Goal: Information Seeking & Learning: Learn about a topic

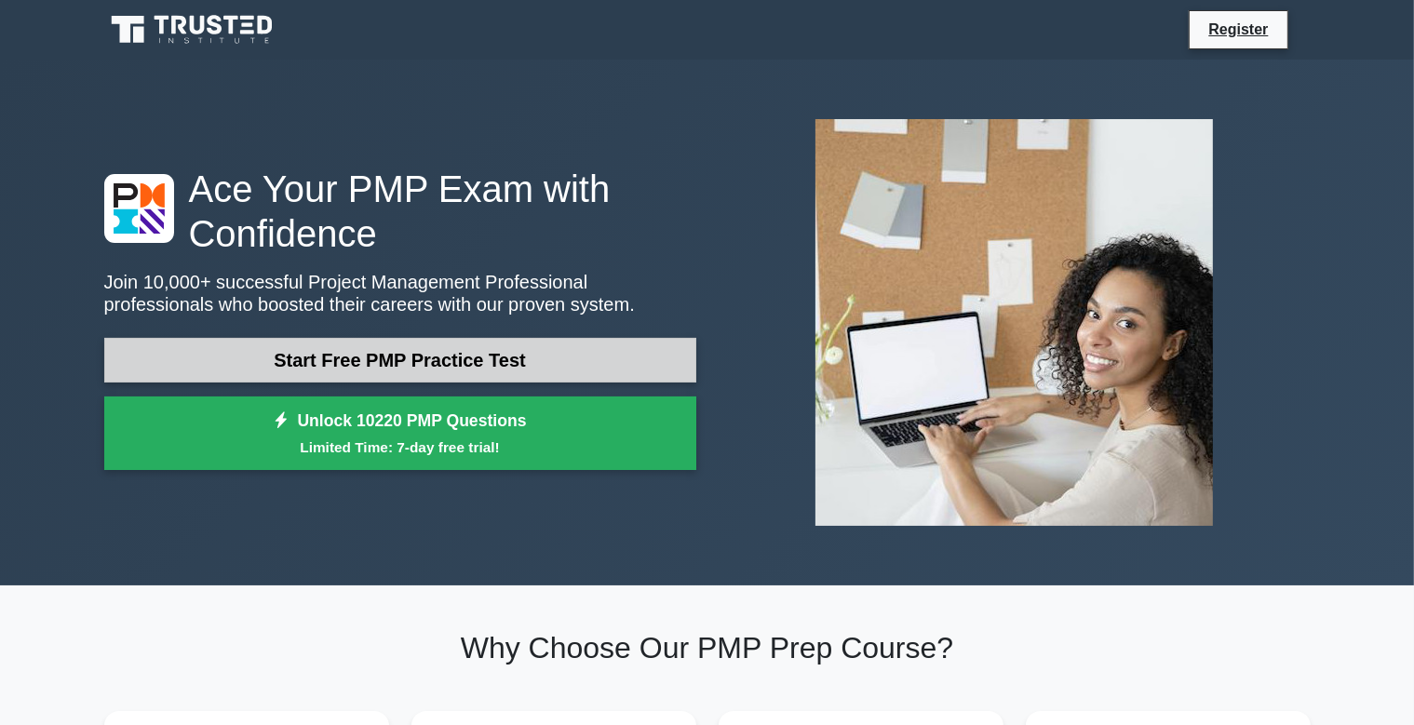
click at [445, 368] on link "Start Free PMP Practice Test" at bounding box center [400, 360] width 592 height 45
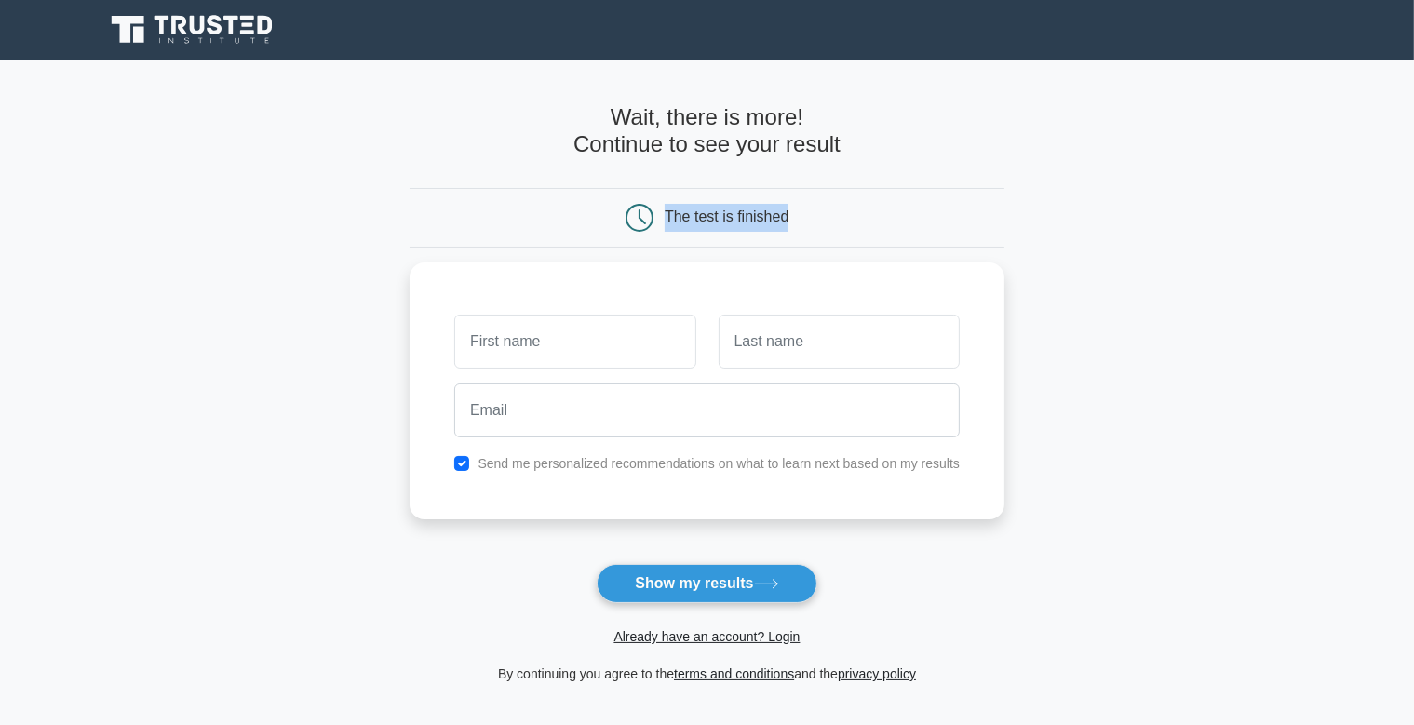
drag, startPoint x: 668, startPoint y: 214, endPoint x: 866, endPoint y: 222, distance: 197.5
click at [866, 222] on div "The test is finished" at bounding box center [707, 218] width 397 height 28
click at [799, 210] on div "The test is finished" at bounding box center [707, 218] width 397 height 28
drag, startPoint x: 881, startPoint y: 218, endPoint x: 575, endPoint y: 303, distance: 316.8
click at [570, 214] on div "The test is finished" at bounding box center [707, 218] width 397 height 28
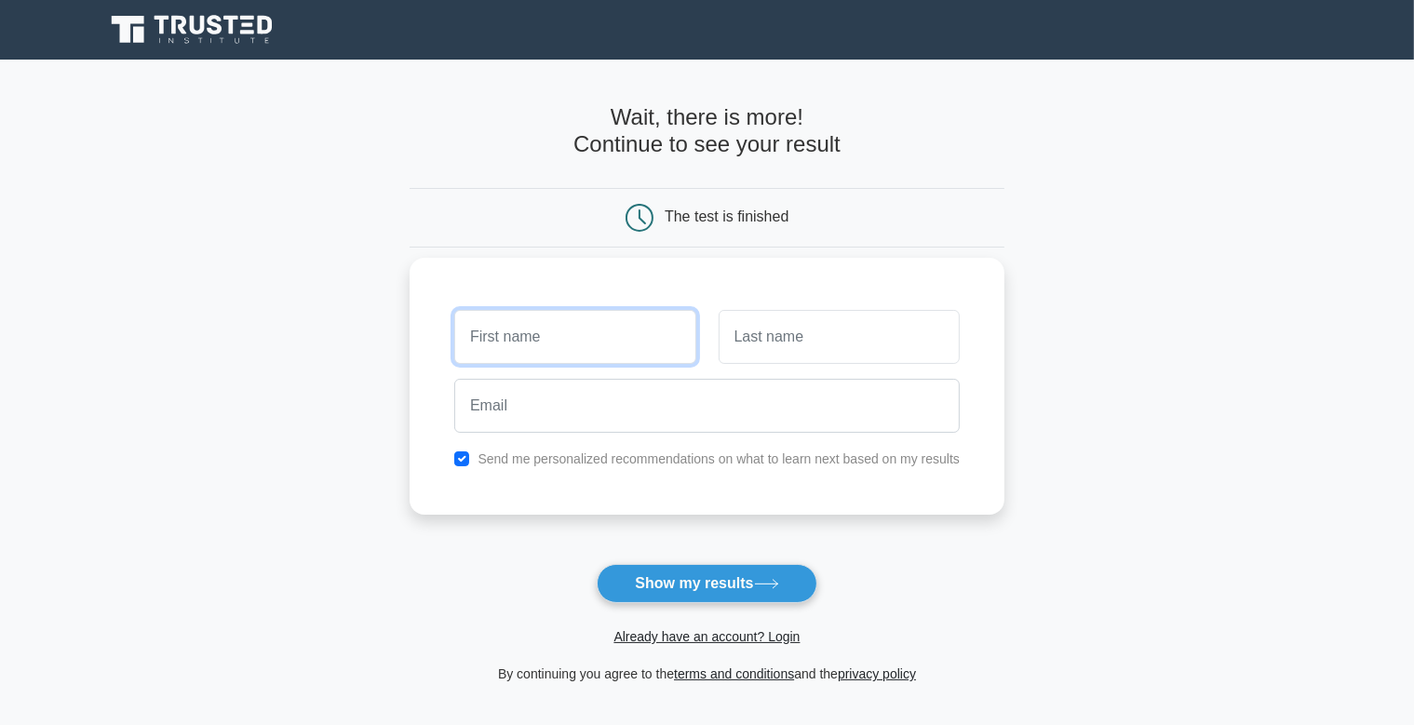
click at [575, 340] on input "text" at bounding box center [574, 337] width 241 height 54
type input "a"
type input "[PERSON_NAME]"
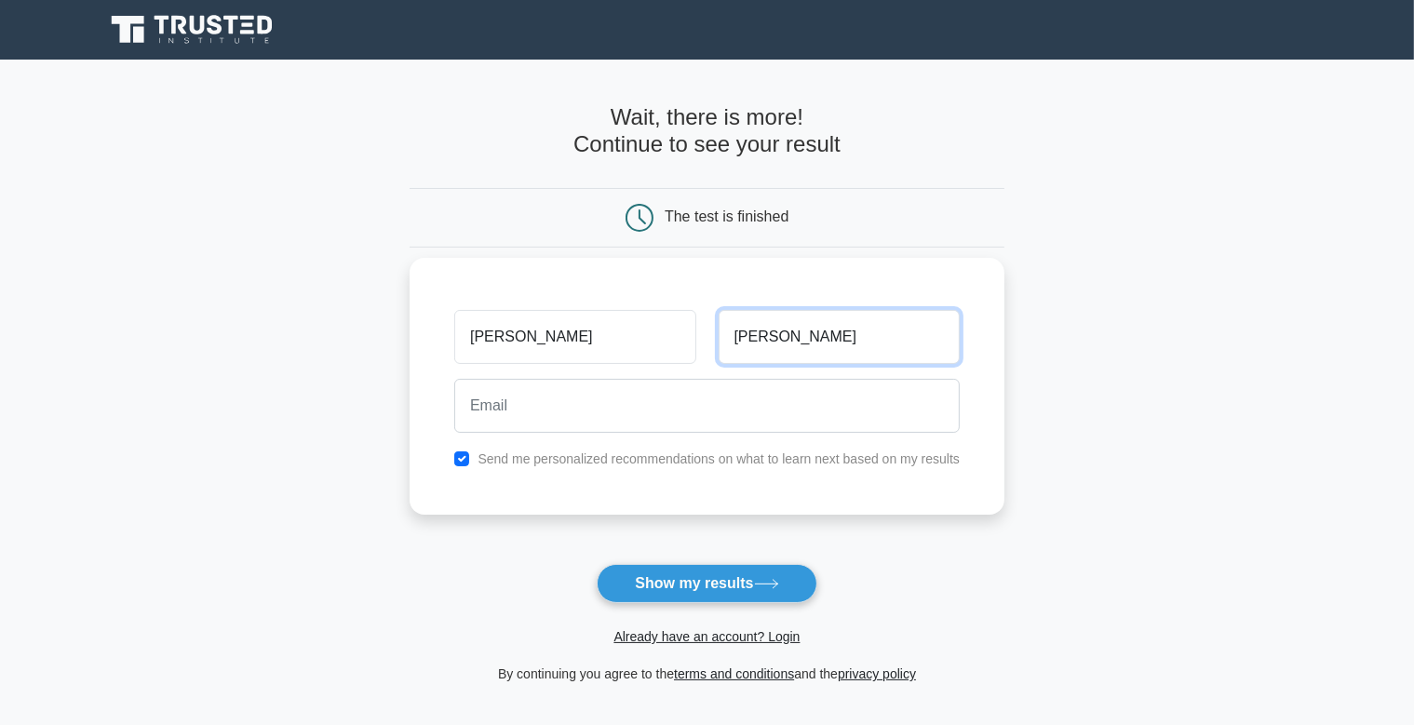
type input "Adnan"
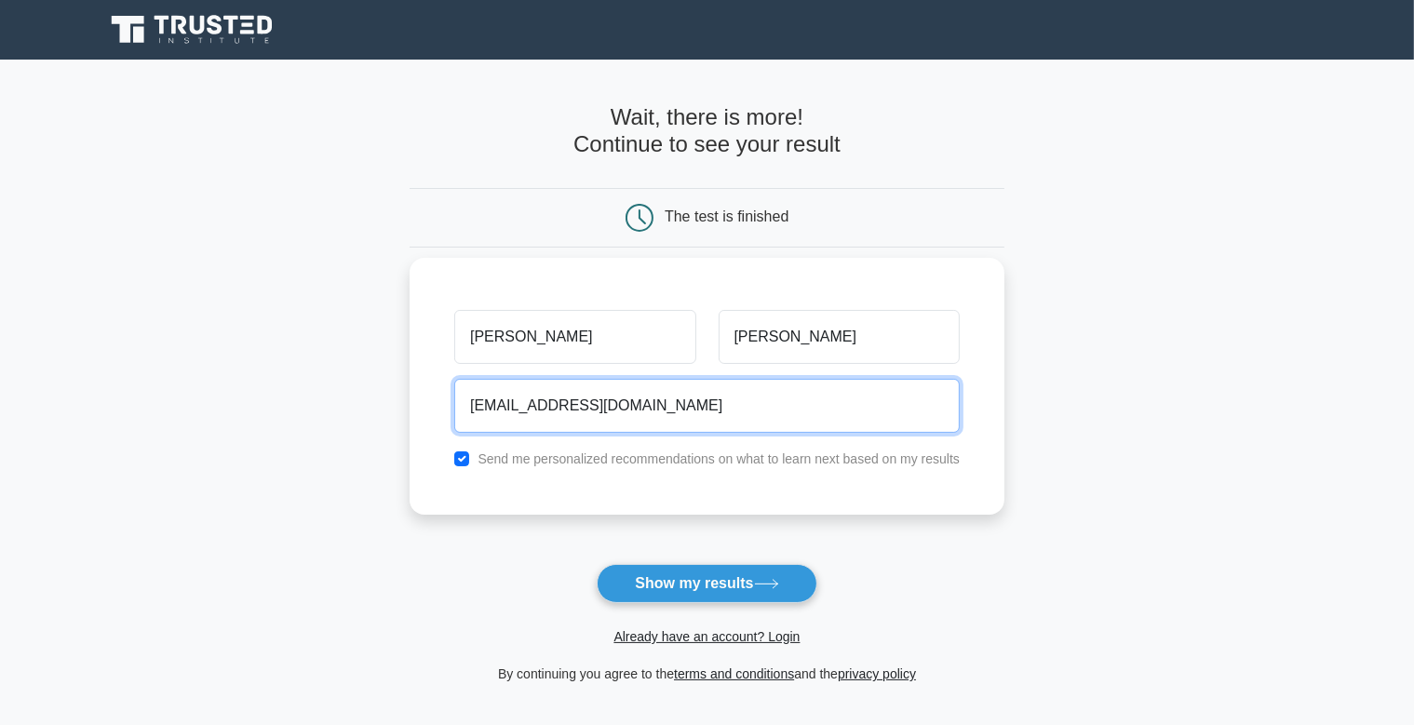
type input "akib_Adnan@yahoo.com"
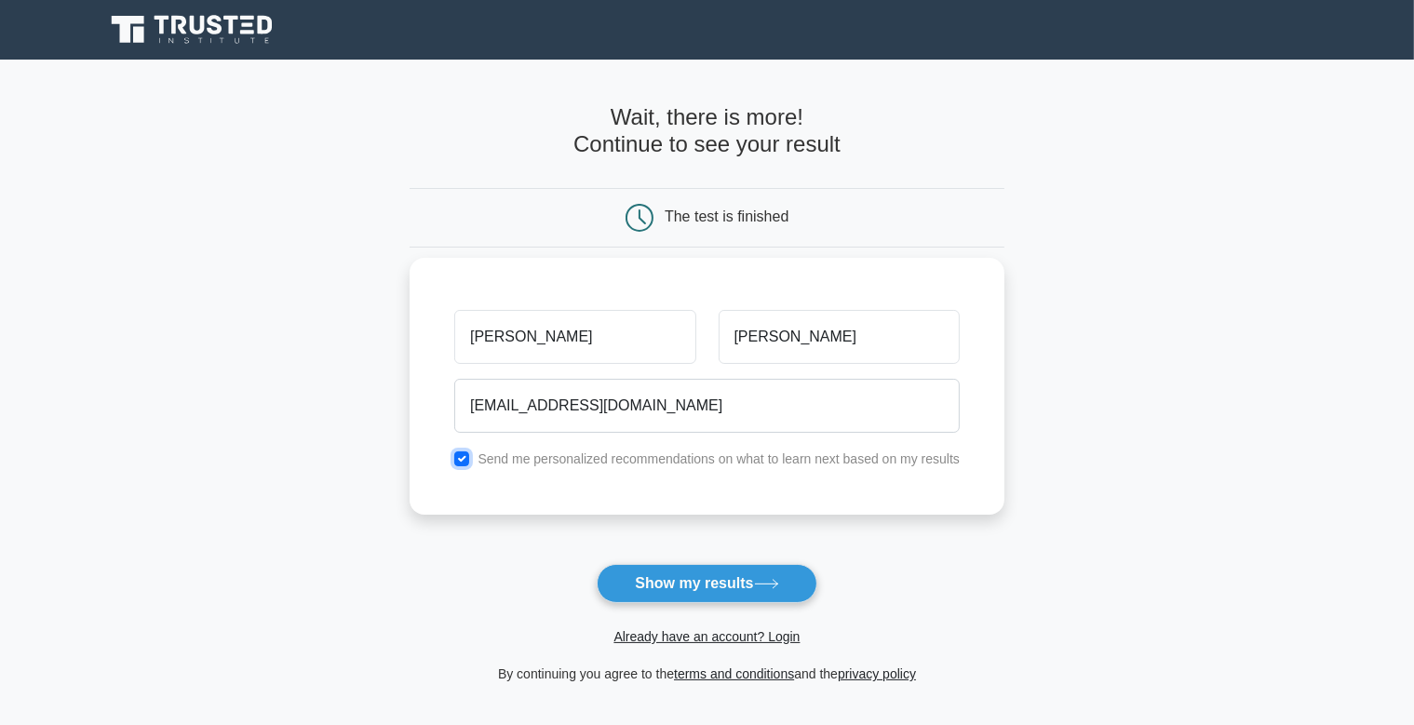
click at [465, 451] on input "checkbox" at bounding box center [461, 458] width 15 height 15
checkbox input "false"
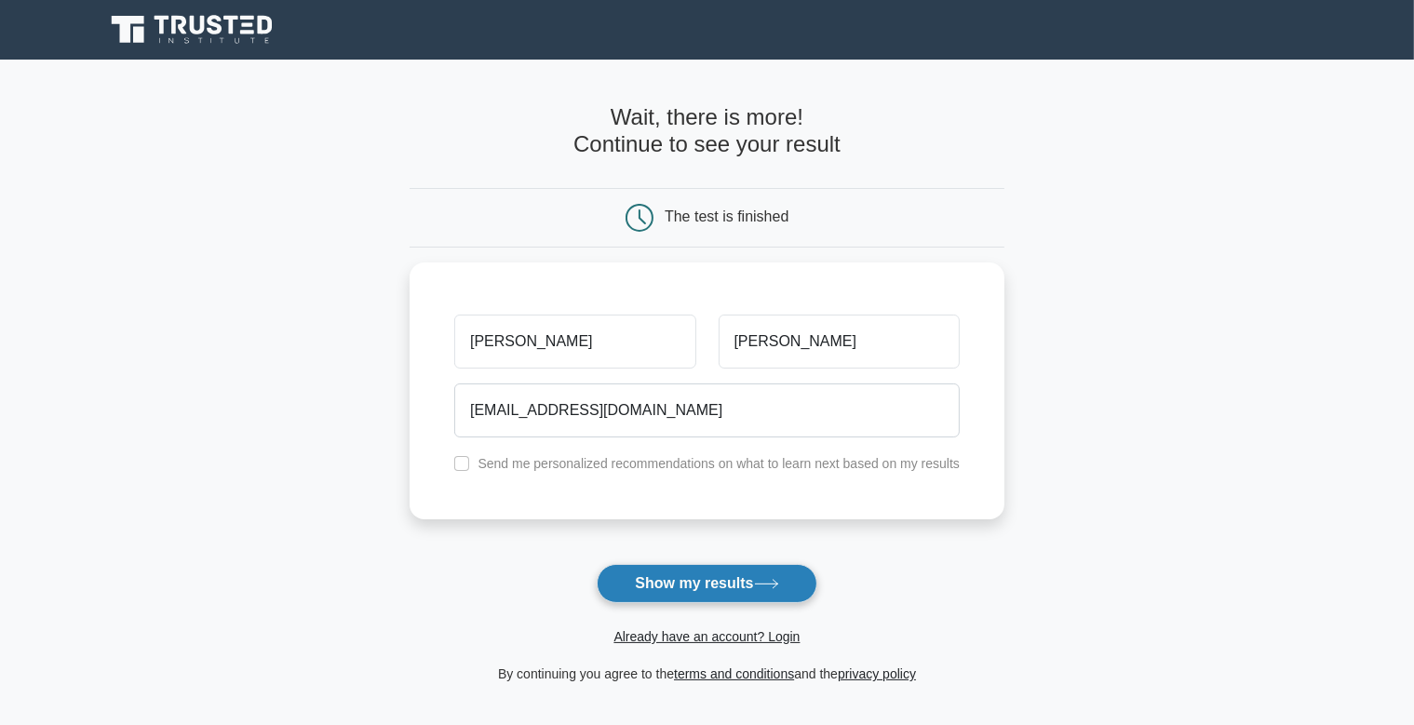
click at [728, 577] on button "Show my results" at bounding box center [707, 583] width 220 height 39
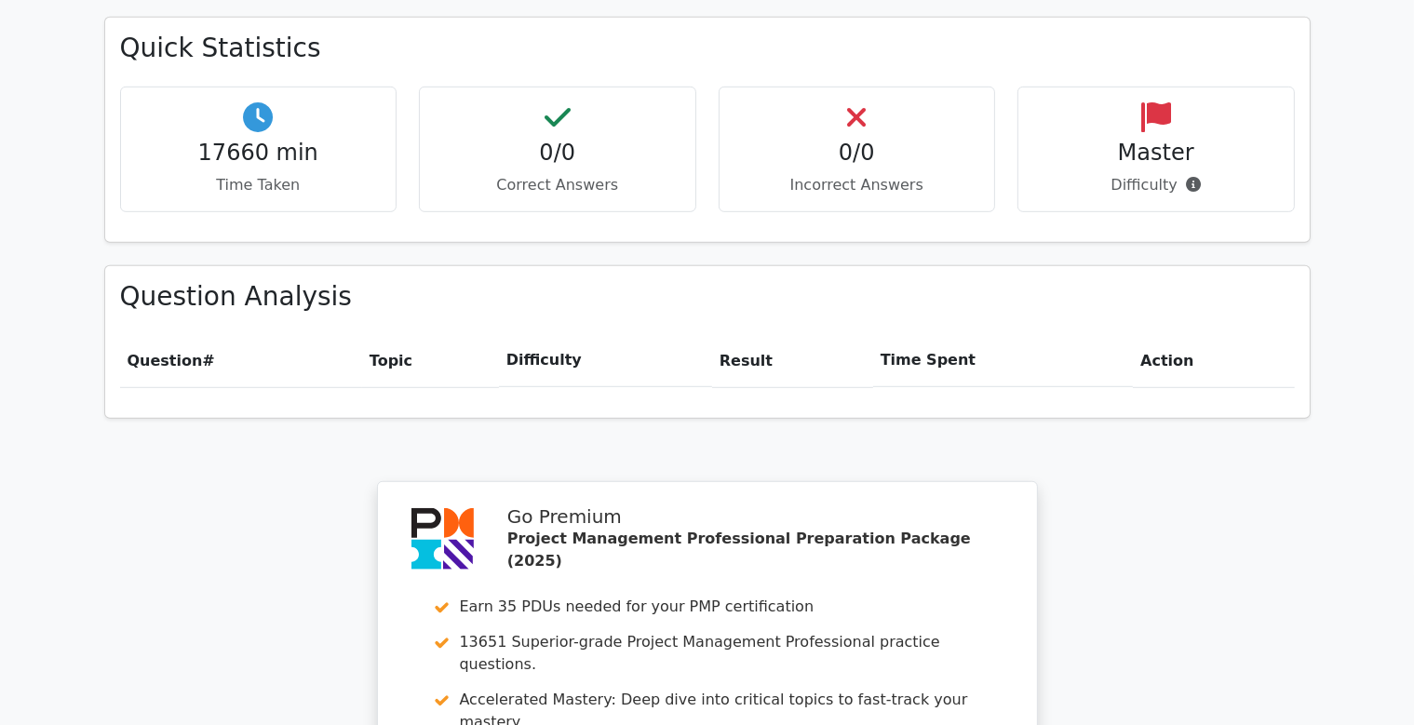
scroll to position [1560, 0]
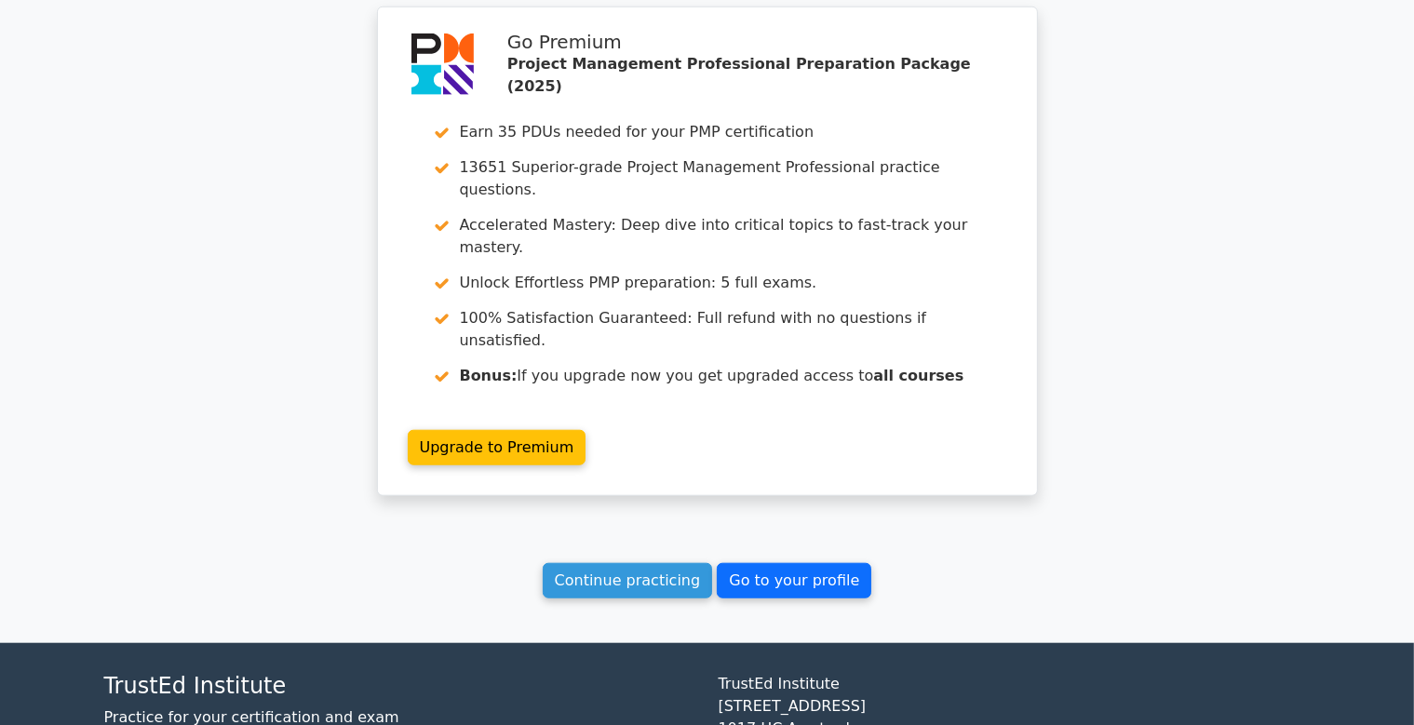
click at [766, 563] on link "Go to your profile" at bounding box center [794, 580] width 155 height 35
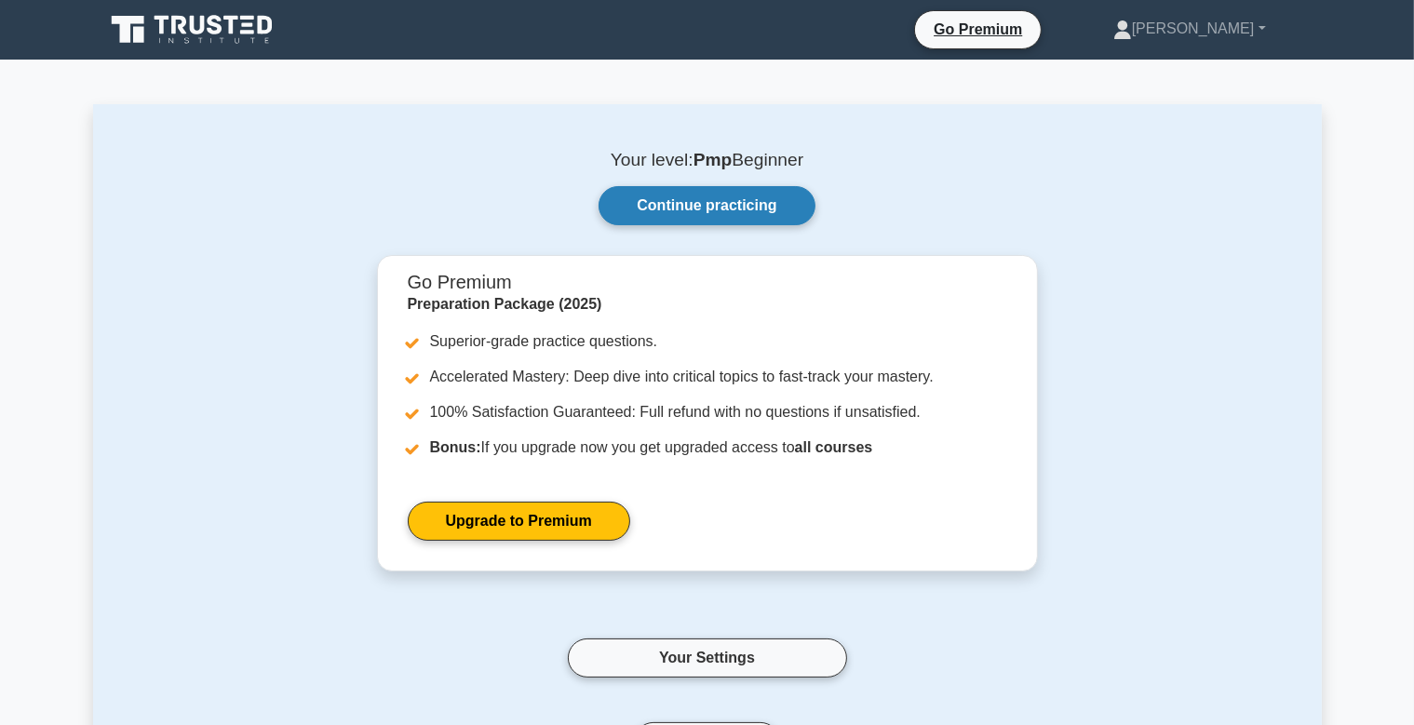
click at [732, 217] on link "Continue practicing" at bounding box center [707, 205] width 216 height 39
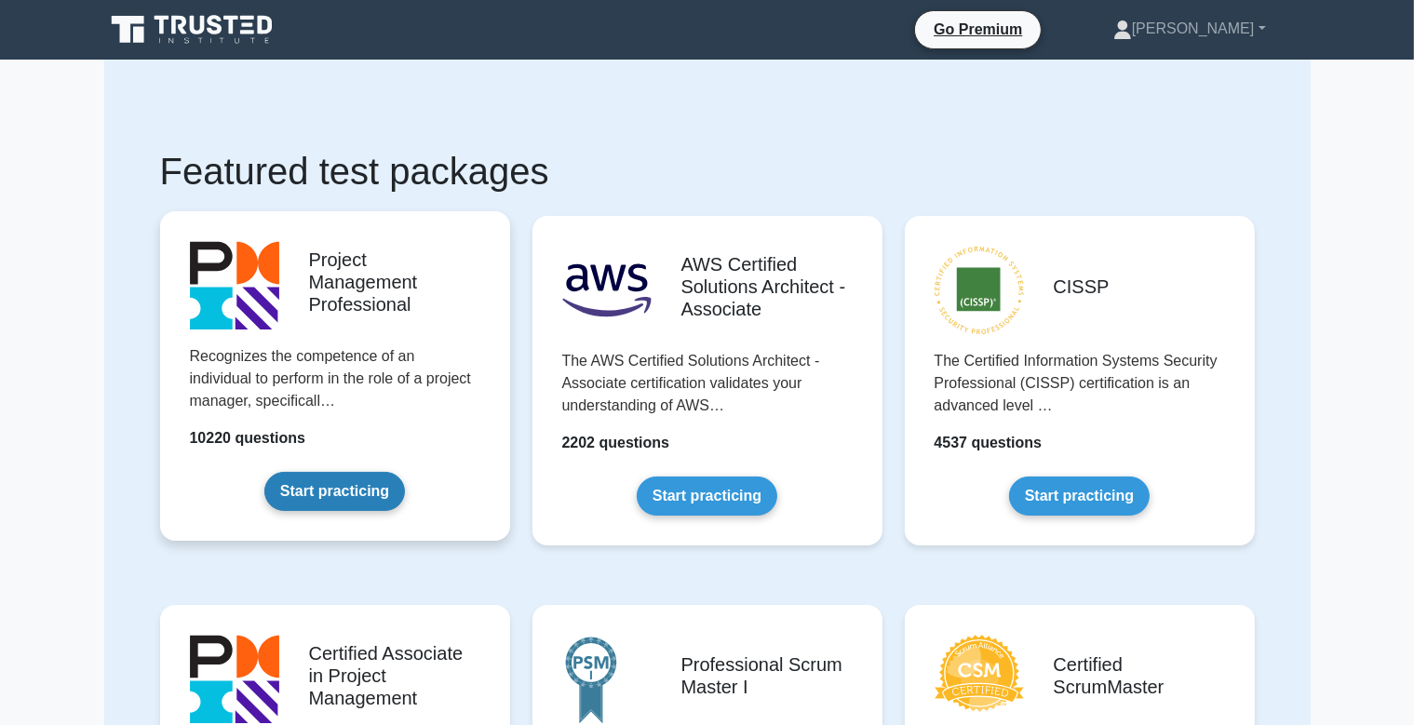
click at [382, 493] on link "Start practicing" at bounding box center [334, 491] width 141 height 39
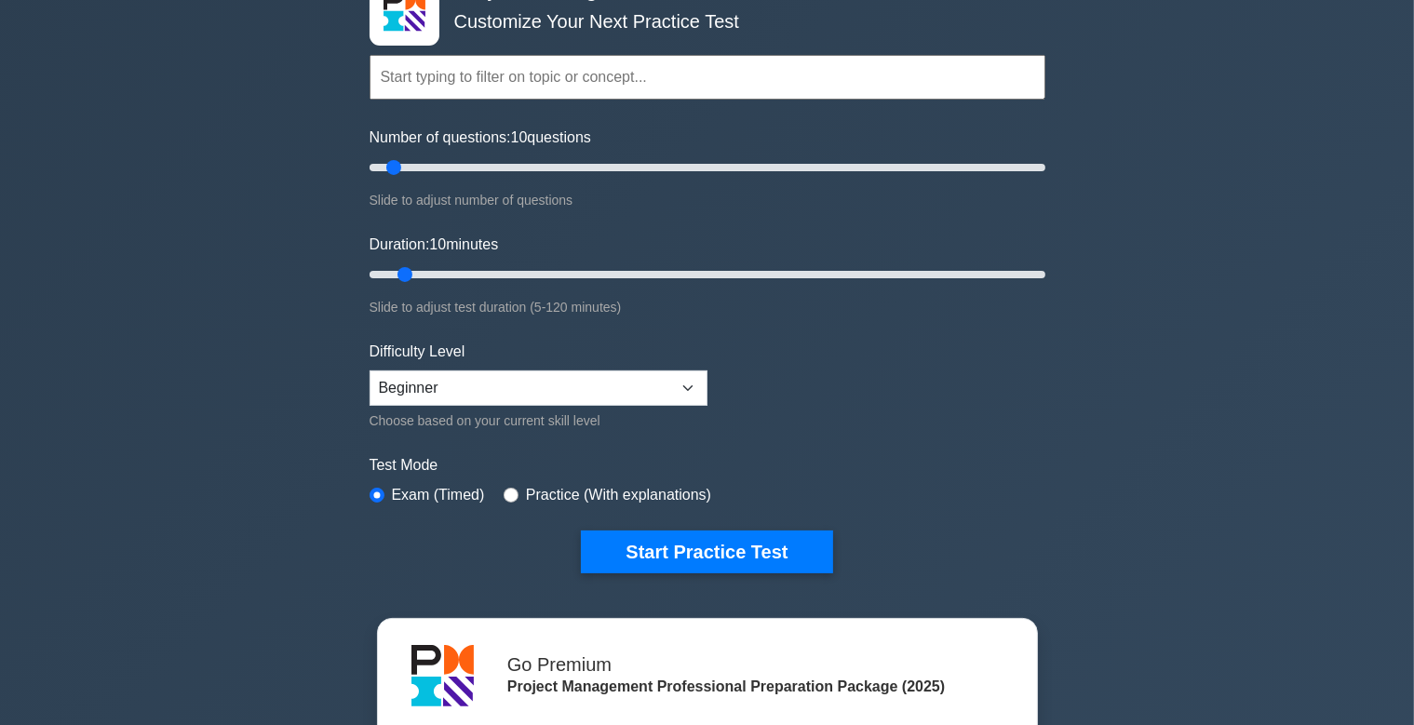
scroll to position [196, 0]
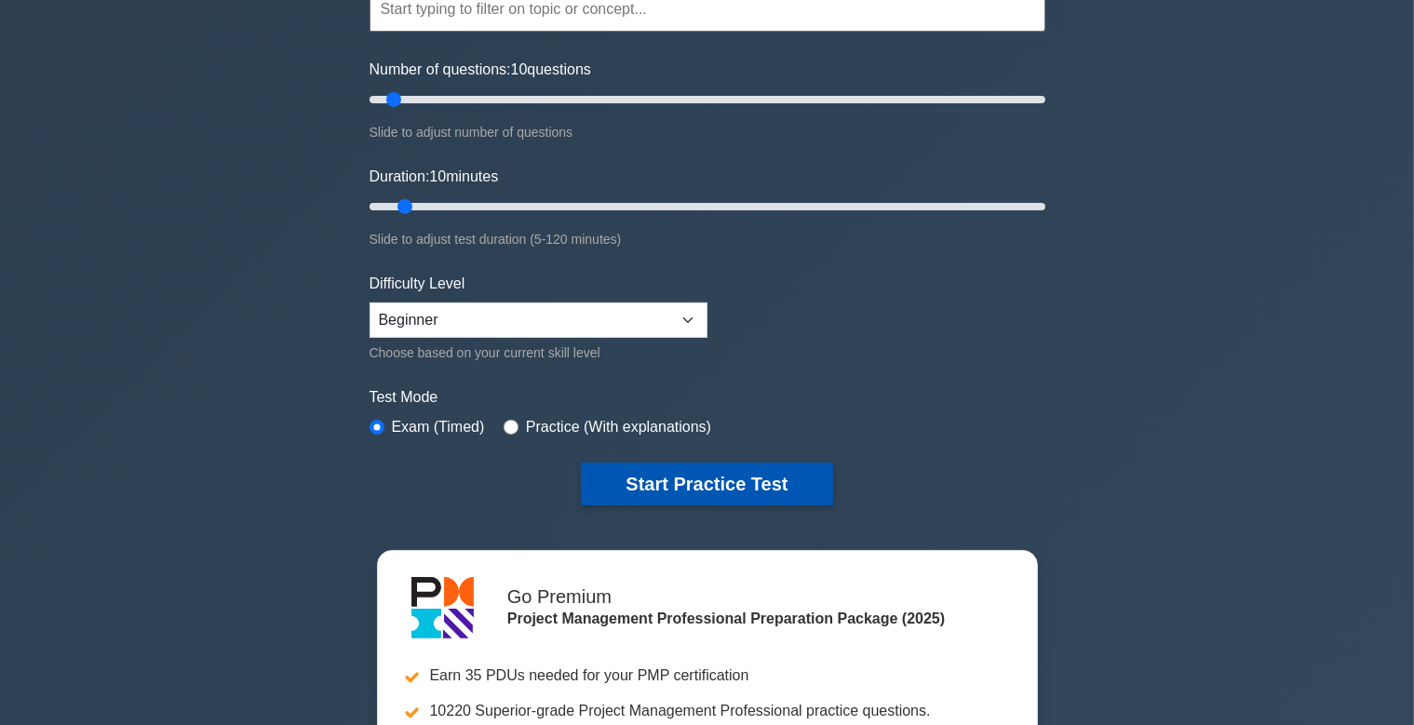
click at [653, 494] on button "Start Practice Test" at bounding box center [706, 484] width 251 height 43
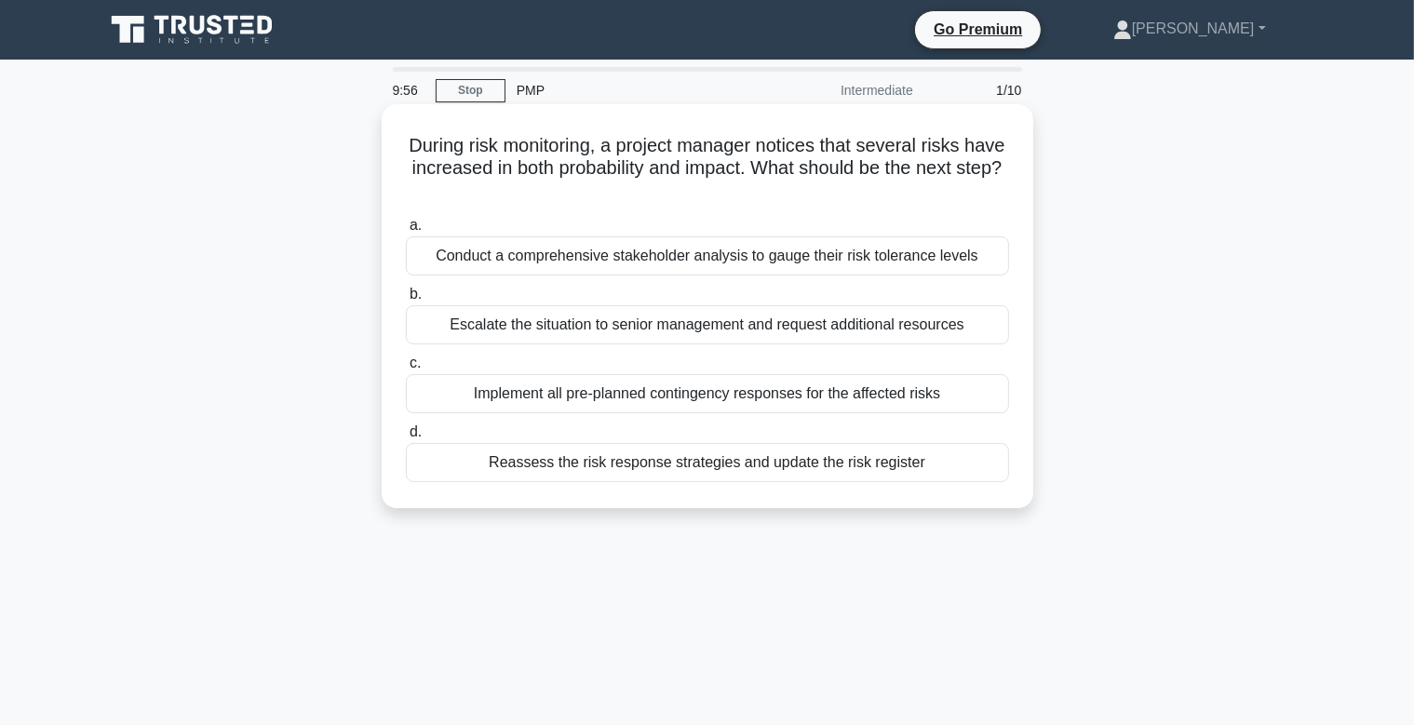
drag, startPoint x: 406, startPoint y: 146, endPoint x: 1007, endPoint y: 185, distance: 602.6
click at [1007, 185] on h5 "During risk monitoring, a project manager notices that several risks have incre…" at bounding box center [707, 168] width 607 height 69
click at [769, 199] on h5 "During risk monitoring, a project manager notices that several risks have incre…" at bounding box center [707, 168] width 607 height 69
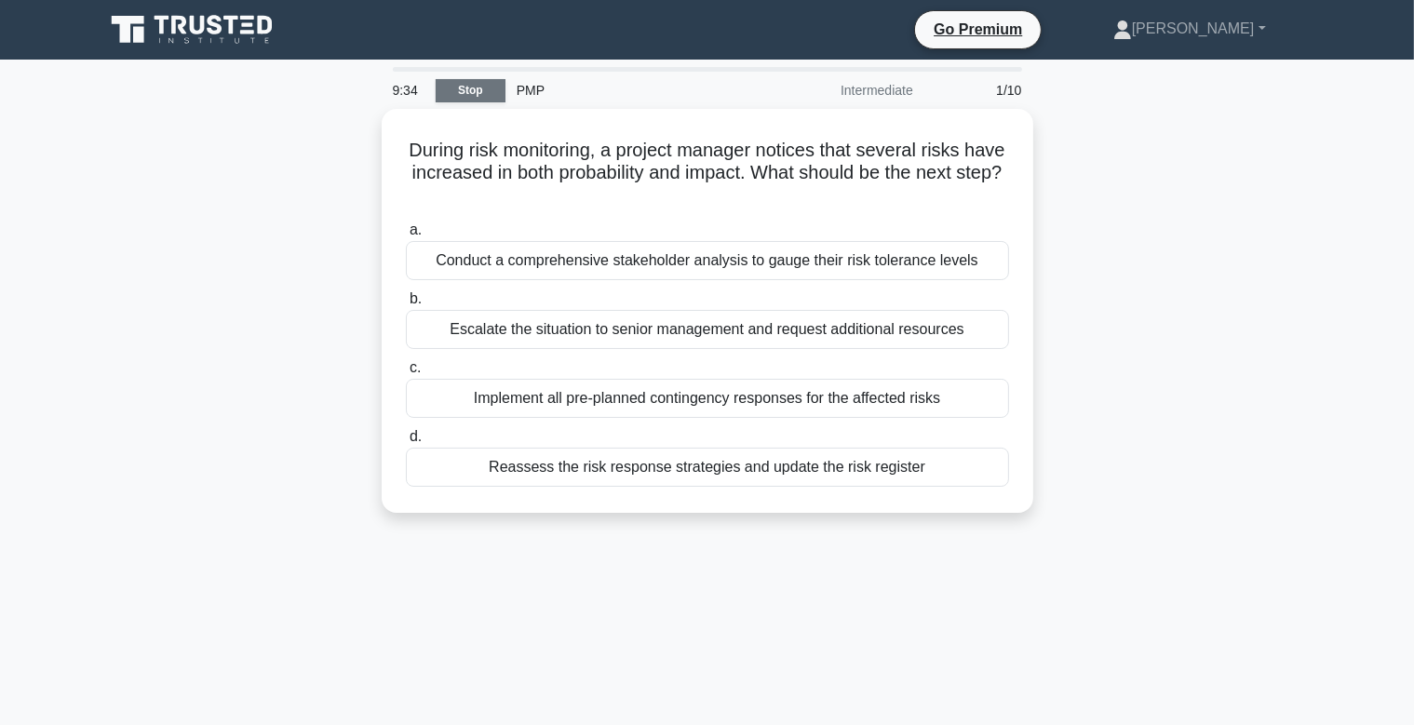
click at [464, 95] on link "Stop" at bounding box center [471, 90] width 70 height 23
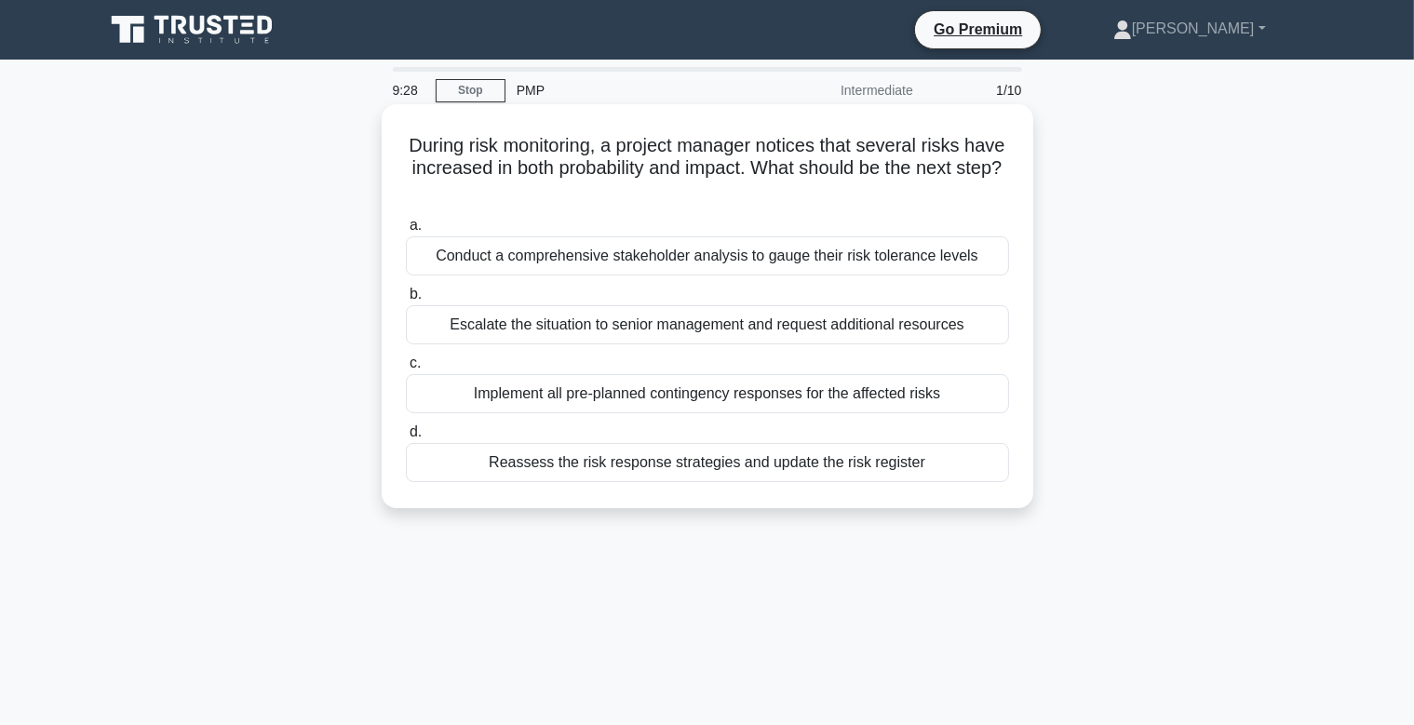
click at [716, 258] on div "Conduct a comprehensive stakeholder analysis to gauge their risk tolerance leve…" at bounding box center [707, 255] width 603 height 39
click at [406, 232] on input "a. Conduct a comprehensive stakeholder analysis to gauge their risk tolerance l…" at bounding box center [406, 226] width 0 height 12
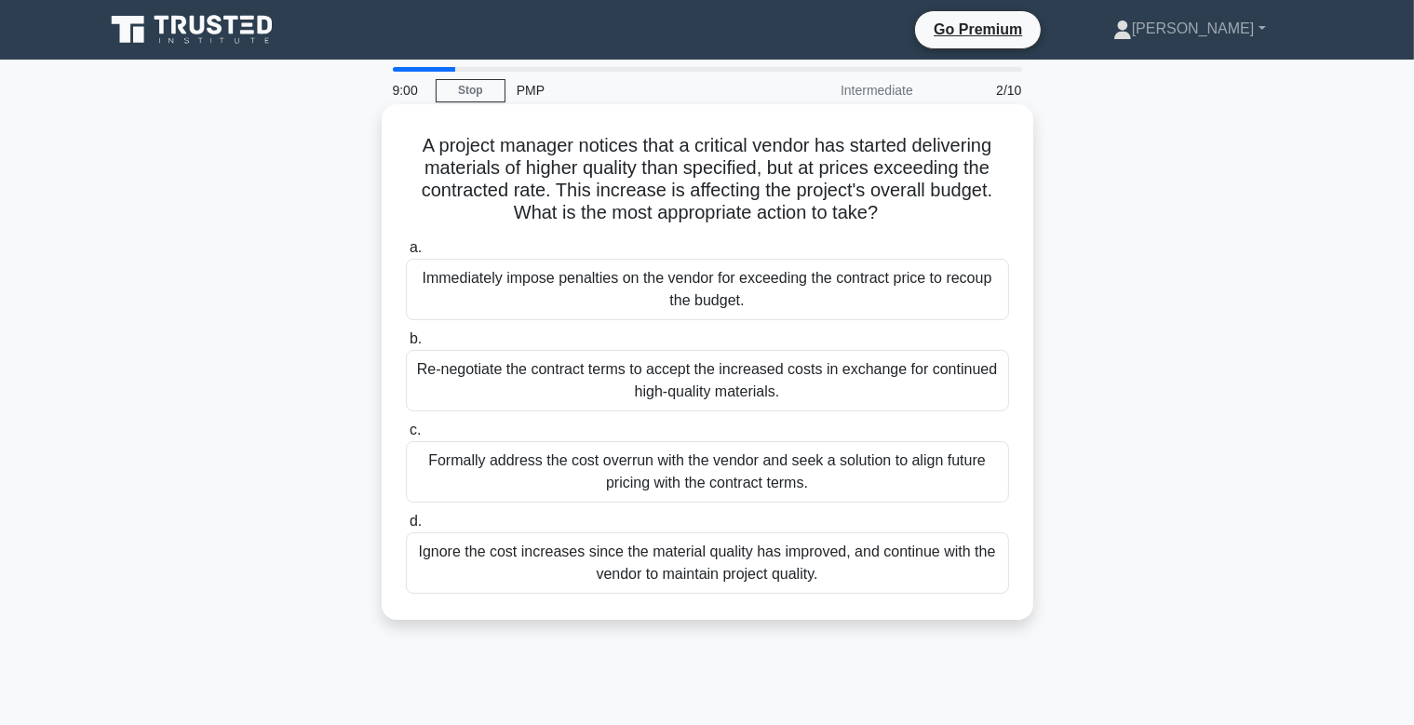
click at [731, 464] on div "Formally address the cost overrun with the vendor and seek a solution to align …" at bounding box center [707, 471] width 603 height 61
click at [406, 437] on input "c. Formally address the cost overrun with the vendor and seek a solution to ali…" at bounding box center [406, 430] width 0 height 12
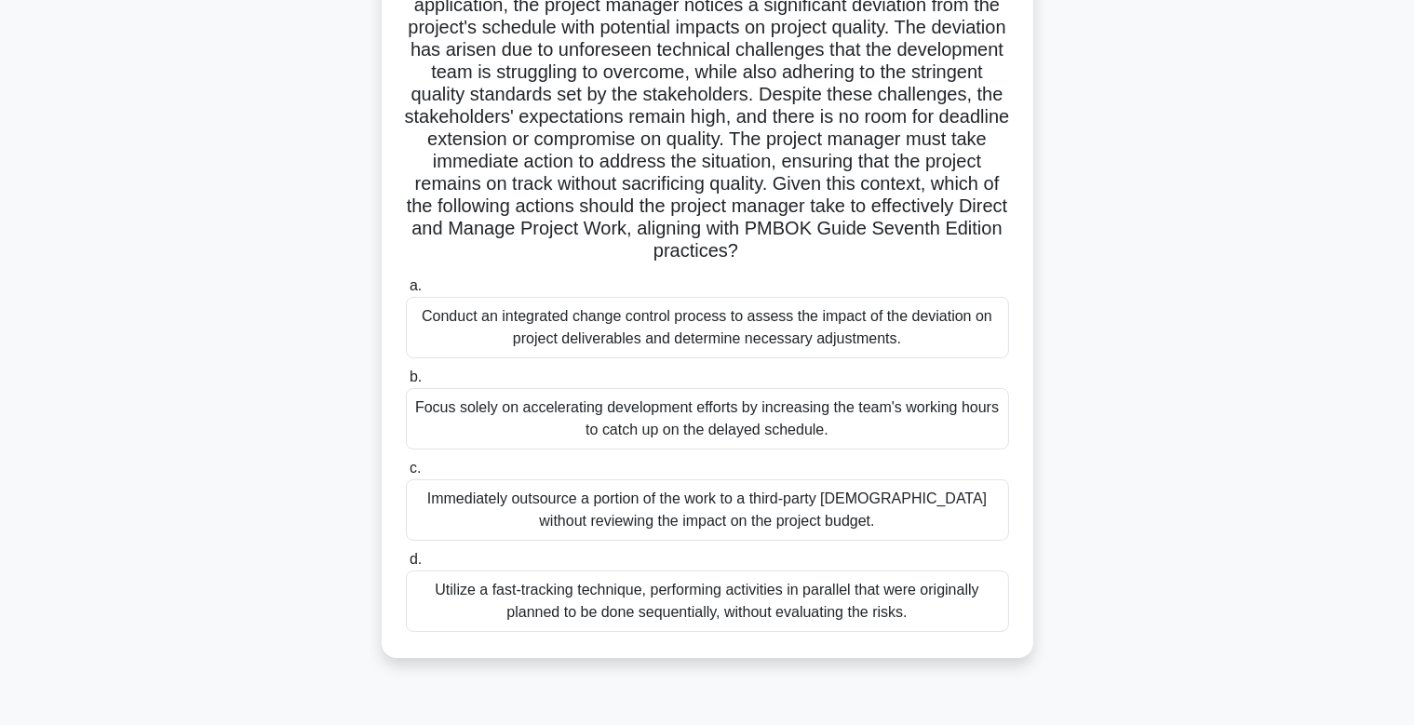
scroll to position [196, 0]
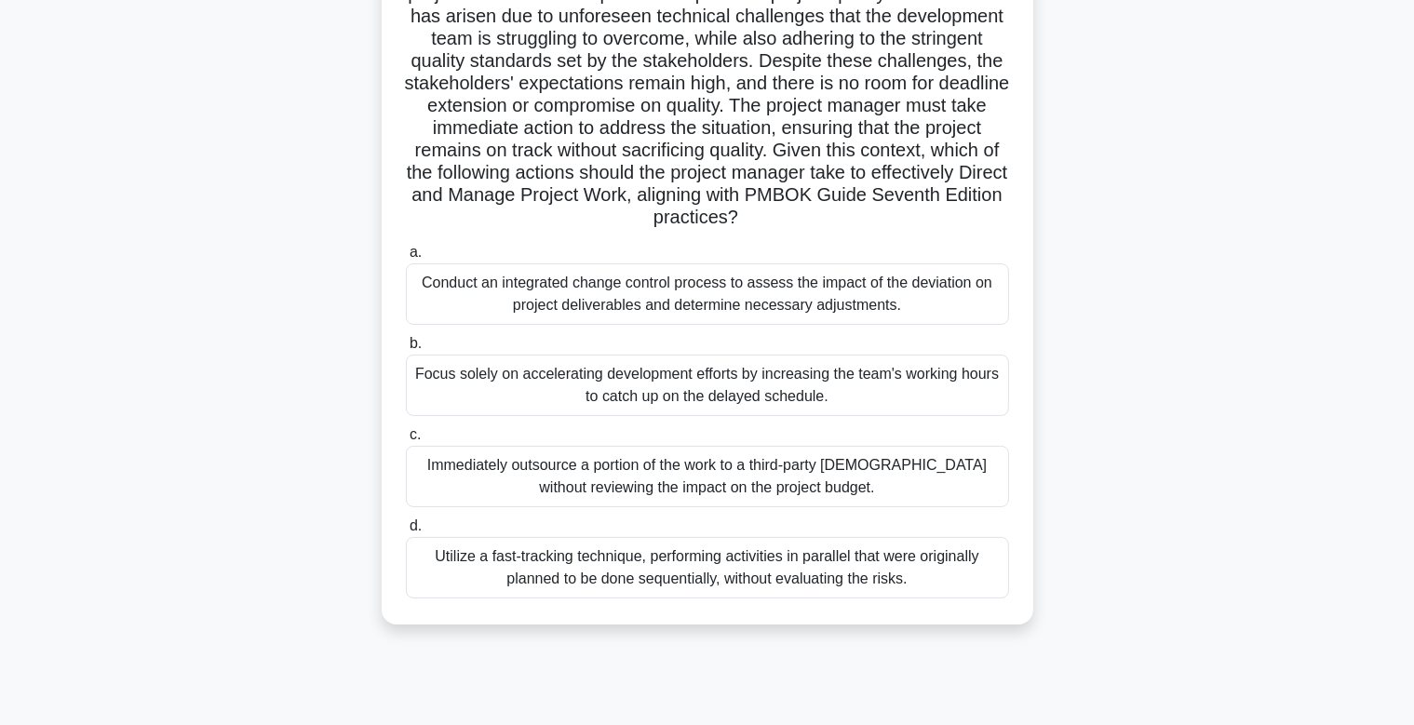
click at [806, 307] on div "Conduct an integrated change control process to assess the impact of the deviat…" at bounding box center [707, 293] width 603 height 61
click at [406, 259] on input "a. Conduct an integrated change control process to assess the impact of the dev…" at bounding box center [406, 253] width 0 height 12
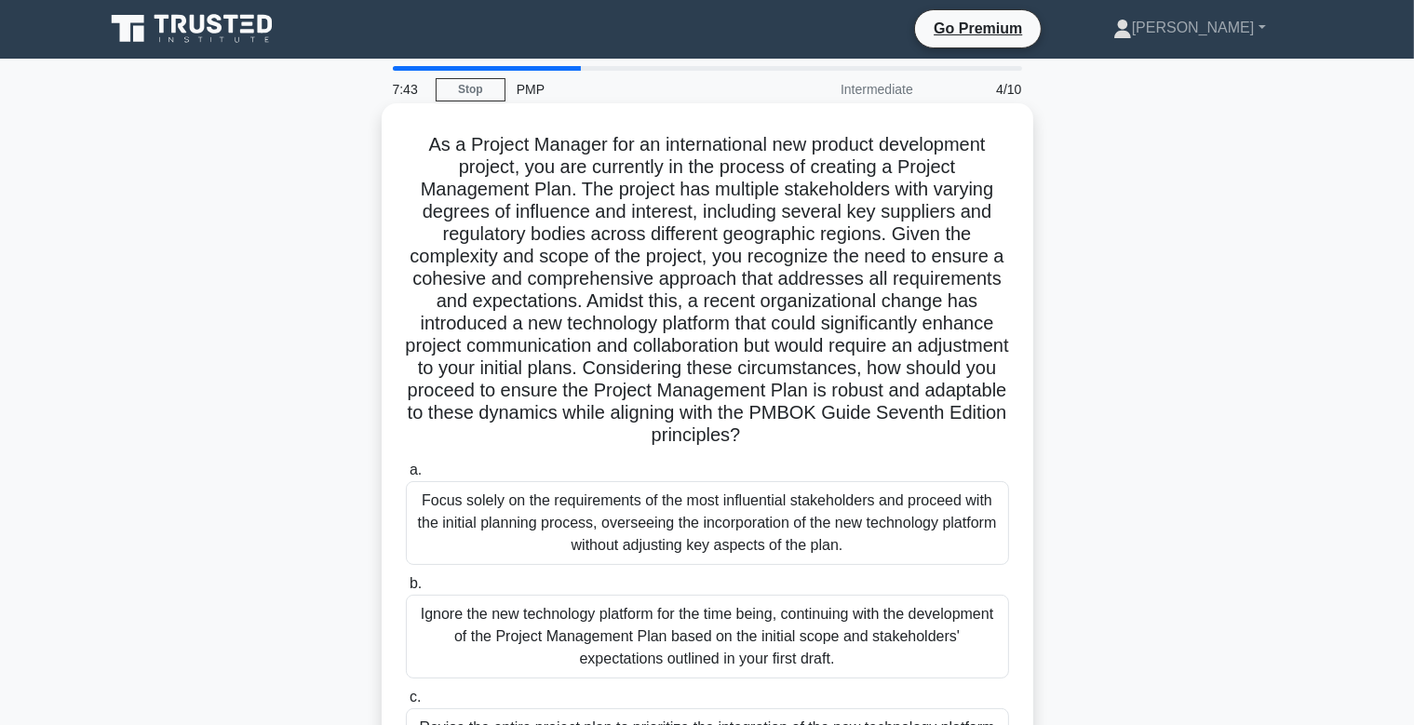
scroll to position [0, 0]
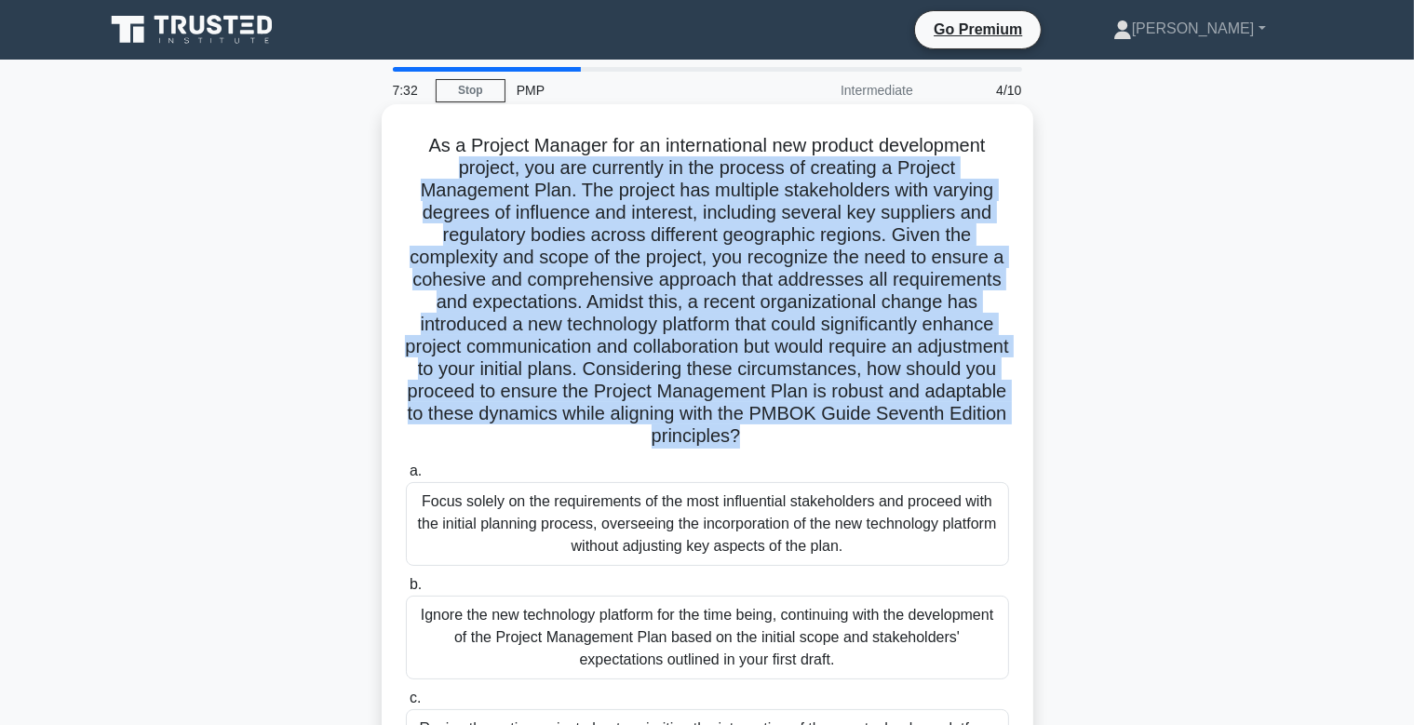
drag, startPoint x: 838, startPoint y: 431, endPoint x: 438, endPoint y: 160, distance: 482.5
click at [440, 159] on h5 "As a Project Manager for an international new product development project, you …" at bounding box center [707, 291] width 607 height 315
click at [413, 203] on h5 "As a Project Manager for an international new product development project, you …" at bounding box center [707, 291] width 607 height 315
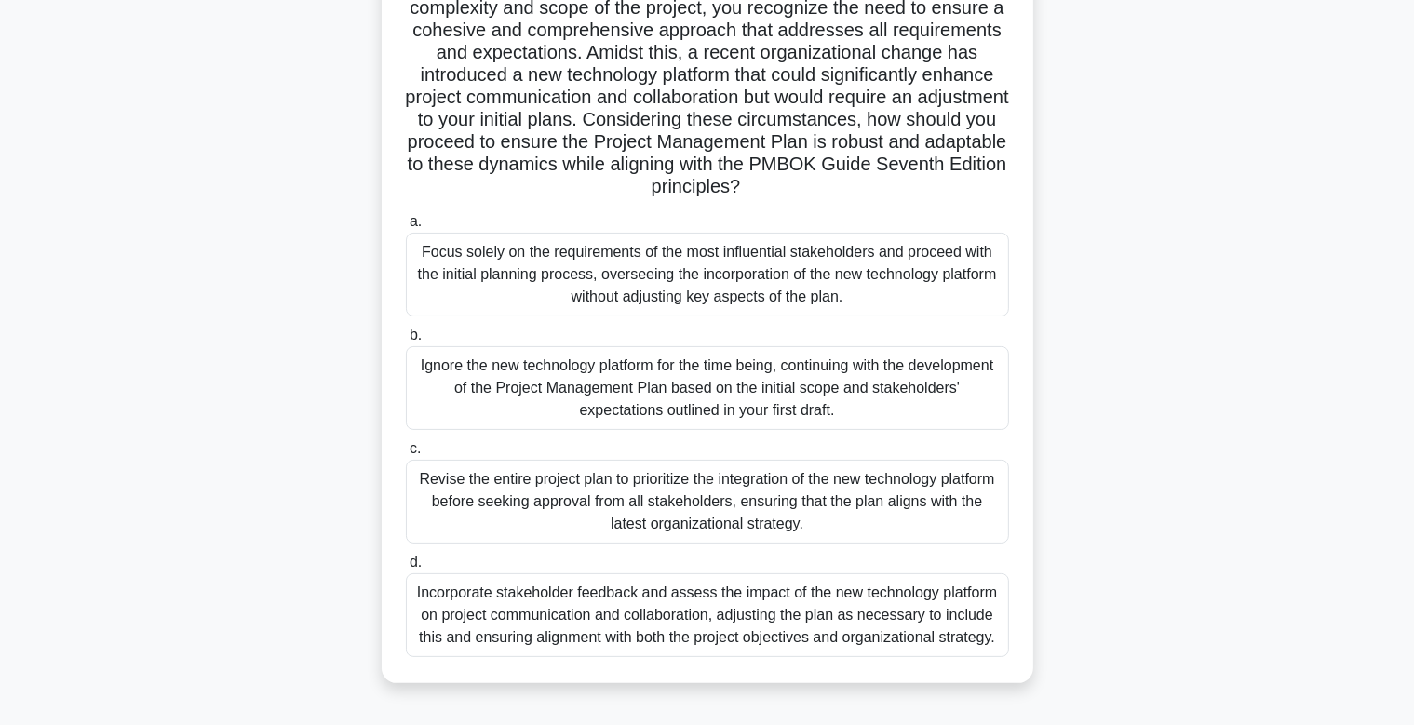
scroll to position [280, 0]
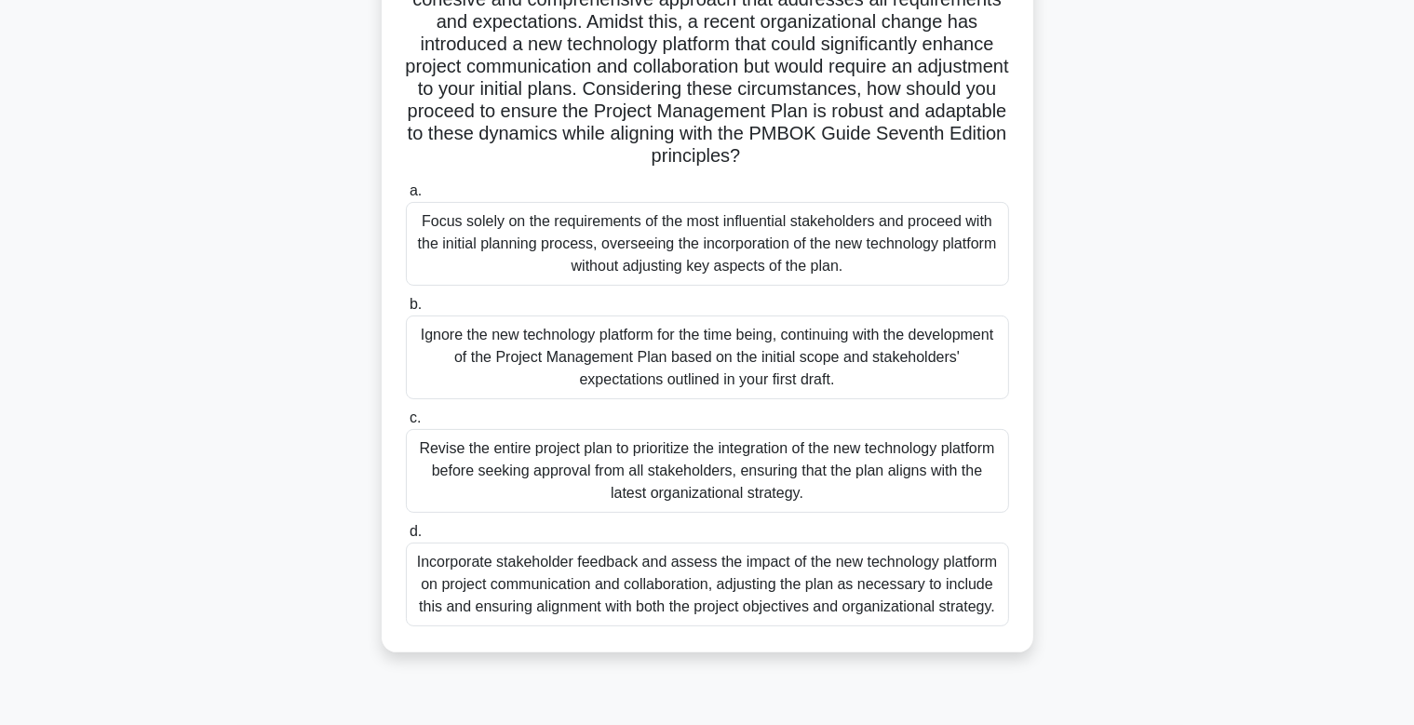
click at [724, 577] on div "Incorporate stakeholder feedback and assess the impact of the new technology pl…" at bounding box center [707, 585] width 603 height 84
click at [406, 538] on input "d. Incorporate stakeholder feedback and assess the impact of the new technology…" at bounding box center [406, 532] width 0 height 12
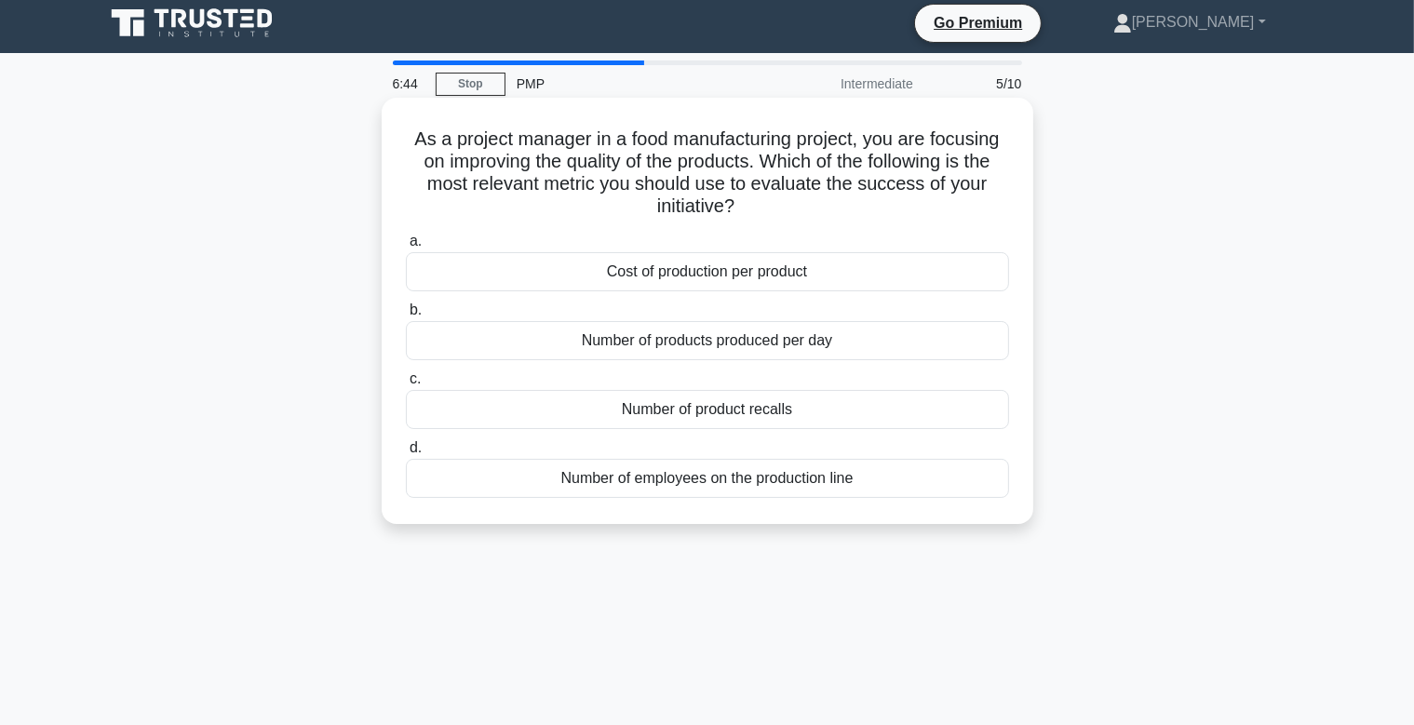
scroll to position [0, 0]
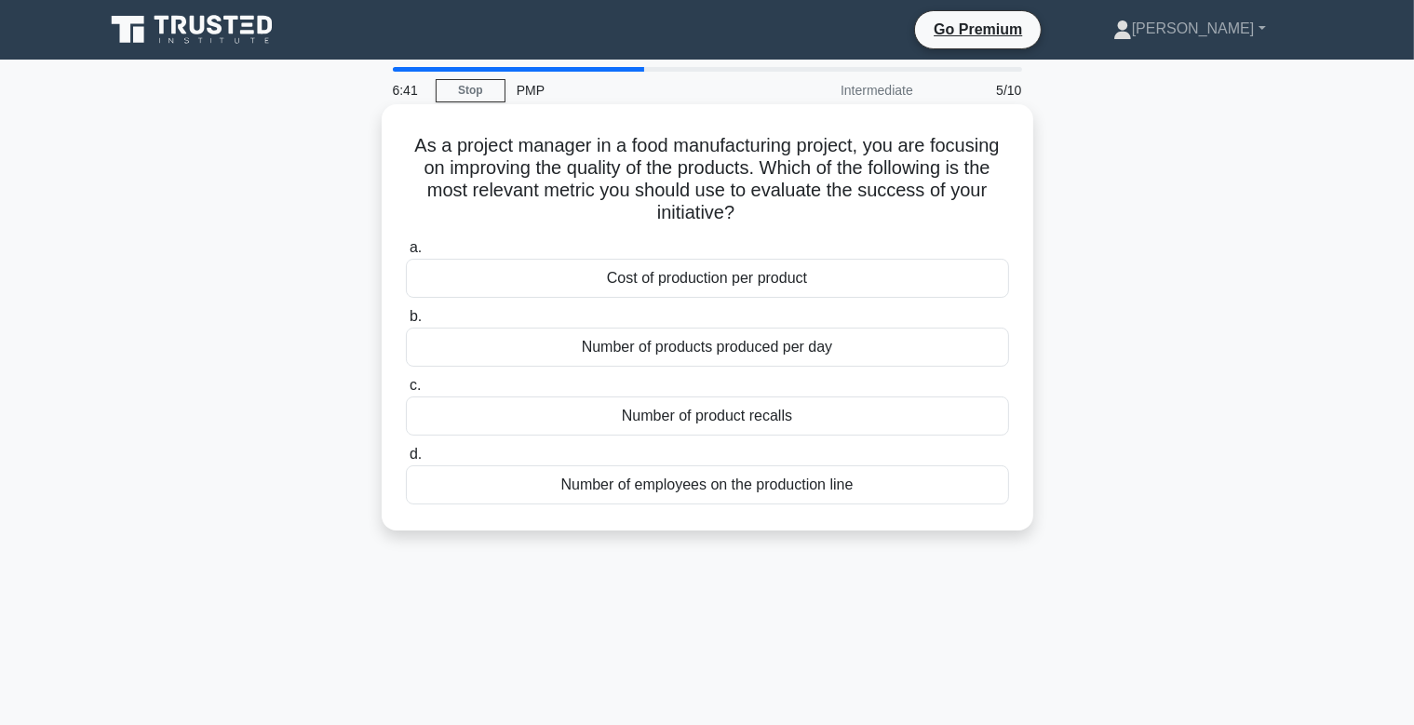
drag, startPoint x: 413, startPoint y: 147, endPoint x: 773, endPoint y: 215, distance: 365.7
click at [773, 215] on h5 "As a project manager in a food manufacturing project, you are focusing on impro…" at bounding box center [707, 179] width 607 height 91
click at [774, 218] on h5 "As a project manager in a food manufacturing project, you are focusing on impro…" at bounding box center [707, 179] width 607 height 91
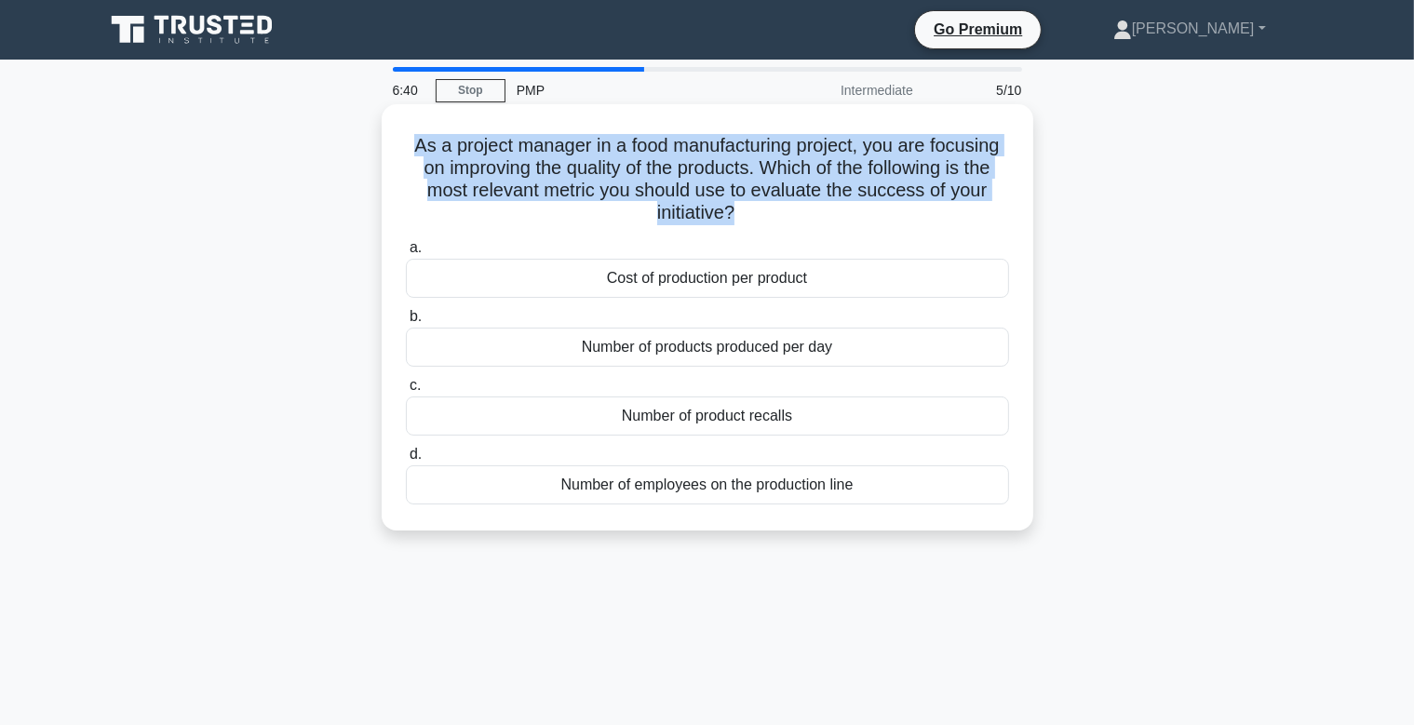
drag, startPoint x: 777, startPoint y: 219, endPoint x: 542, endPoint y: 233, distance: 235.9
click at [416, 152] on h5 "As a project manager in a food manufacturing project, you are focusing on impro…" at bounding box center [707, 179] width 607 height 91
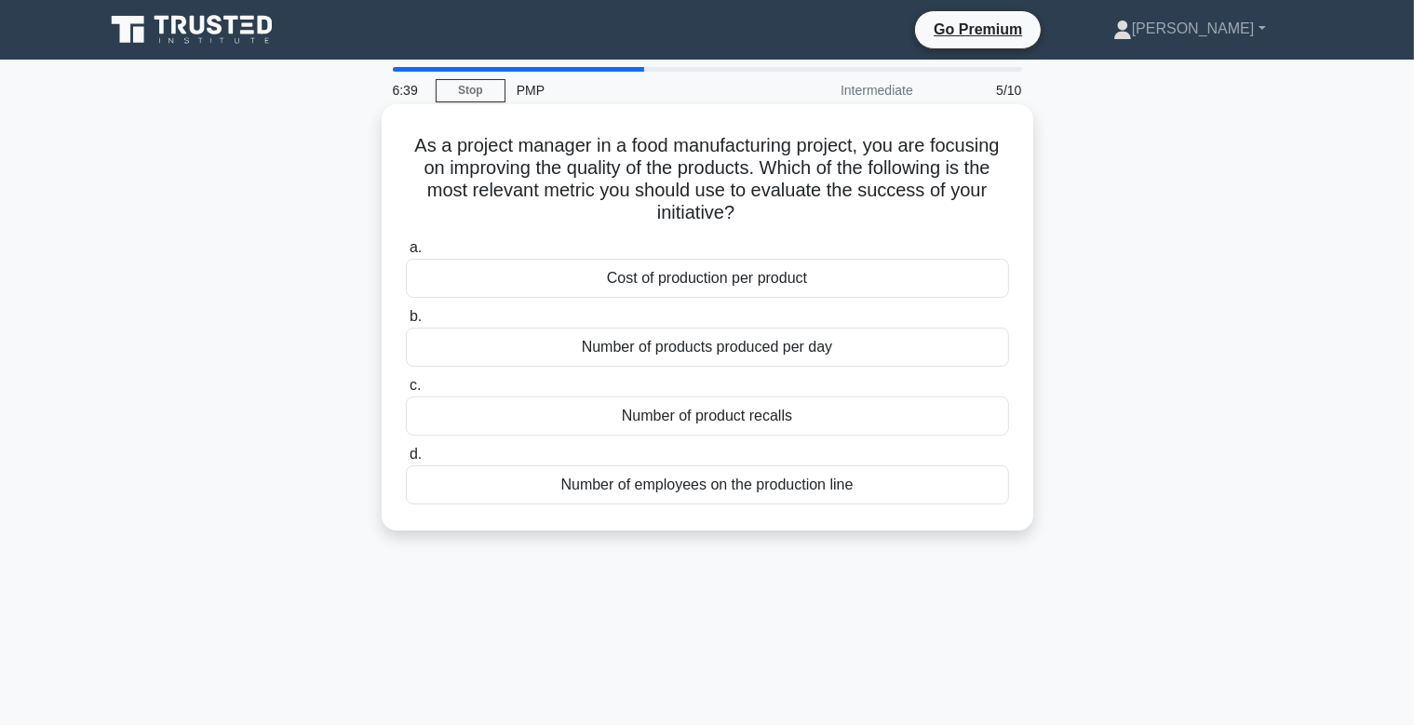
click at [571, 234] on div "As a project manager in a food manufacturing project, you are focusing on impro…" at bounding box center [707, 317] width 637 height 411
click at [665, 418] on div "Number of product recalls" at bounding box center [707, 416] width 603 height 39
click at [406, 392] on input "c. Number of product recalls" at bounding box center [406, 386] width 0 height 12
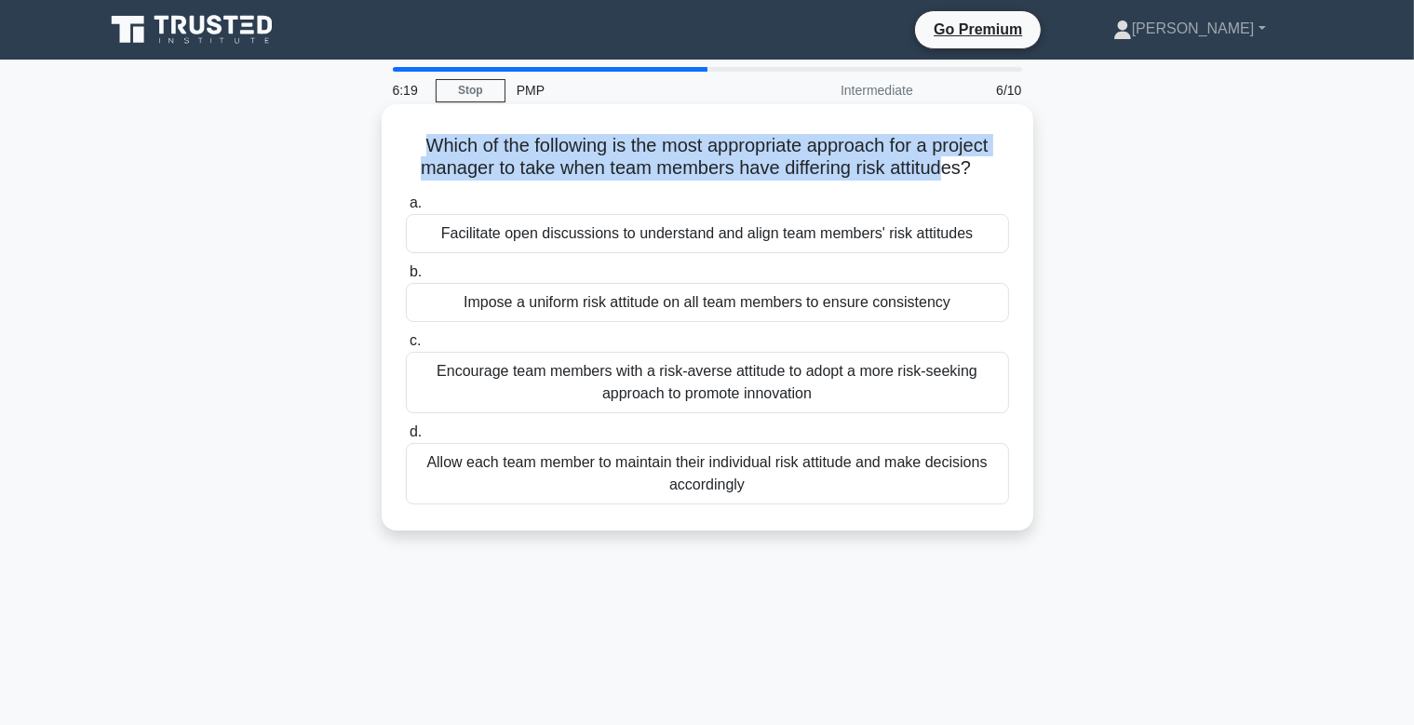
drag, startPoint x: 944, startPoint y: 181, endPoint x: 426, endPoint y: 148, distance: 518.6
click at [426, 148] on h5 "Which of the following is the most appropriate approach for a project manager t…" at bounding box center [707, 157] width 607 height 47
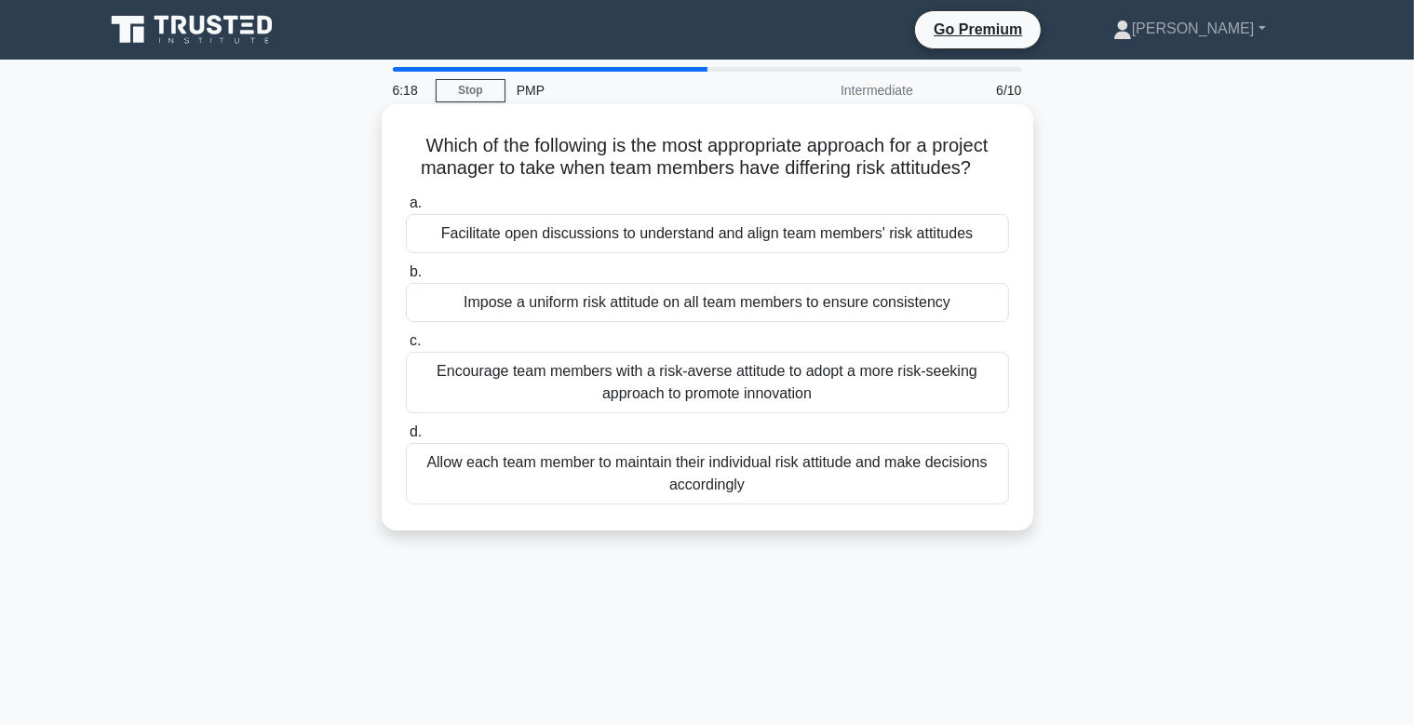
click at [542, 183] on div "Which of the following is the most appropriate approach for a project manager t…" at bounding box center [707, 317] width 637 height 411
drag, startPoint x: 748, startPoint y: 169, endPoint x: 981, endPoint y: 179, distance: 232.9
click at [981, 179] on h5 "Which of the following is the most appropriate approach for a project manager t…" at bounding box center [707, 157] width 607 height 47
click at [964, 181] on h5 "Which of the following is the most appropriate approach for a project manager t…" at bounding box center [707, 157] width 607 height 47
drag, startPoint x: 734, startPoint y: 170, endPoint x: 977, endPoint y: 177, distance: 244.0
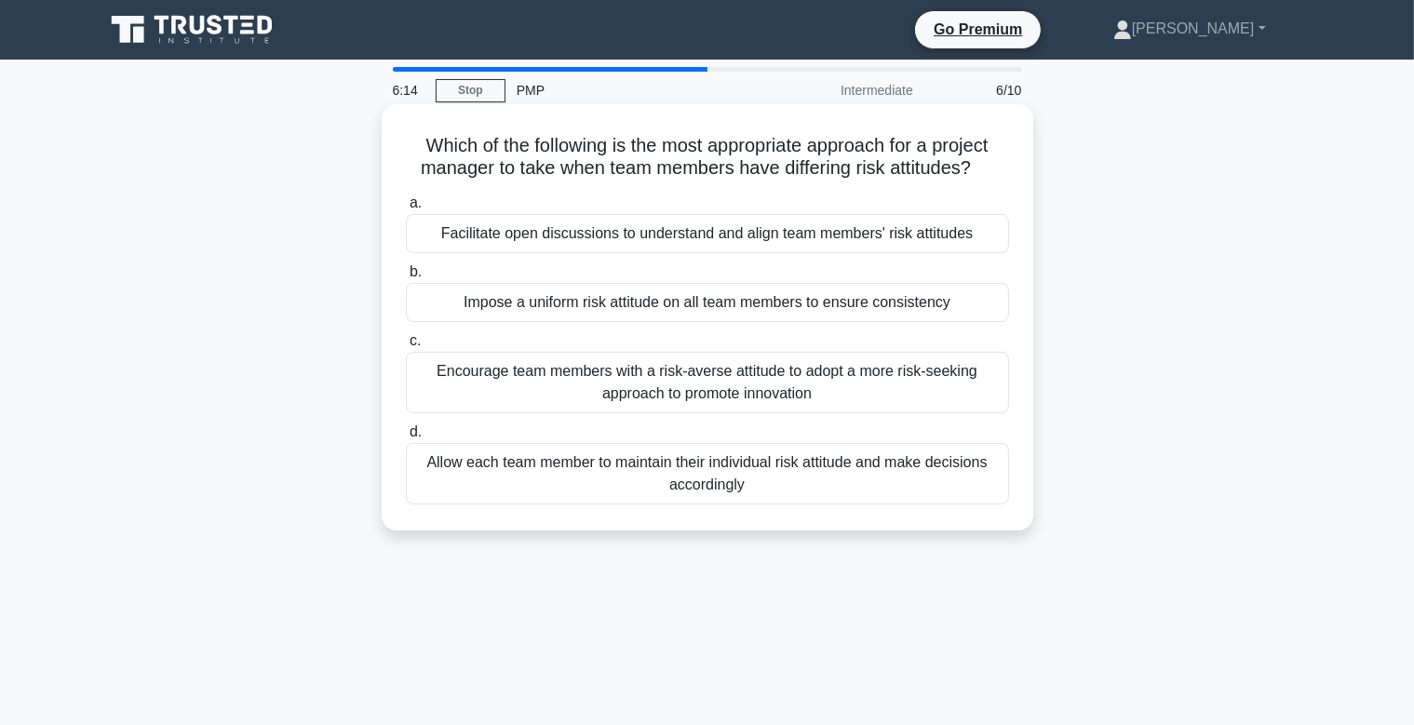
click at [974, 177] on h5 "Which of the following is the most appropriate approach for a project manager t…" at bounding box center [707, 157] width 607 height 47
click at [843, 185] on div "Which of the following is the most appropriate approach for a project manager t…" at bounding box center [707, 317] width 637 height 411
click at [661, 238] on div "Facilitate open discussions to understand and align team members' risk attitudes" at bounding box center [707, 233] width 603 height 39
click at [406, 209] on input "a. Facilitate open discussions to understand and align team members' risk attit…" at bounding box center [406, 203] width 0 height 12
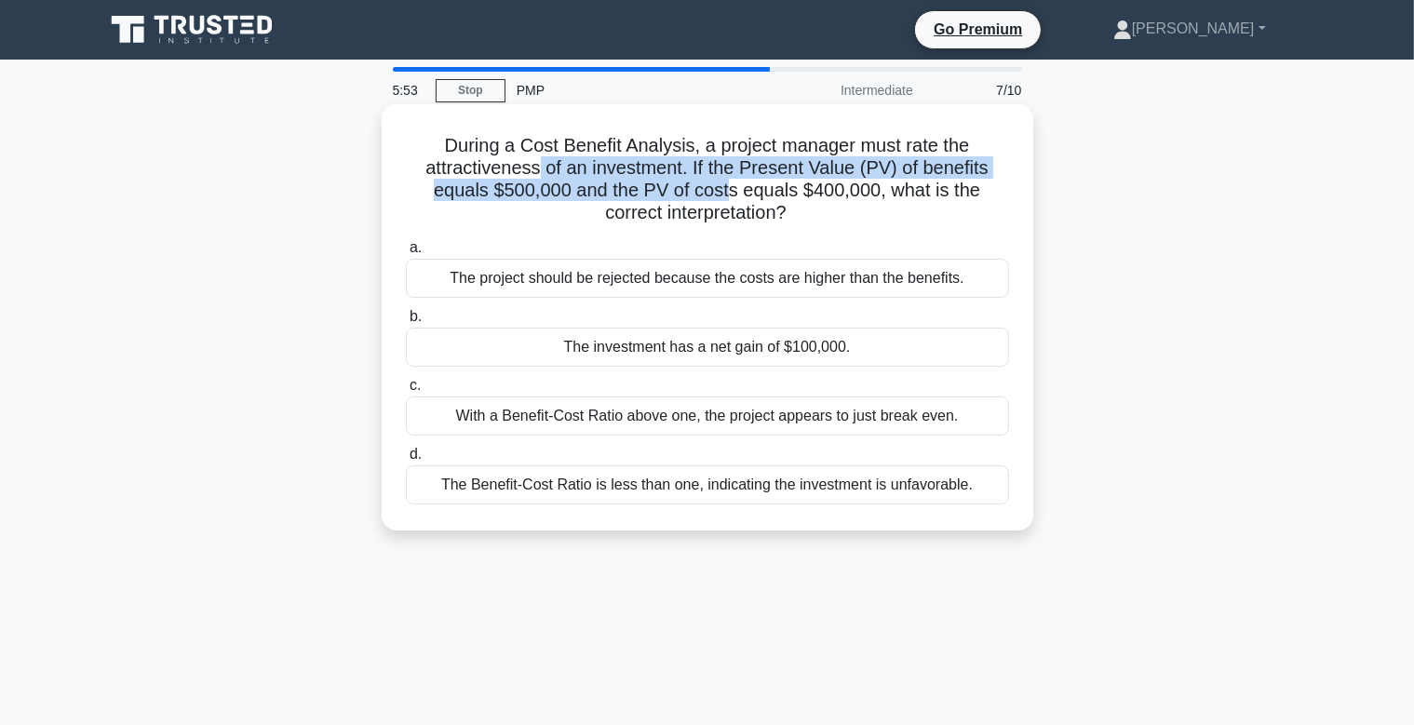
drag, startPoint x: 542, startPoint y: 175, endPoint x: 698, endPoint y: 180, distance: 156.5
click at [698, 180] on h5 "During a Cost Benefit Analysis, a project manager must rate the attractiveness …" at bounding box center [707, 179] width 607 height 91
click at [701, 174] on h5 "During a Cost Benefit Analysis, a project manager must rate the attractiveness …" at bounding box center [707, 179] width 607 height 91
drag, startPoint x: 689, startPoint y: 163, endPoint x: 958, endPoint y: 186, distance: 270.0
click at [958, 186] on h5 "During a Cost Benefit Analysis, a project manager must rate the attractiveness …" at bounding box center [707, 179] width 607 height 91
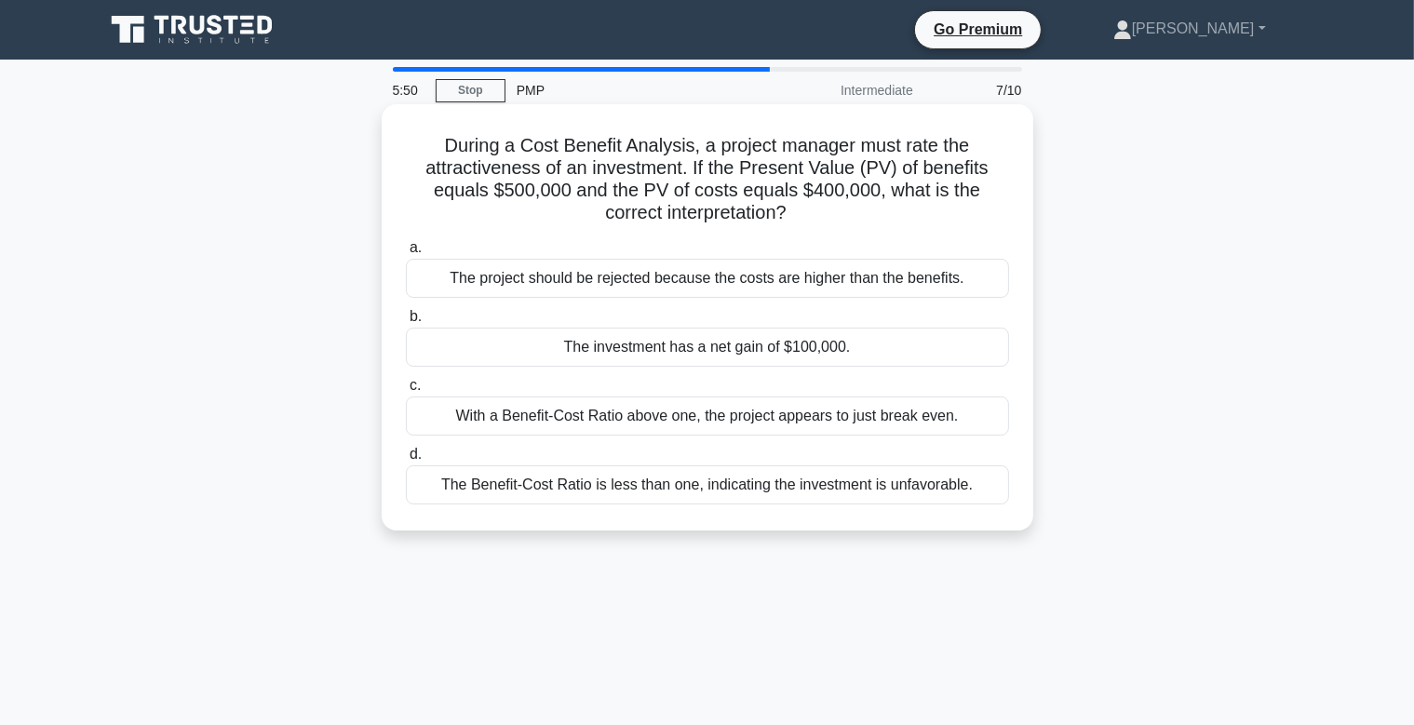
click at [740, 212] on h5 "During a Cost Benefit Analysis, a project manager must rate the attractiveness …" at bounding box center [707, 179] width 607 height 91
drag, startPoint x: 625, startPoint y: 214, endPoint x: 796, endPoint y: 218, distance: 171.3
click at [796, 218] on h5 "During a Cost Benefit Analysis, a project manager must rate the attractiveness …" at bounding box center [707, 179] width 607 height 91
click at [801, 218] on h5 "During a Cost Benefit Analysis, a project manager must rate the attractiveness …" at bounding box center [707, 179] width 607 height 91
drag, startPoint x: 860, startPoint y: 178, endPoint x: 952, endPoint y: 209, distance: 97.4
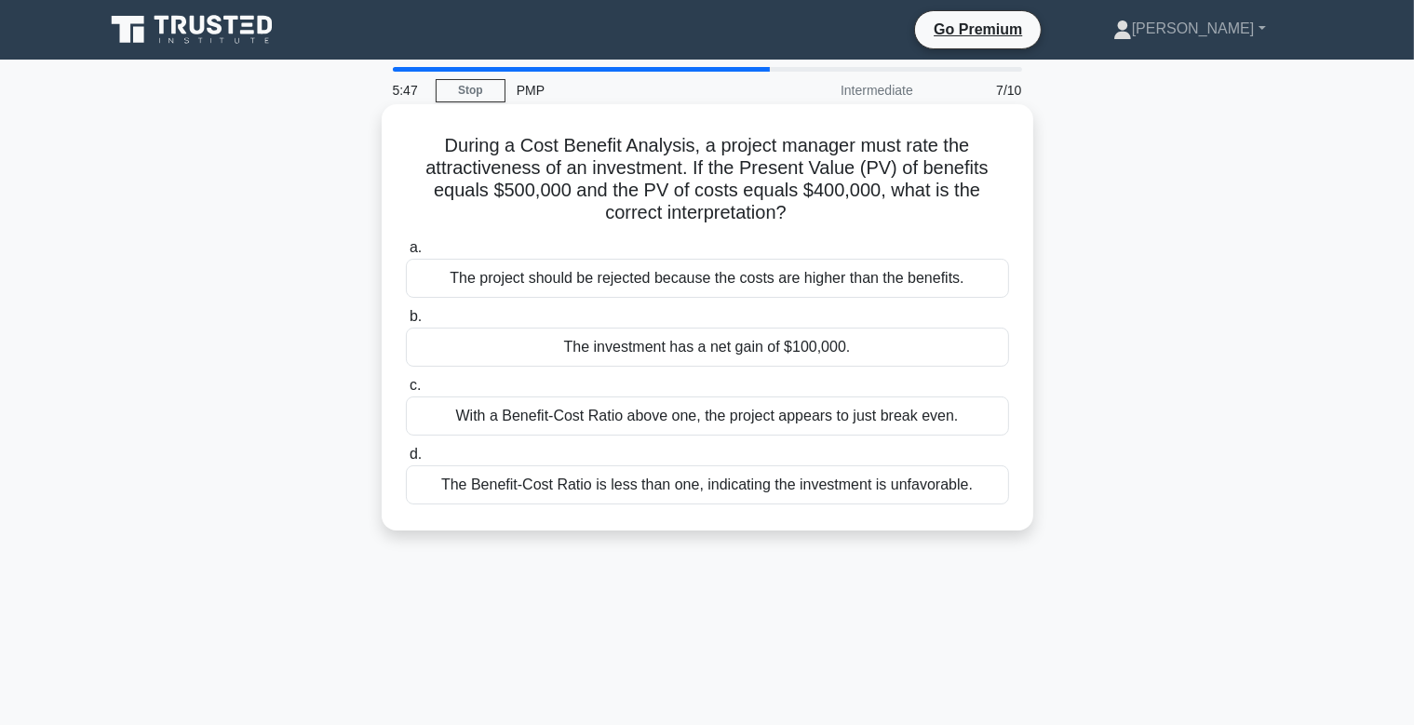
click at [952, 209] on h5 "During a Cost Benefit Analysis, a project manager must rate the attractiveness …" at bounding box center [707, 179] width 607 height 91
click at [812, 231] on div "During a Cost Benefit Analysis, a project manager must rate the attractiveness …" at bounding box center [707, 317] width 637 height 411
click at [739, 341] on div "The investment has a net gain of $100,000." at bounding box center [707, 347] width 603 height 39
click at [406, 323] on input "b. The investment has a net gain of $100,000." at bounding box center [406, 317] width 0 height 12
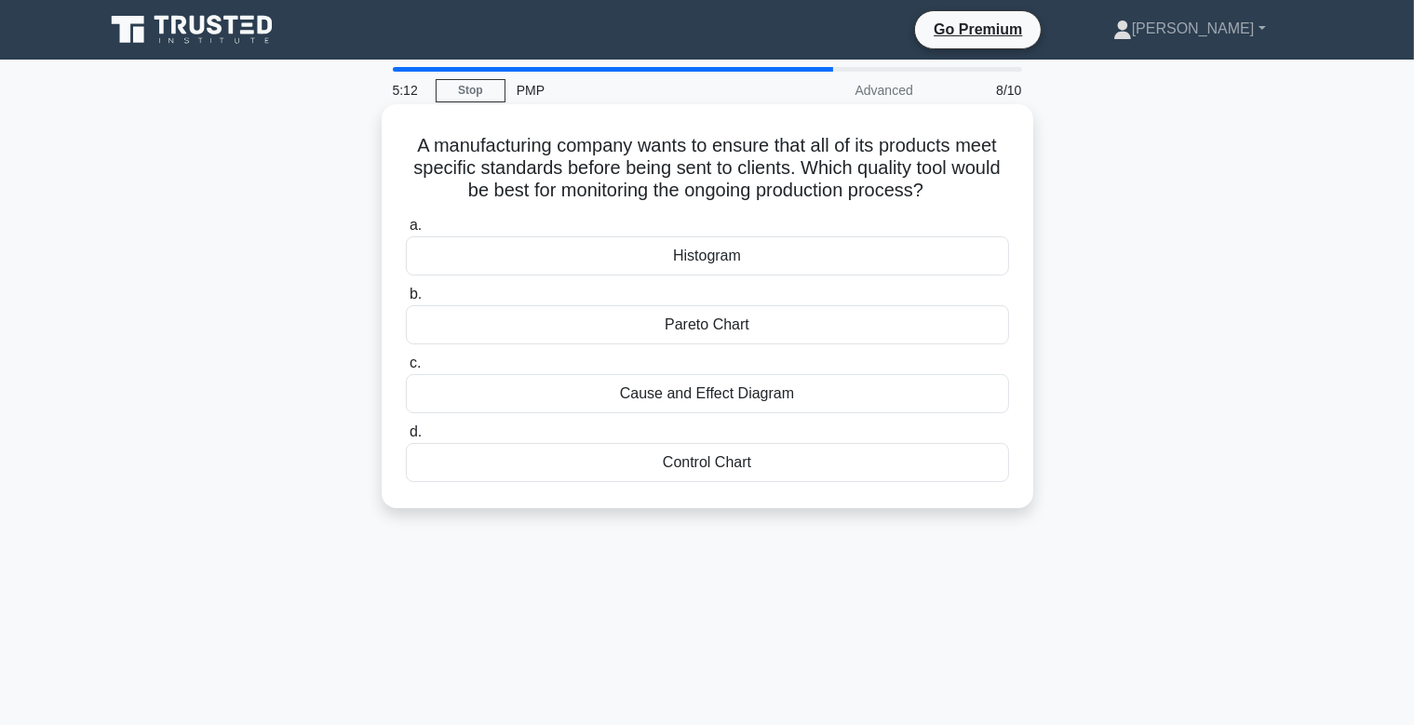
click at [755, 400] on div "Cause and Effect Diagram" at bounding box center [707, 393] width 603 height 39
click at [406, 370] on input "c. Cause and Effect Diagram" at bounding box center [406, 363] width 0 height 12
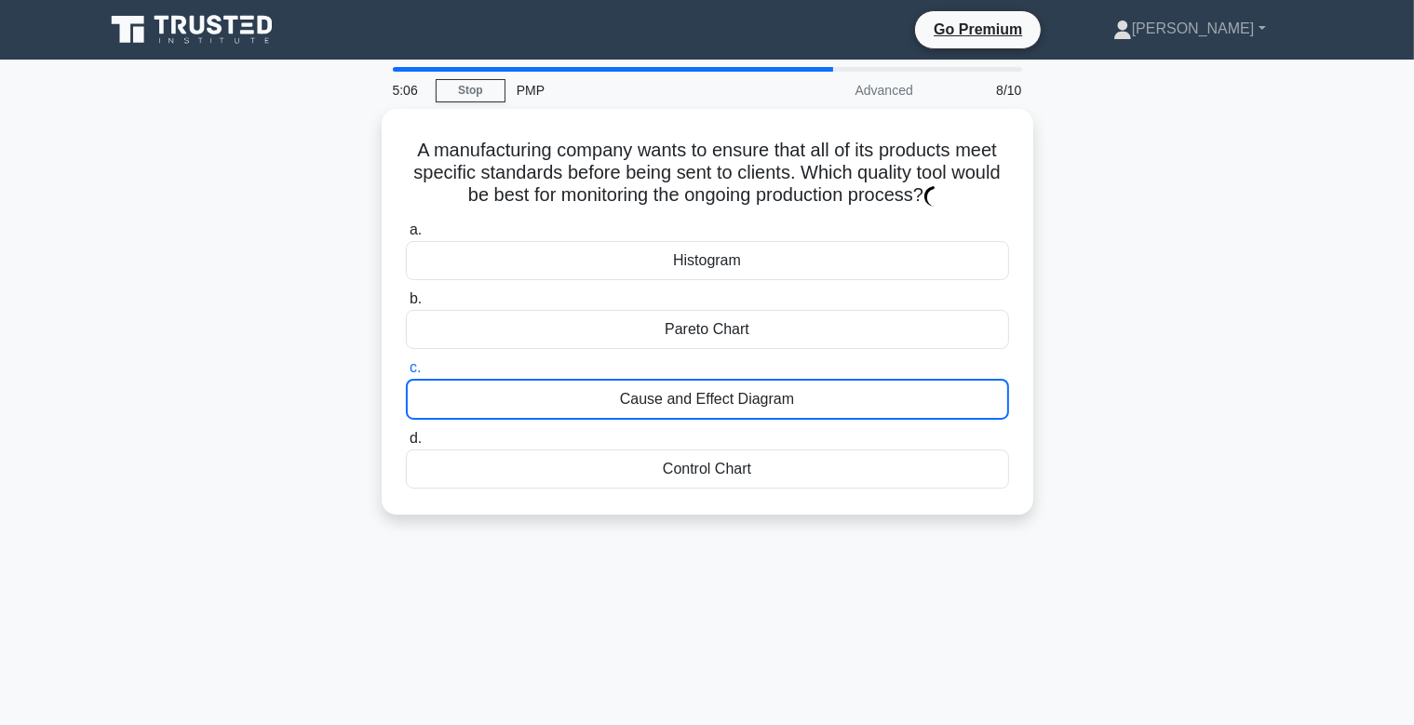
drag, startPoint x: 855, startPoint y: 91, endPoint x: 920, endPoint y: 94, distance: 65.2
click at [920, 94] on div "Advanced" at bounding box center [842, 90] width 163 height 37
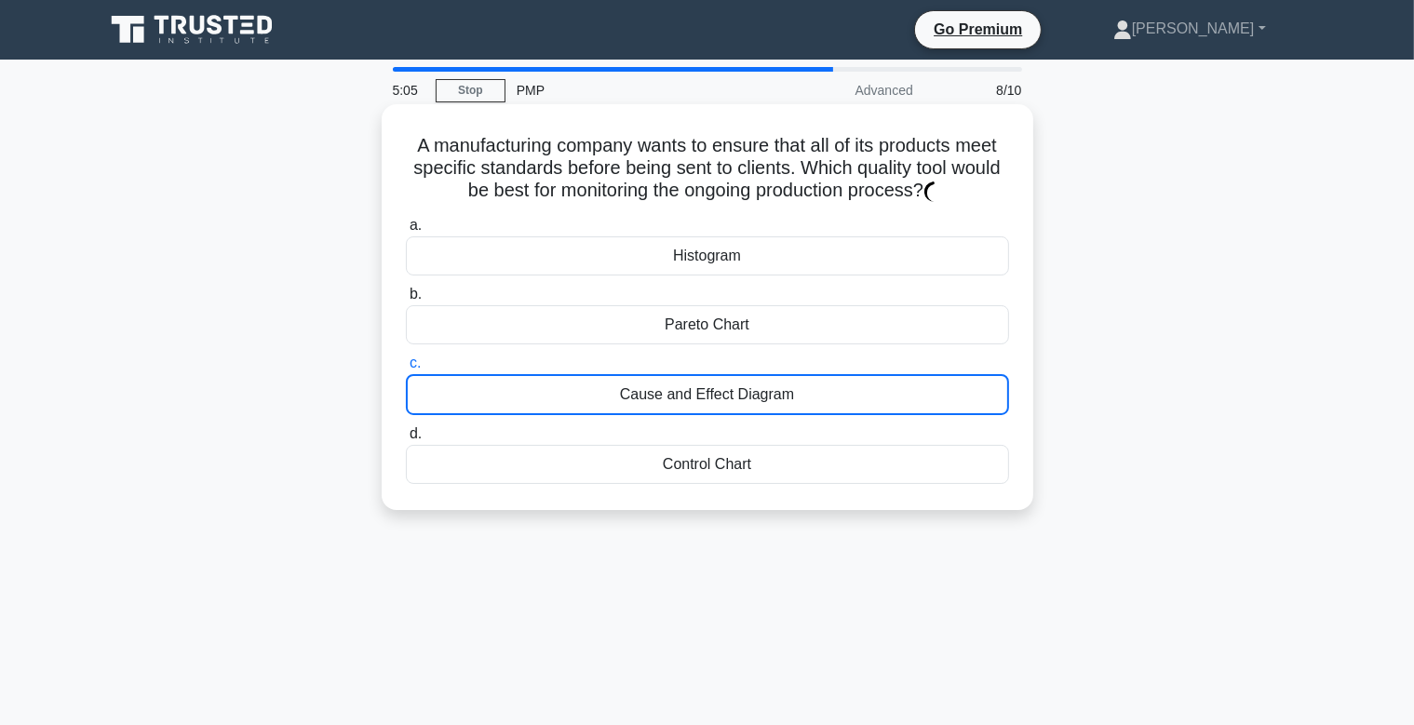
click at [765, 385] on div "Cause and Effect Diagram" at bounding box center [707, 394] width 603 height 41
click at [406, 370] on input "c. Cause and Effect Diagram" at bounding box center [406, 363] width 0 height 12
click at [755, 330] on div "Pareto Chart" at bounding box center [707, 324] width 603 height 39
click at [406, 301] on input "b. Pareto Chart" at bounding box center [406, 295] width 0 height 12
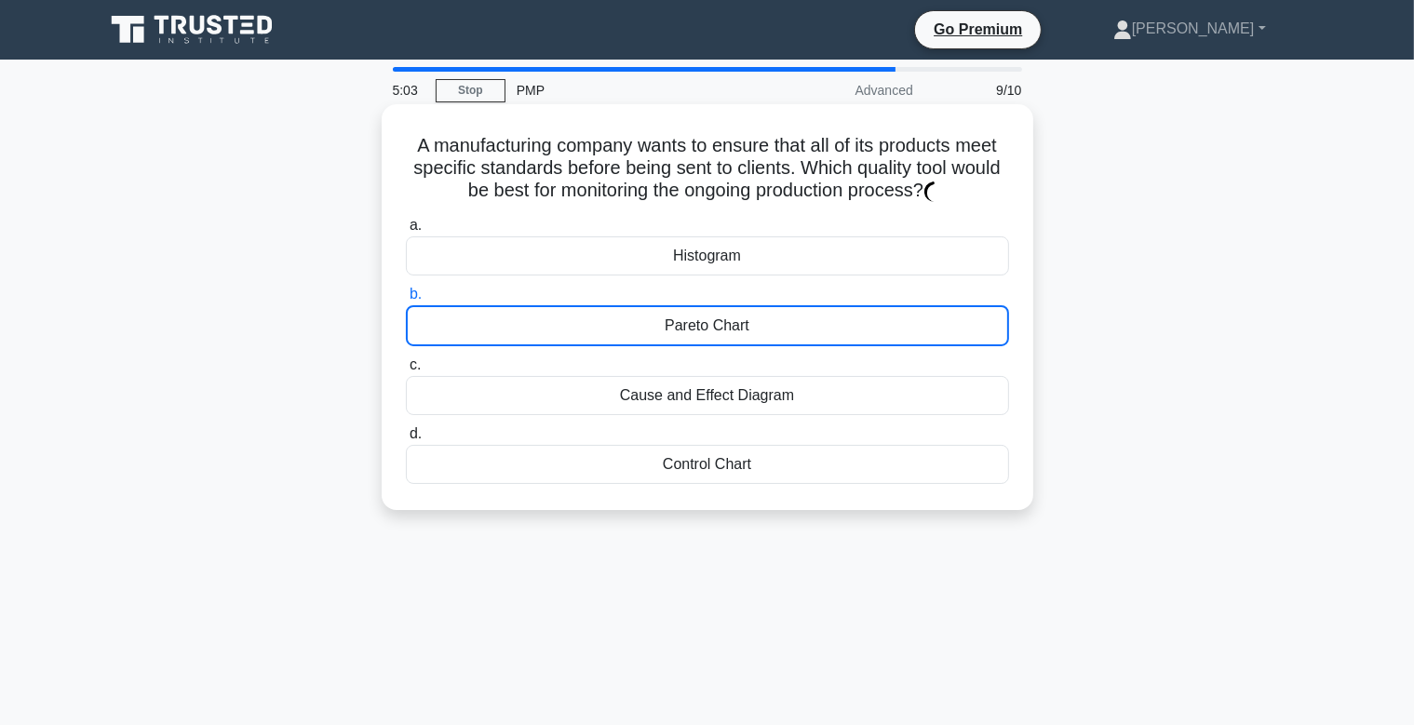
click at [744, 251] on div "Histogram" at bounding box center [707, 255] width 603 height 39
click at [751, 262] on div "Histogram" at bounding box center [707, 255] width 603 height 39
click at [751, 327] on div "Pareto Chart" at bounding box center [707, 325] width 603 height 41
click at [406, 301] on input "b. Pareto Chart" at bounding box center [406, 295] width 0 height 12
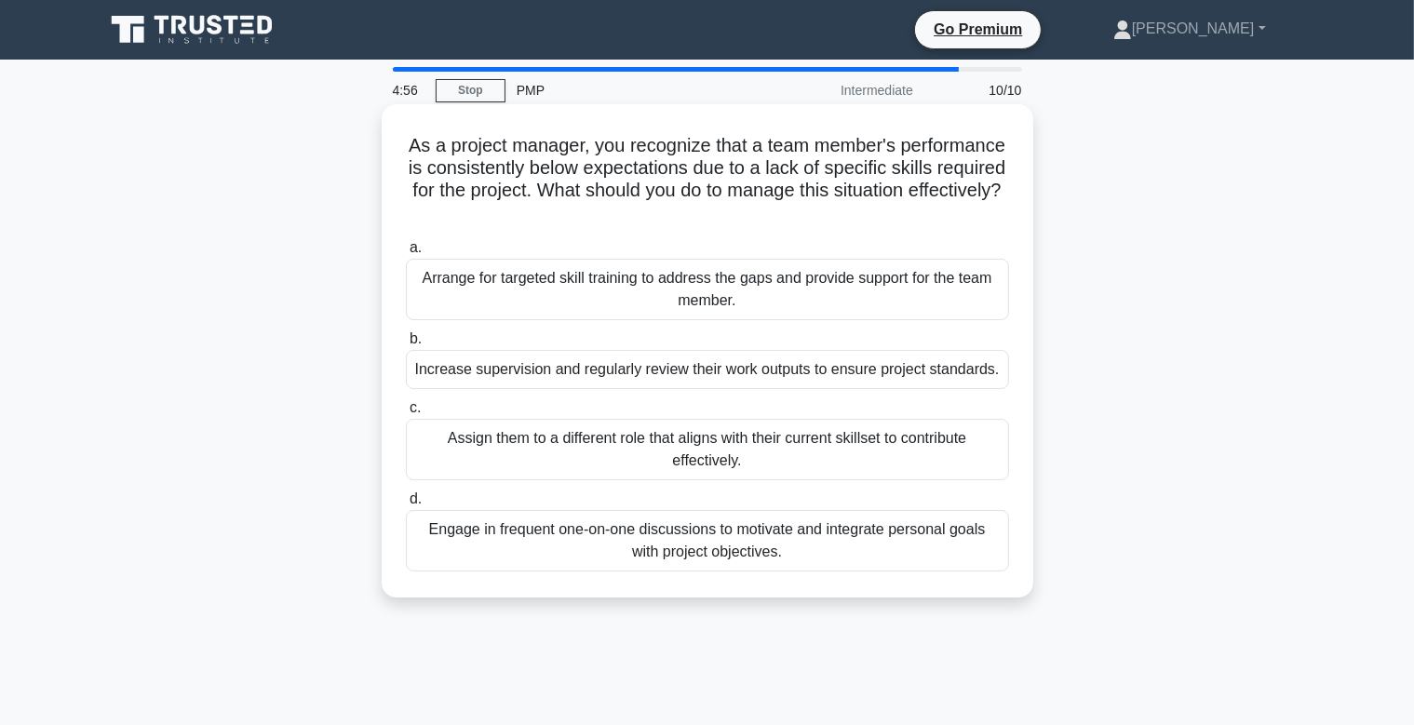
click at [698, 325] on div "a. Arrange for targeted skill training to address the gaps and provide support …" at bounding box center [708, 404] width 626 height 343
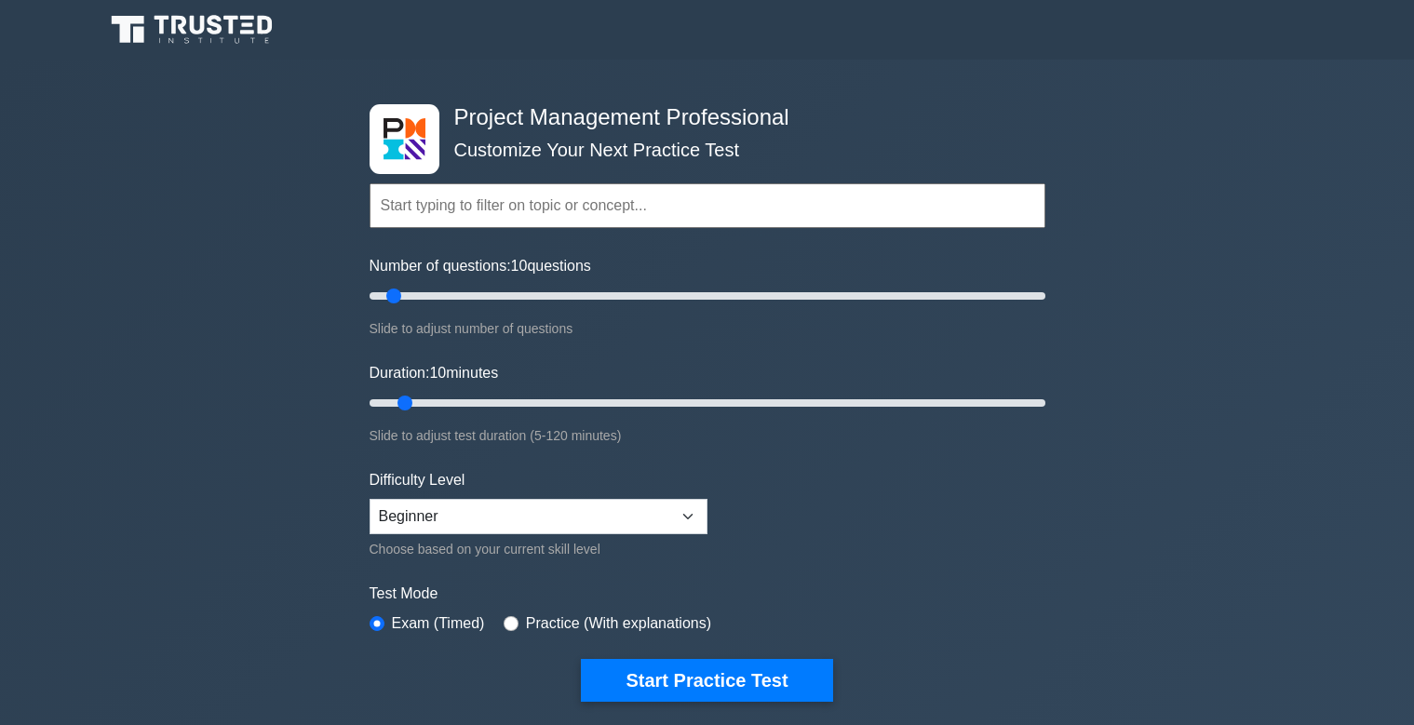
scroll to position [196, 0]
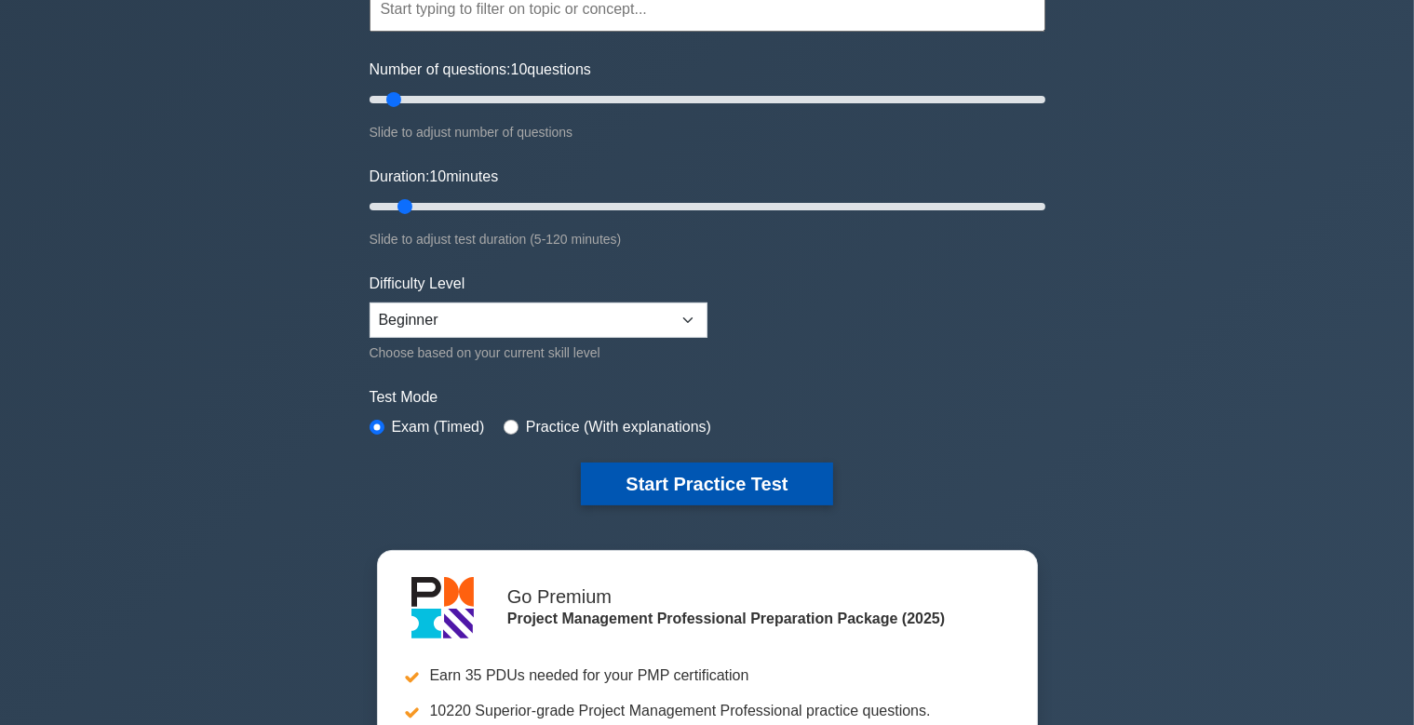
click at [643, 475] on button "Start Practice Test" at bounding box center [706, 484] width 251 height 43
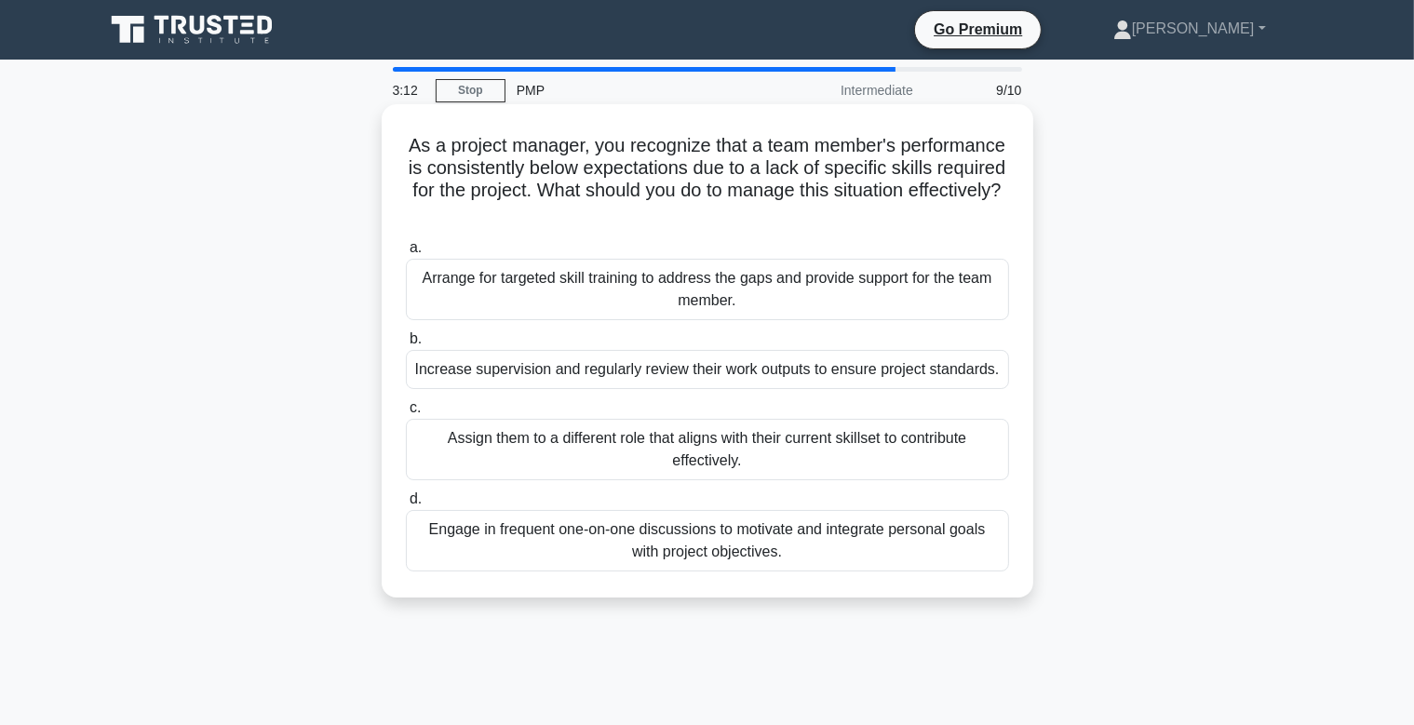
click at [777, 302] on div "Arrange for targeted skill training to address the gaps and provide support for…" at bounding box center [707, 289] width 603 height 61
click at [406, 254] on input "a. Arrange for targeted skill training to address the gaps and provide support …" at bounding box center [406, 248] width 0 height 12
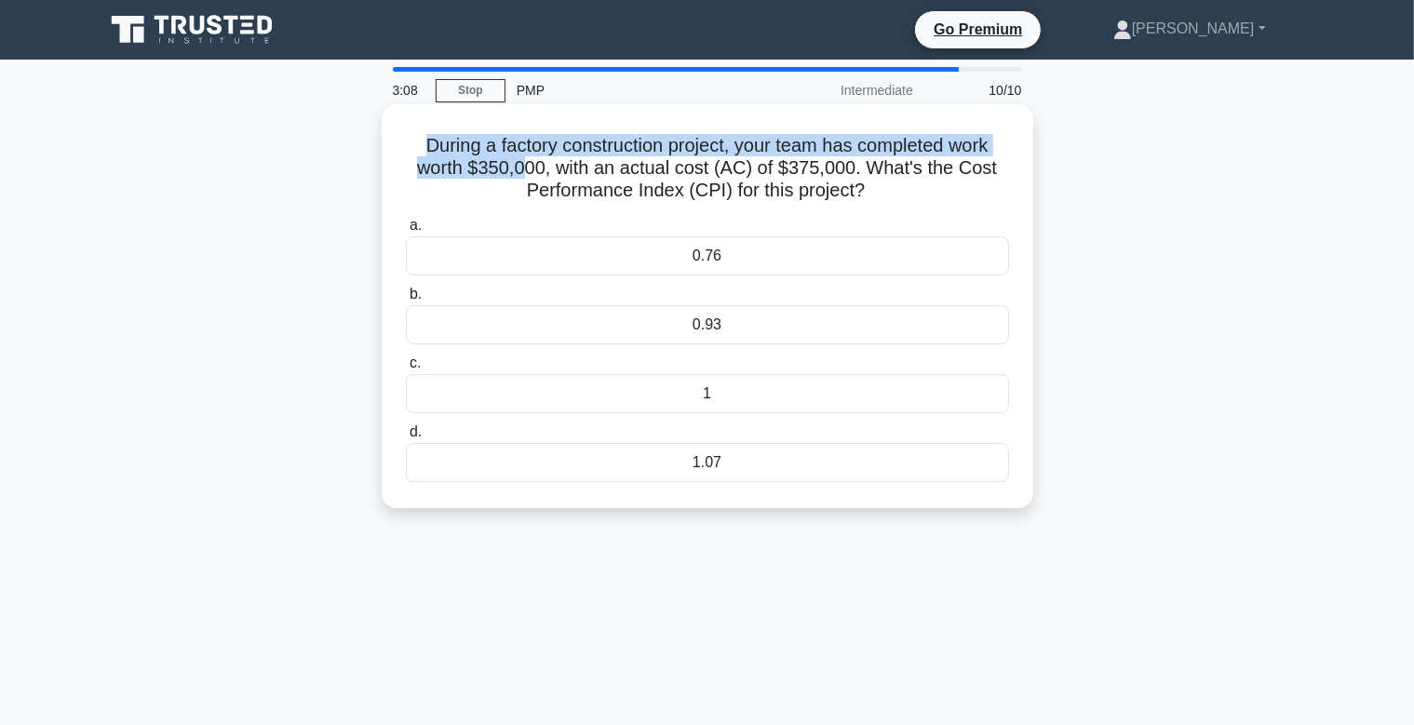
drag, startPoint x: 424, startPoint y: 144, endPoint x: 560, endPoint y: 173, distance: 138.9
click at [534, 170] on h5 "During a factory construction project, your team has completed work worth $350,…" at bounding box center [707, 168] width 607 height 69
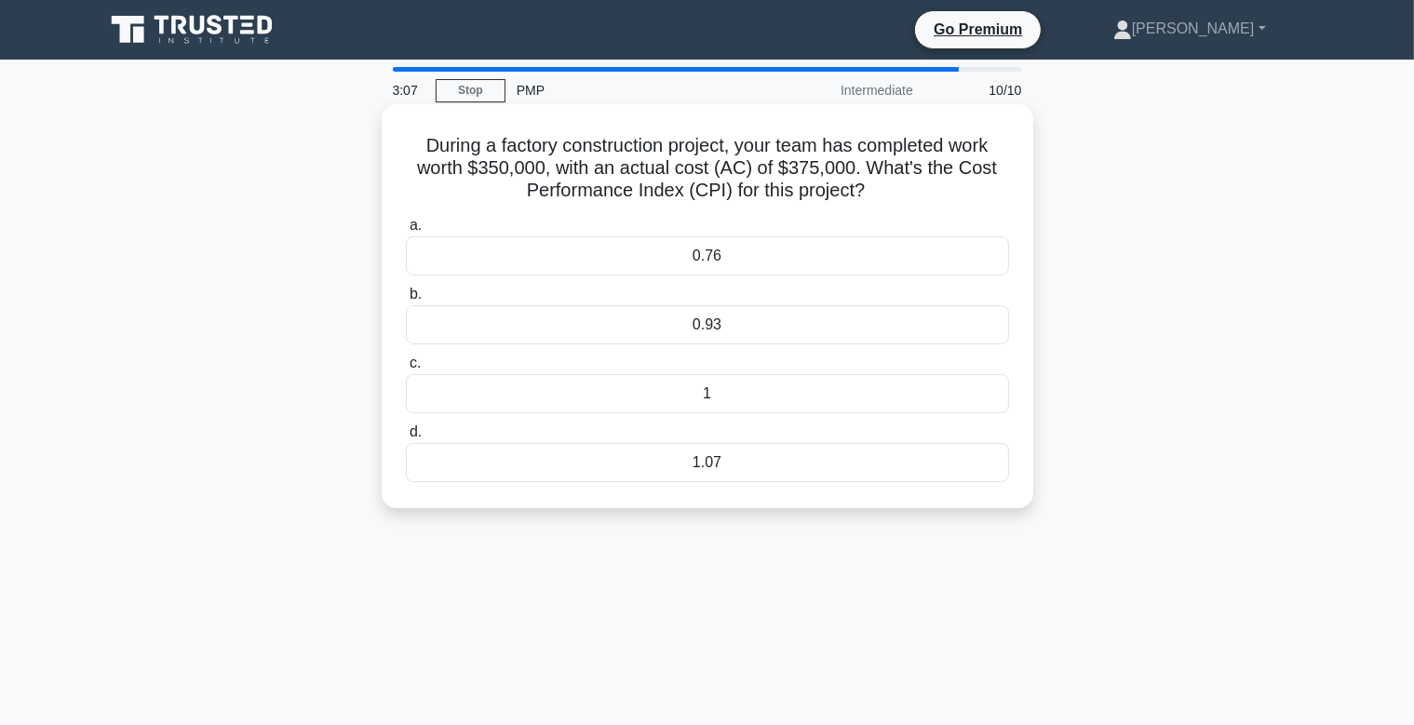
click at [564, 173] on h5 "During a factory construction project, your team has completed work worth $350,…" at bounding box center [707, 168] width 607 height 69
drag, startPoint x: 741, startPoint y: 137, endPoint x: 571, endPoint y: 164, distance: 172.5
click at [571, 164] on h5 "During a factory construction project, your team has completed work worth $350,…" at bounding box center [707, 168] width 607 height 69
click at [591, 168] on h5 "During a factory construction project, your team has completed work worth $350,…" at bounding box center [707, 168] width 607 height 69
drag, startPoint x: 572, startPoint y: 169, endPoint x: 774, endPoint y: 168, distance: 202.0
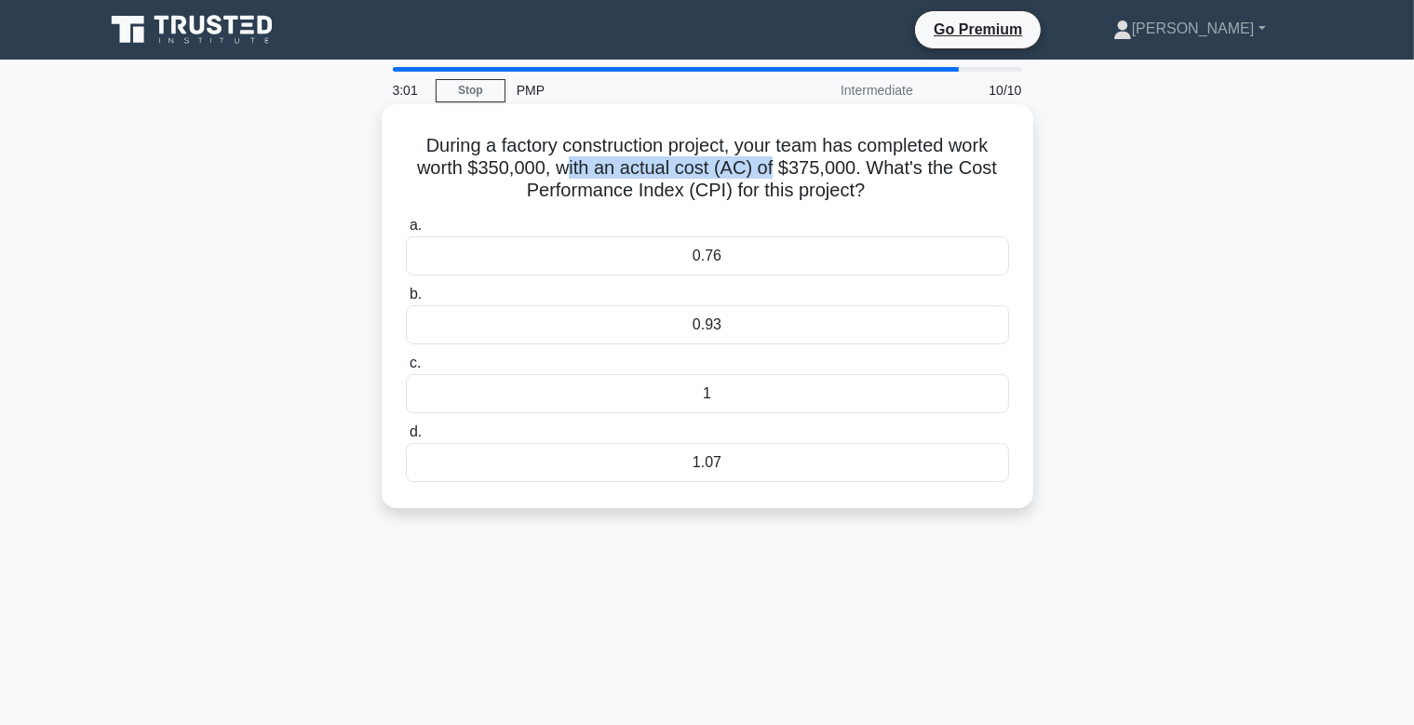
click at [774, 168] on h5 "During a factory construction project, your team has completed work worth $350,…" at bounding box center [707, 168] width 607 height 69
click at [850, 174] on h5 "During a factory construction project, your team has completed work worth $350,…" at bounding box center [707, 168] width 607 height 69
drag, startPoint x: 667, startPoint y: 192, endPoint x: 882, endPoint y: 196, distance: 214.1
click at [882, 196] on h5 "During a factory construction project, your team has completed work worth $350,…" at bounding box center [707, 168] width 607 height 69
click at [882, 196] on icon ".spinner_0XTQ{transform-origin:center;animation:spinner_y6GP .75s linear infini…" at bounding box center [876, 192] width 22 height 22
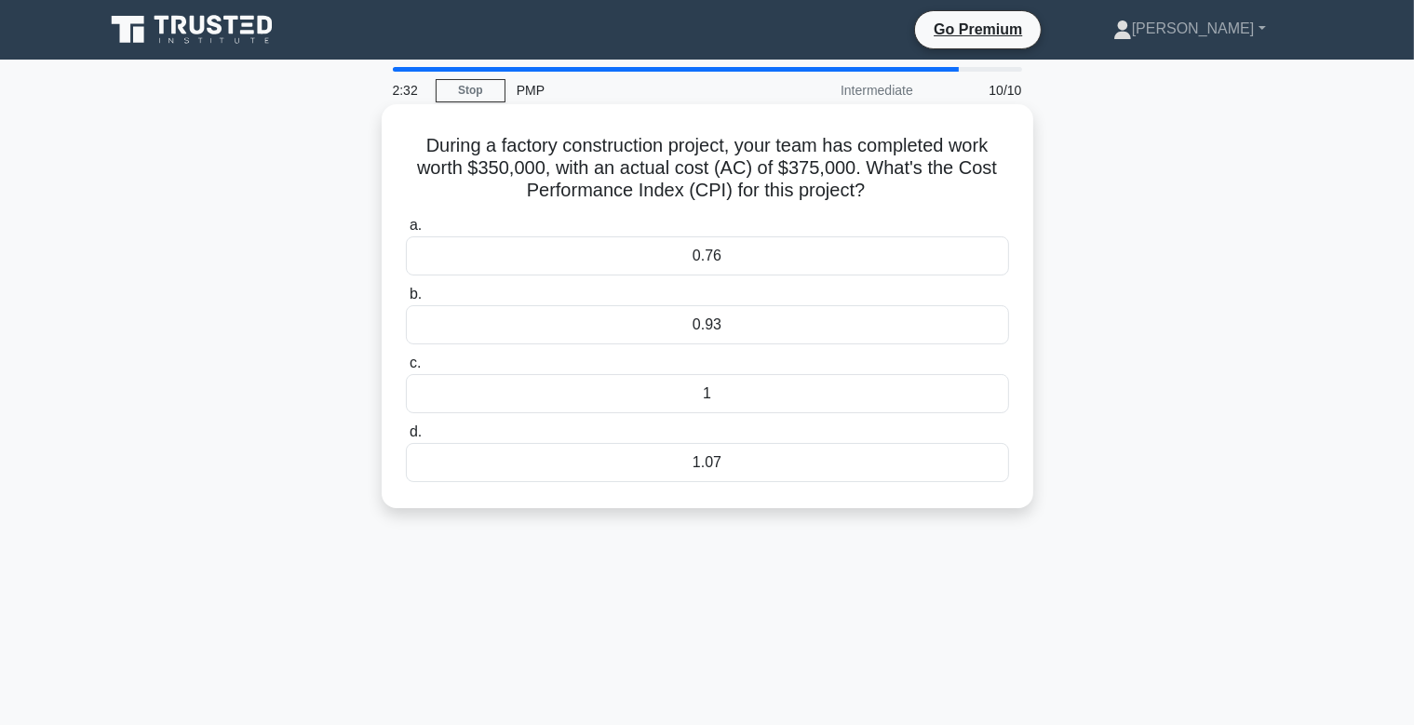
click at [804, 306] on label "b. 0.93" at bounding box center [707, 313] width 603 height 61
click at [406, 301] on input "b. 0.93" at bounding box center [406, 295] width 0 height 12
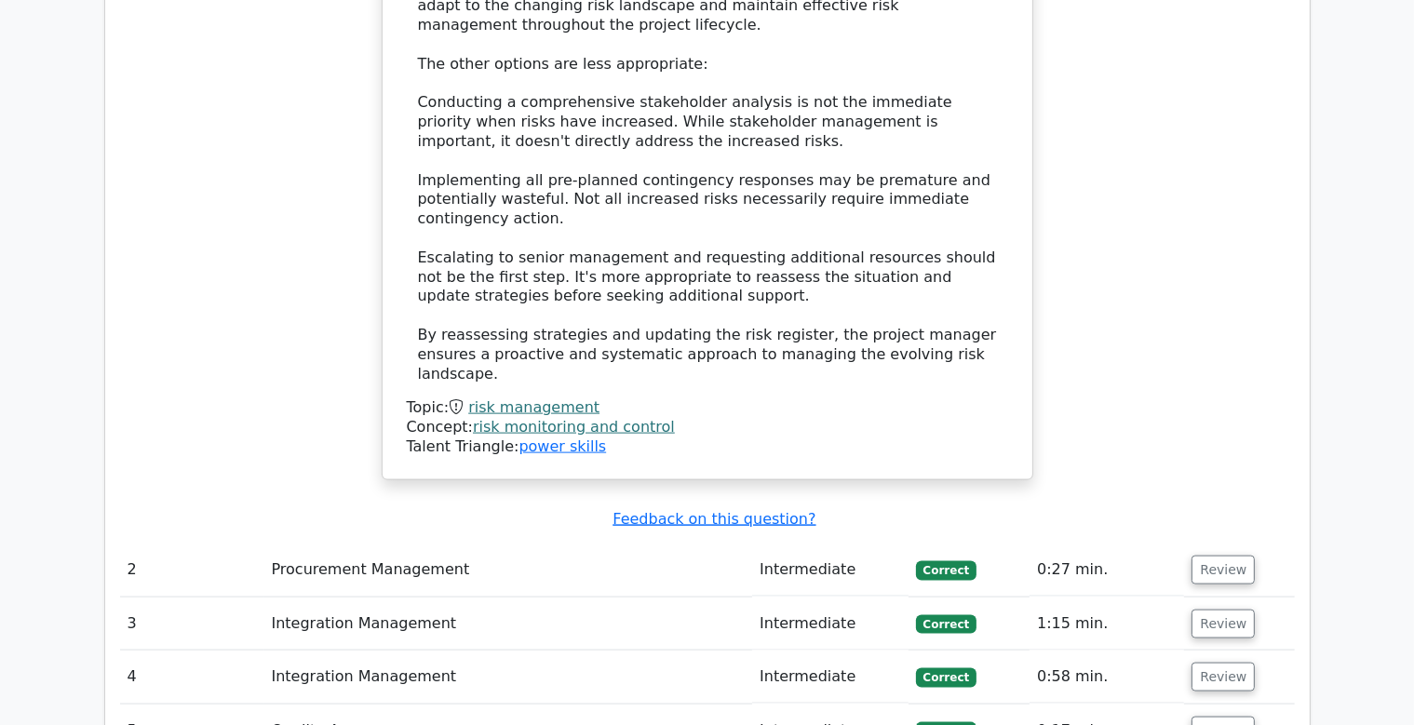
scroll to position [2555, 0]
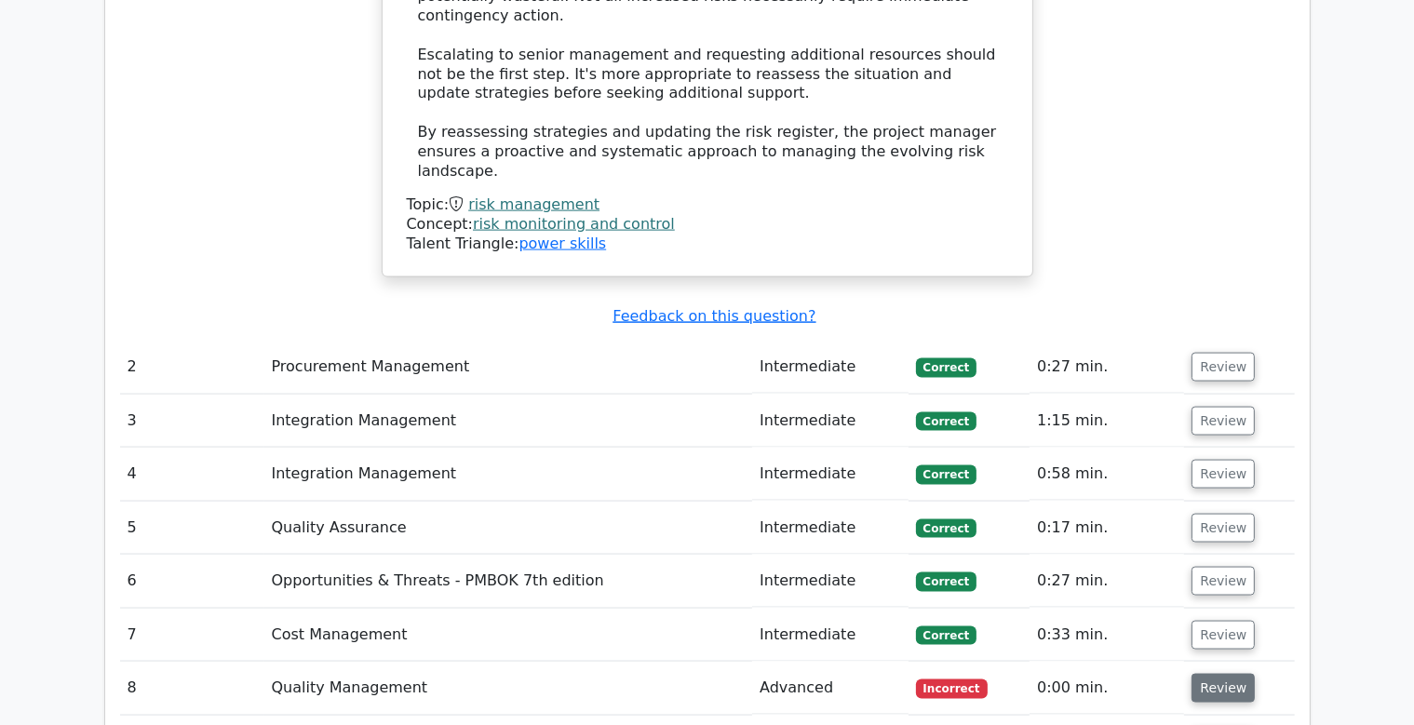
click at [1237, 674] on button "Review" at bounding box center [1222, 688] width 63 height 29
drag, startPoint x: 840, startPoint y: 497, endPoint x: 741, endPoint y: 493, distance: 98.7
click at [753, 662] on tr "8 Quality Management Advanced Incorrect 0:00 min. Review" at bounding box center [707, 688] width 1175 height 53
click at [713, 662] on td "Quality Management" at bounding box center [508, 688] width 489 height 53
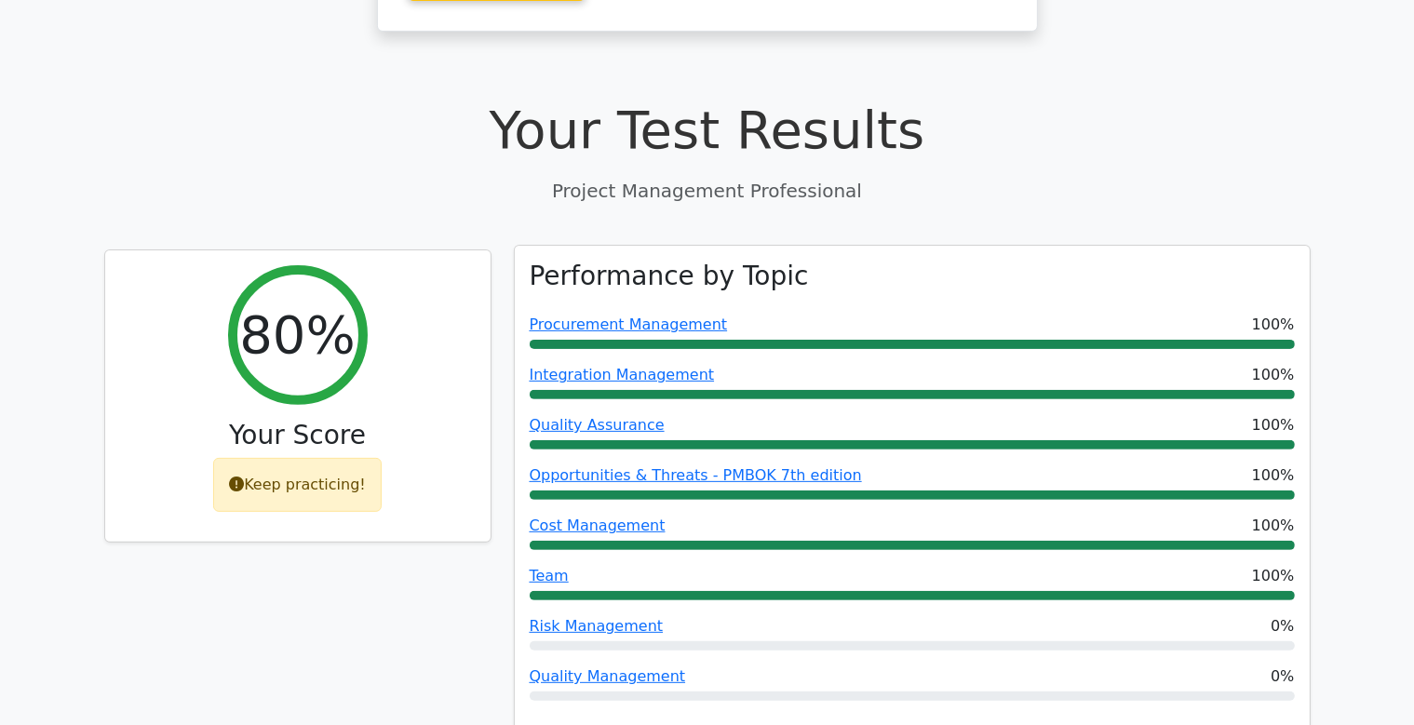
scroll to position [491, 0]
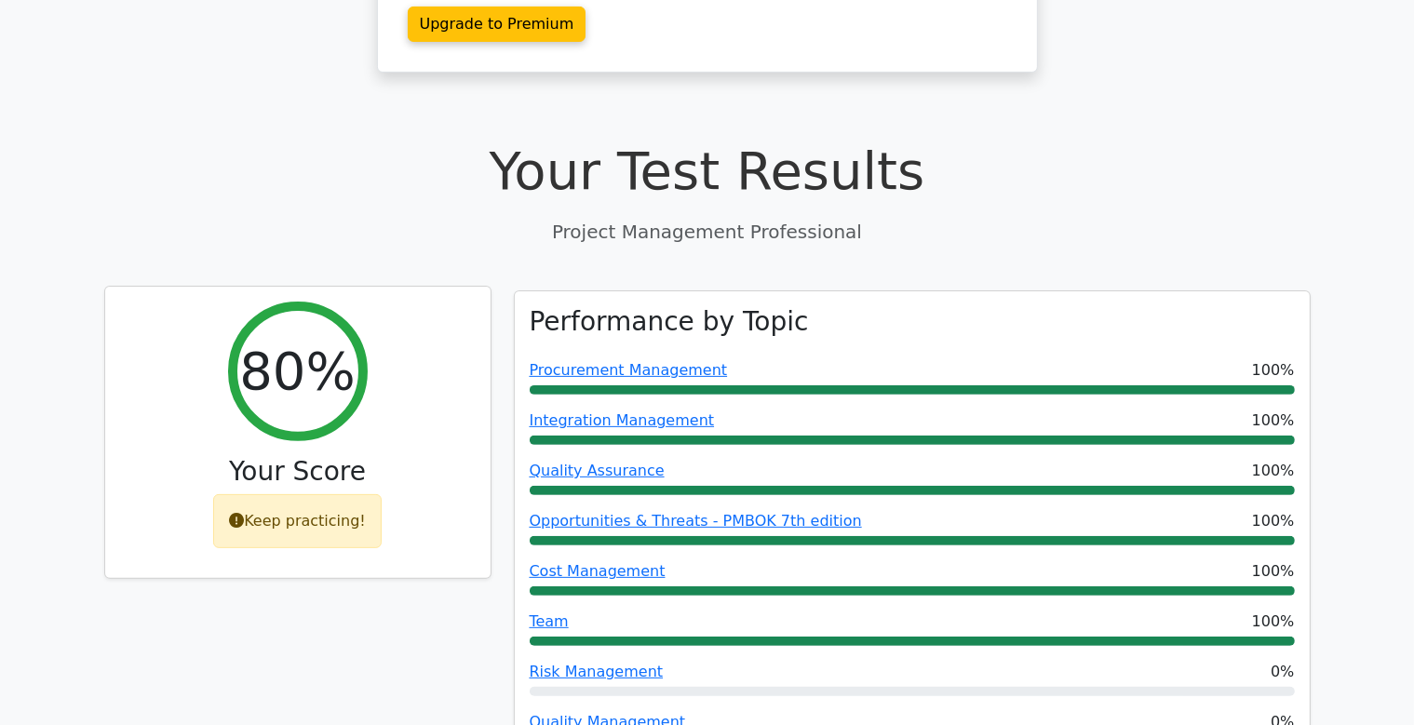
click at [316, 494] on div "Keep practicing!" at bounding box center [297, 521] width 168 height 54
click at [302, 494] on div "Keep practicing!" at bounding box center [297, 521] width 168 height 54
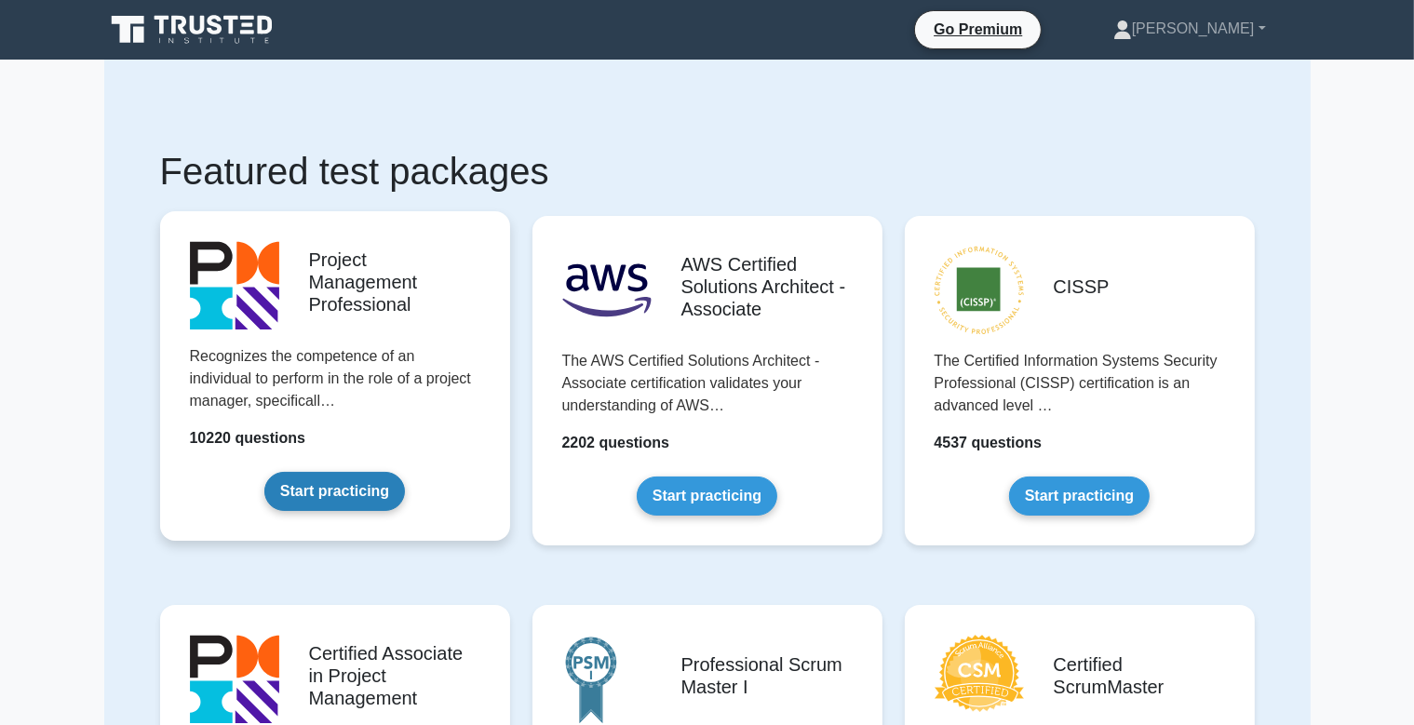
click at [366, 472] on link "Start practicing" at bounding box center [334, 491] width 141 height 39
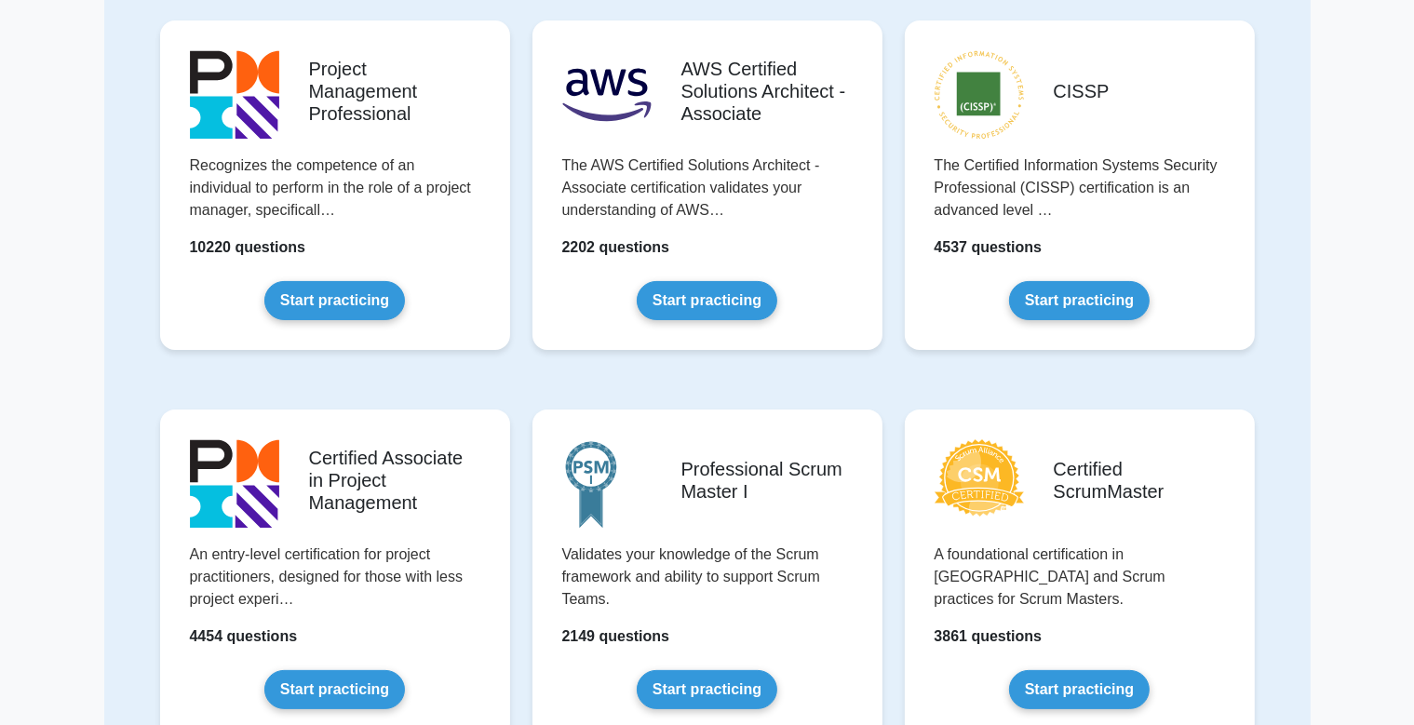
scroll to position [196, 0]
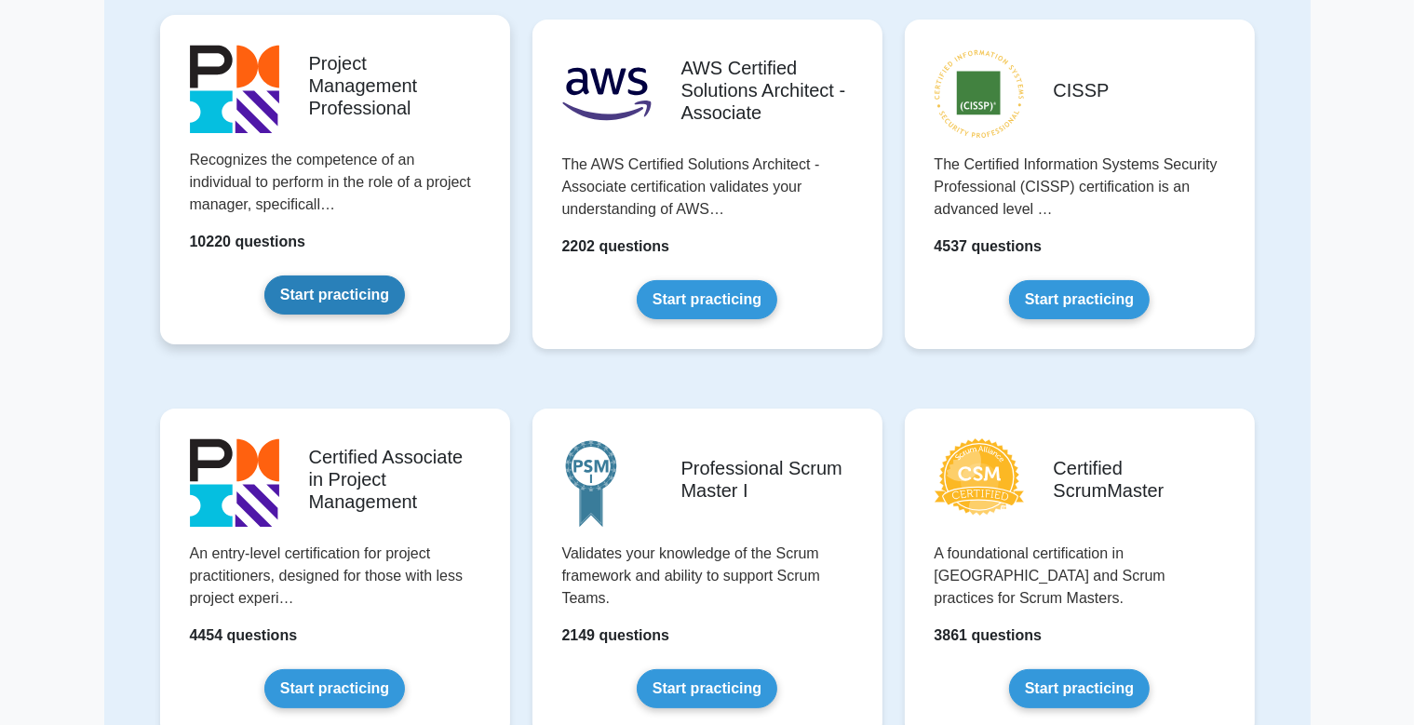
click at [370, 276] on link "Start practicing" at bounding box center [334, 295] width 141 height 39
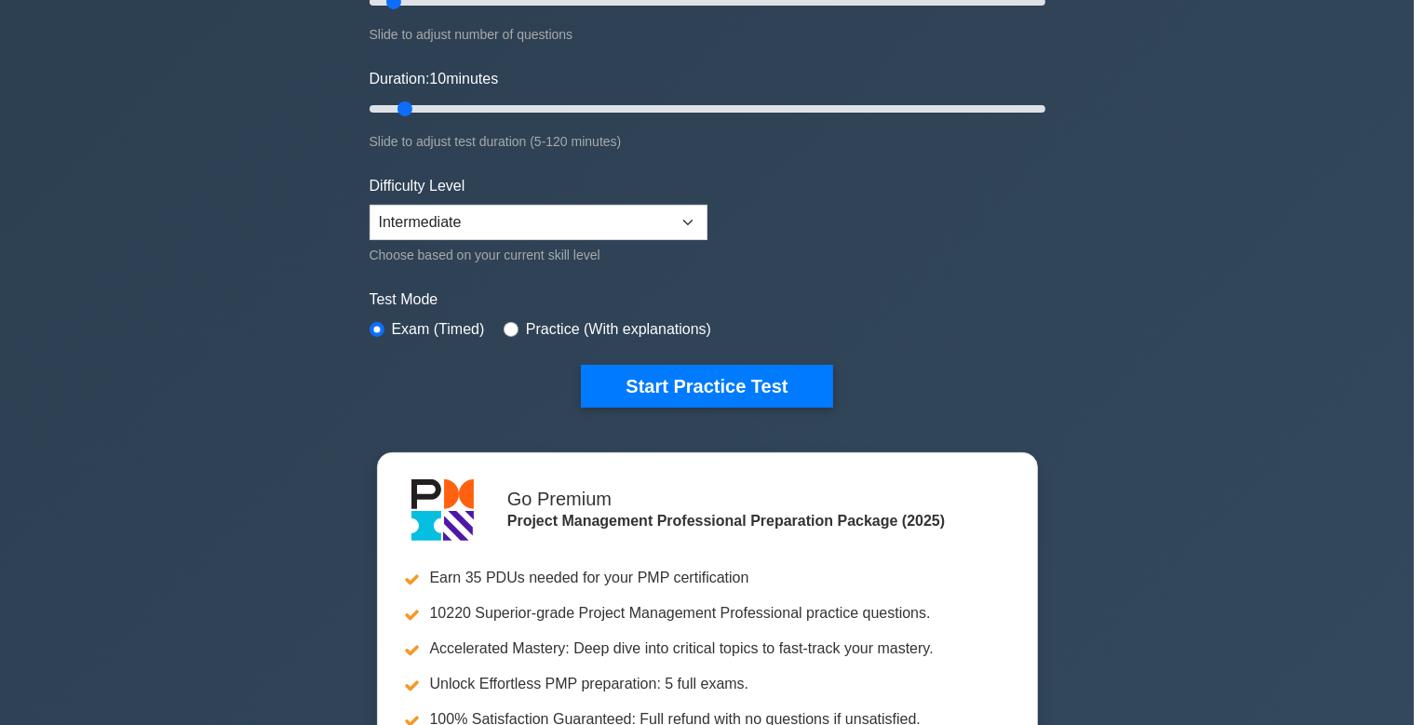
scroll to position [294, 0]
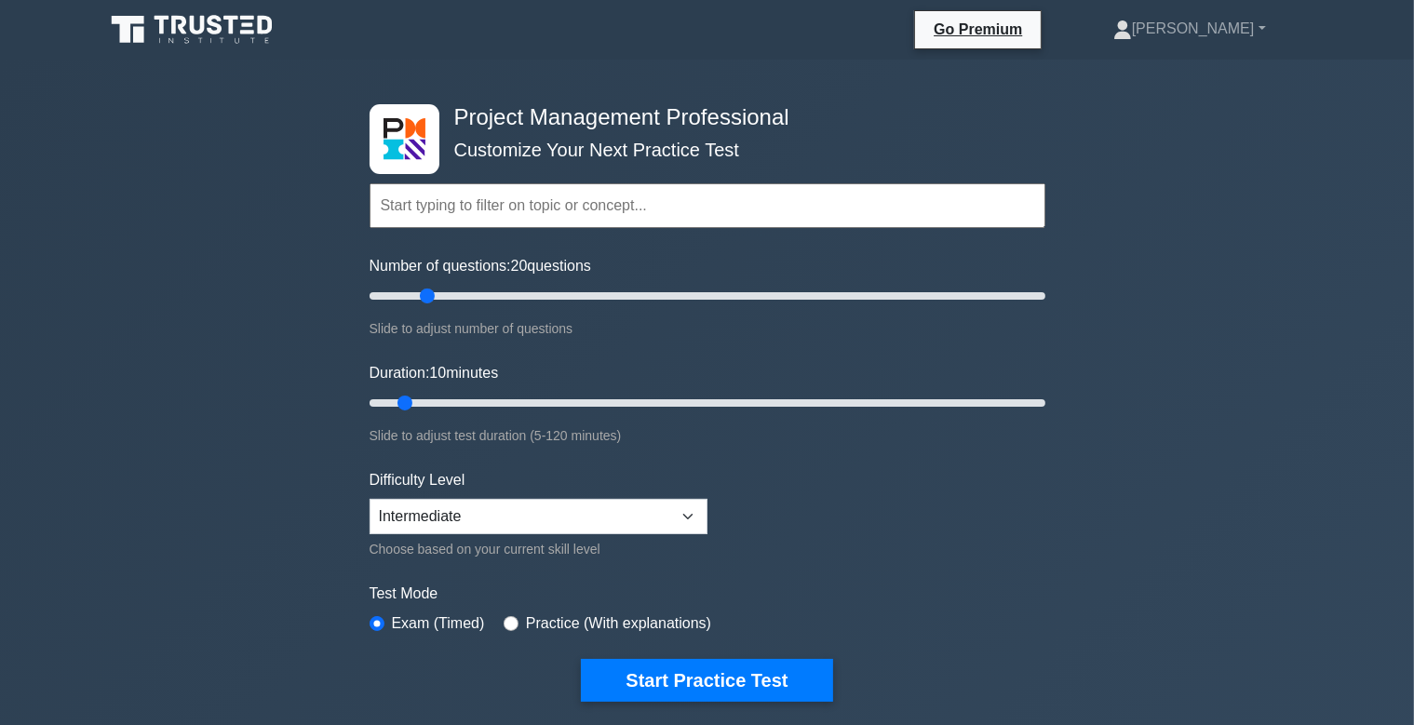
drag, startPoint x: 396, startPoint y: 292, endPoint x: 435, endPoint y: 302, distance: 40.2
type input "20"
click at [435, 302] on input "Number of questions: 20 questions" at bounding box center [708, 296] width 676 height 22
drag, startPoint x: 409, startPoint y: 398, endPoint x: 434, endPoint y: 397, distance: 25.1
click at [434, 397] on input "Duration: 15 minutes" at bounding box center [708, 403] width 676 height 22
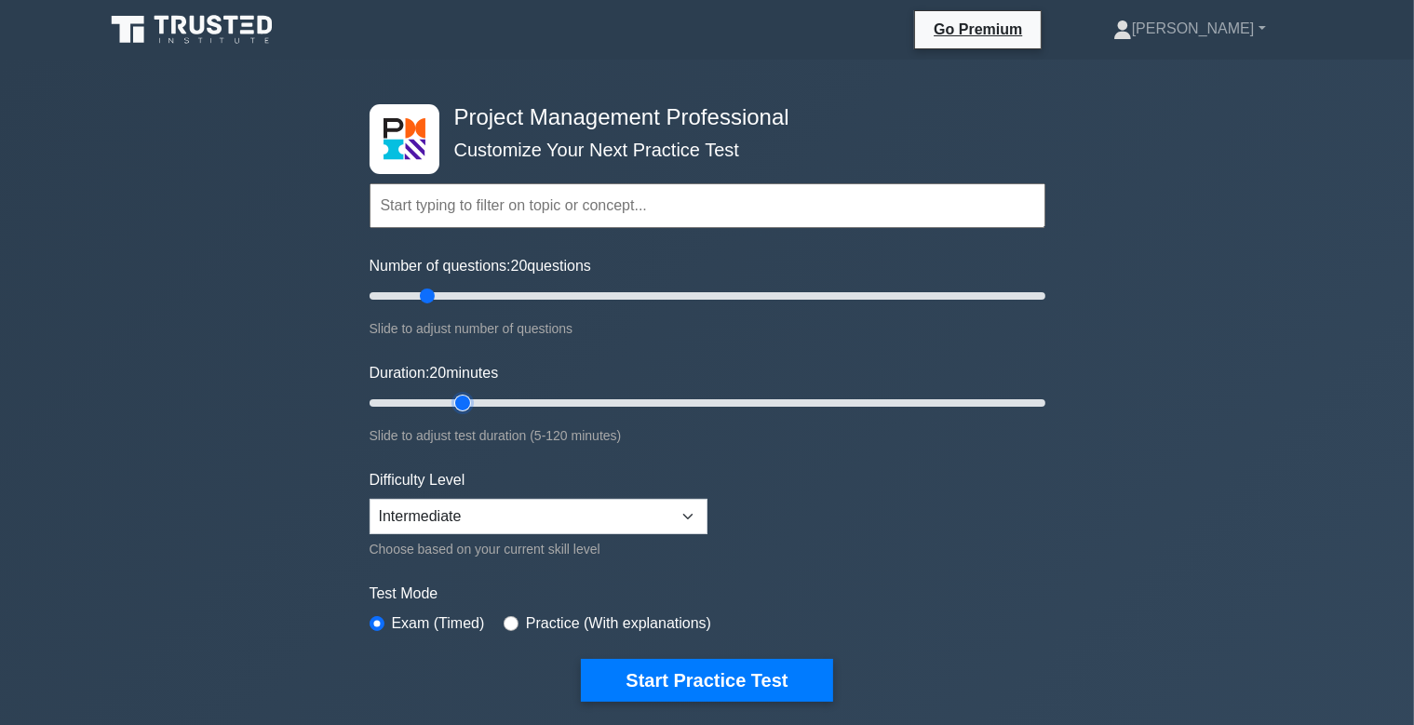
drag, startPoint x: 434, startPoint y: 402, endPoint x: 449, endPoint y: 401, distance: 14.9
type input "20"
click at [449, 401] on input "Duration: 20 minutes" at bounding box center [708, 403] width 676 height 22
click at [285, 402] on div "Project Management Professional Customize Your Next Practice Test Topics Scope …" at bounding box center [707, 628] width 1414 height 1136
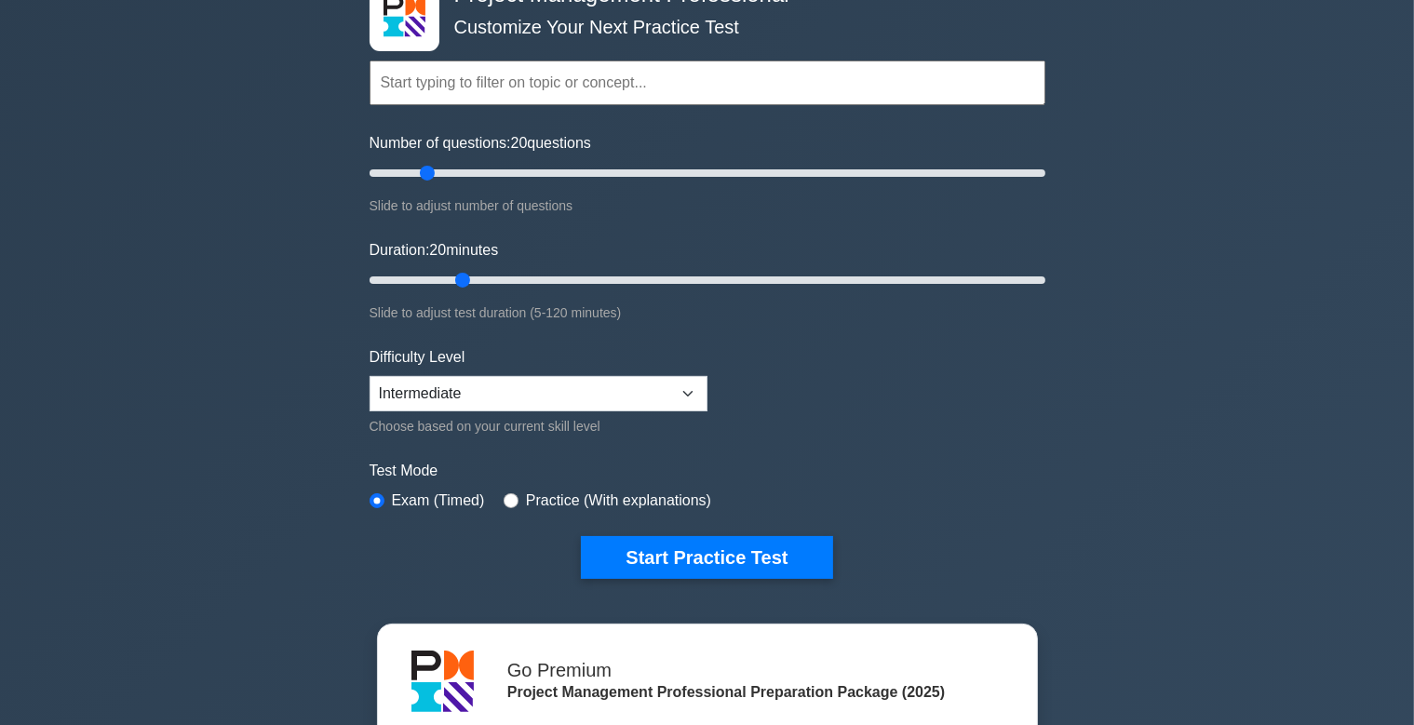
scroll to position [196, 0]
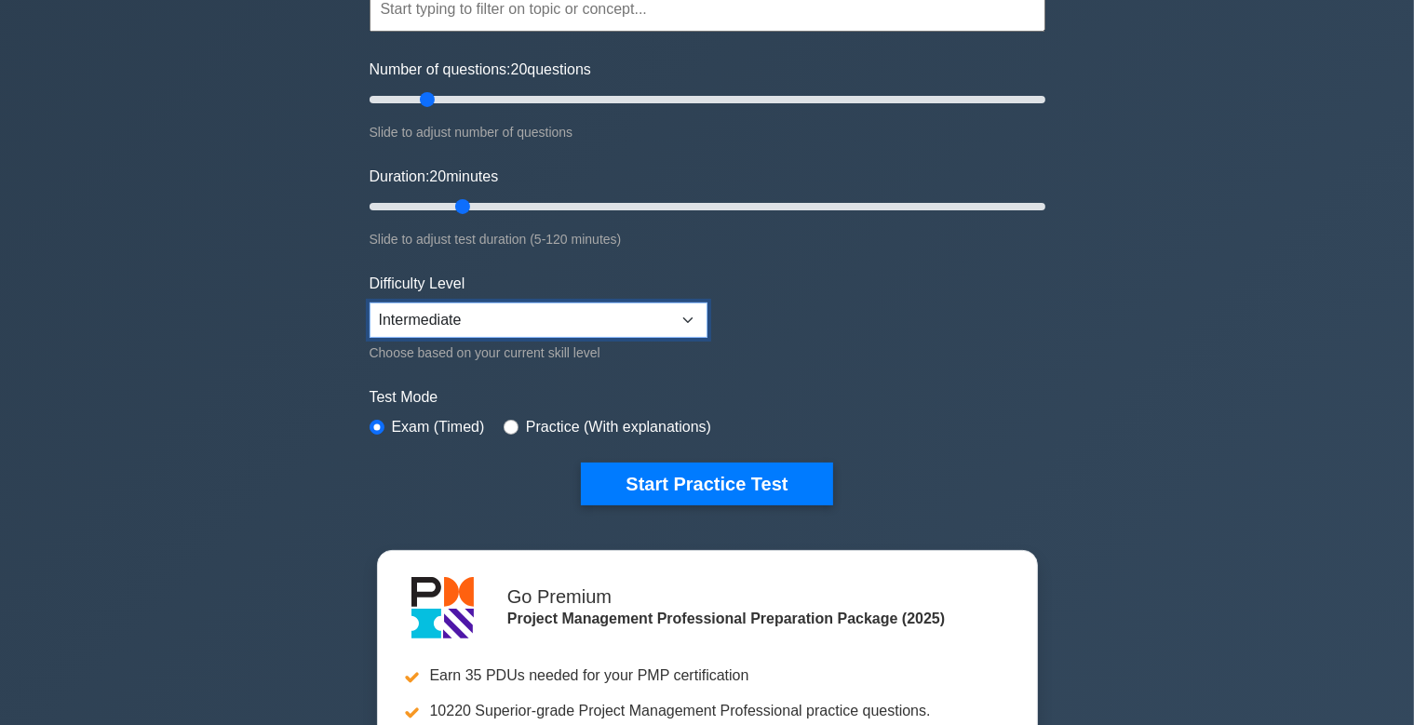
click at [370, 303] on select "Beginner Intermediate Expert" at bounding box center [539, 320] width 338 height 35
select select "expert"
click option "Expert" at bounding box center [0, 0] width 0 height 0
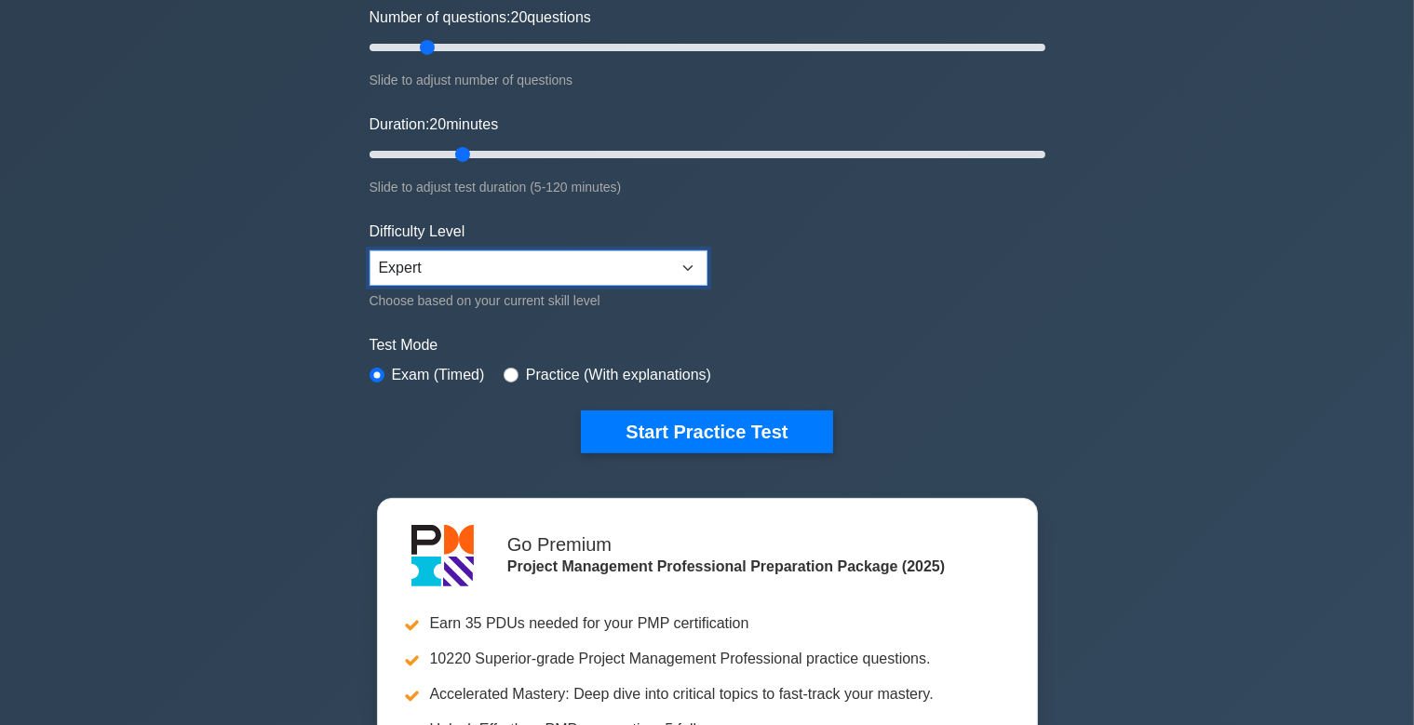
scroll to position [294, 0]
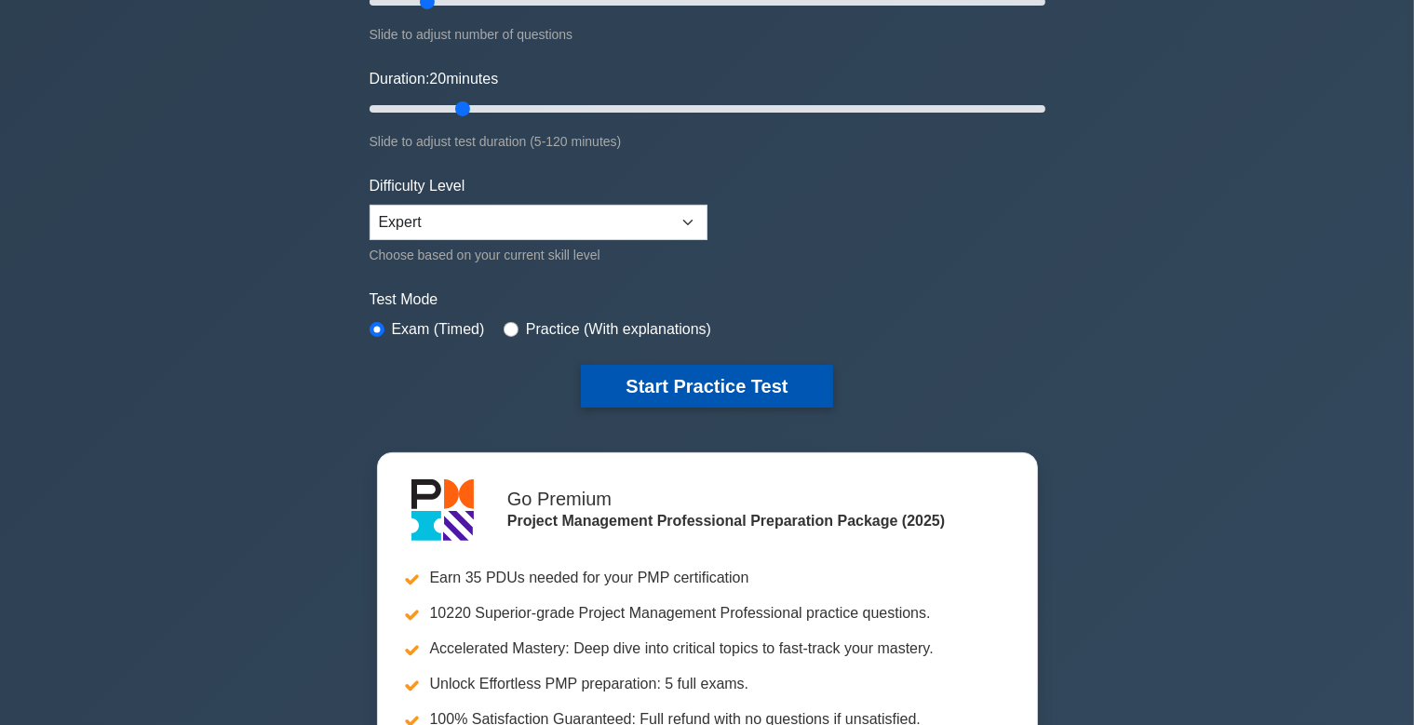
click at [646, 378] on button "Start Practice Test" at bounding box center [706, 386] width 251 height 43
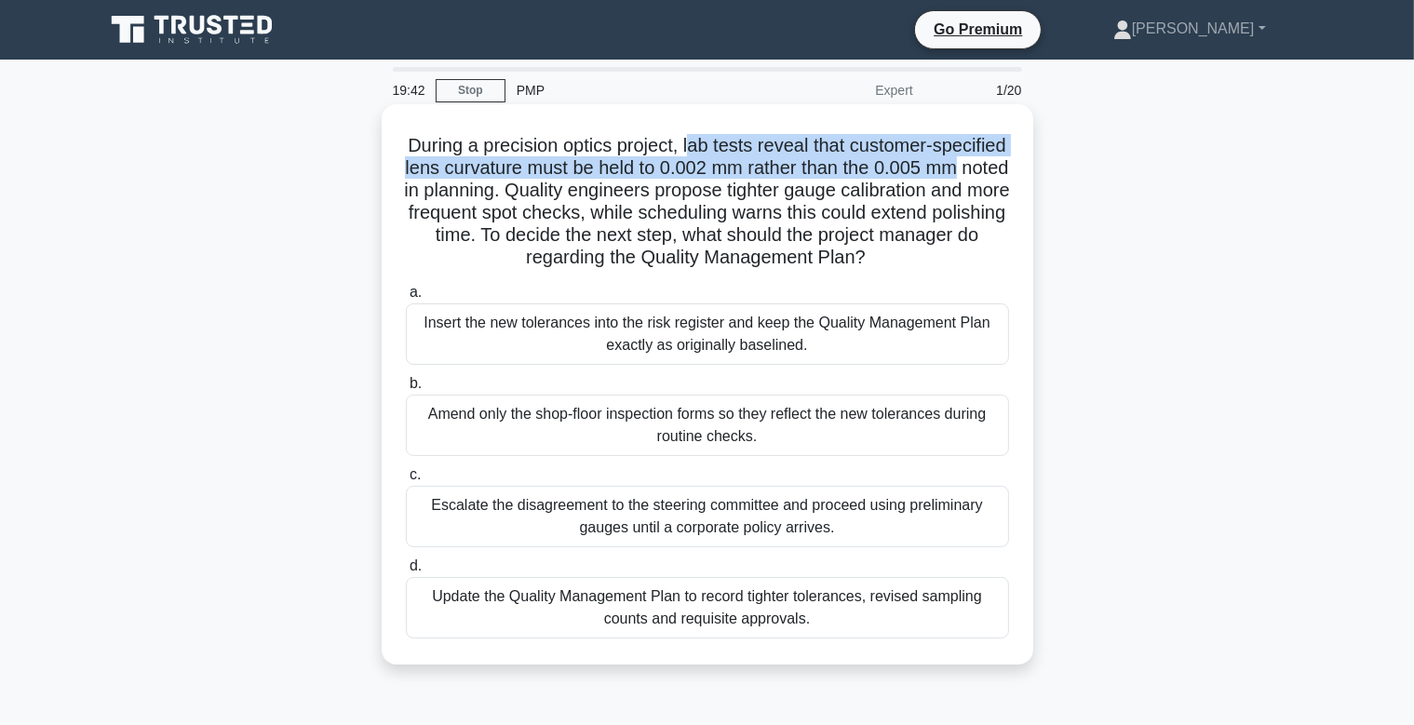
drag, startPoint x: 688, startPoint y: 141, endPoint x: 927, endPoint y: 163, distance: 240.2
click at [935, 160] on h5 "During a precision optics project, lab tests reveal that customer-specified len…" at bounding box center [707, 202] width 607 height 136
click at [655, 175] on h5 "During a precision optics project, lab tests reveal that customer-specified len…" at bounding box center [707, 202] width 607 height 136
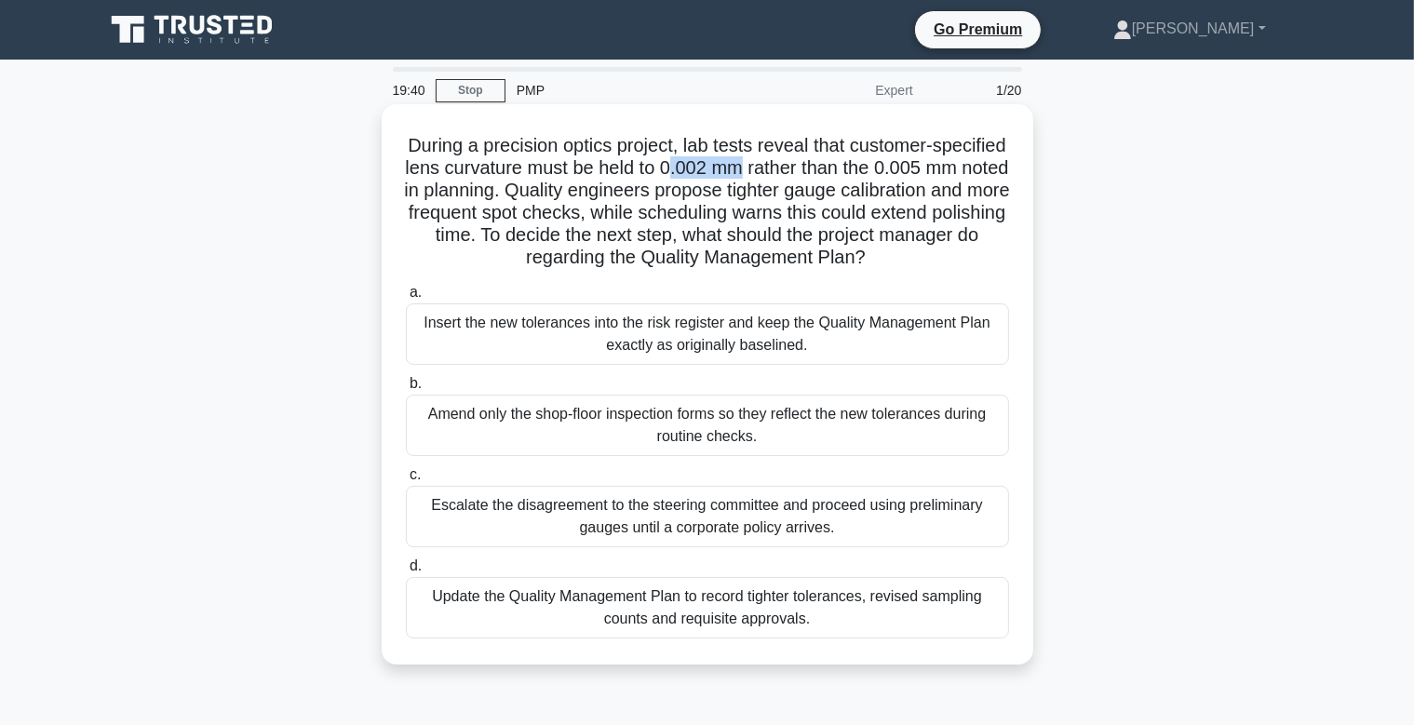
drag, startPoint x: 666, startPoint y: 169, endPoint x: 735, endPoint y: 167, distance: 69.9
click at [735, 167] on h5 "During a precision optics project, lab tests reveal that customer-specified len…" at bounding box center [707, 202] width 607 height 136
drag, startPoint x: 884, startPoint y: 169, endPoint x: 981, endPoint y: 170, distance: 96.8
click at [981, 170] on h5 "During a precision optics project, lab tests reveal that customer-specified len…" at bounding box center [707, 202] width 607 height 136
click at [1018, 175] on div "During a precision optics project, lab tests reveal that customer-specified len…" at bounding box center [707, 384] width 637 height 545
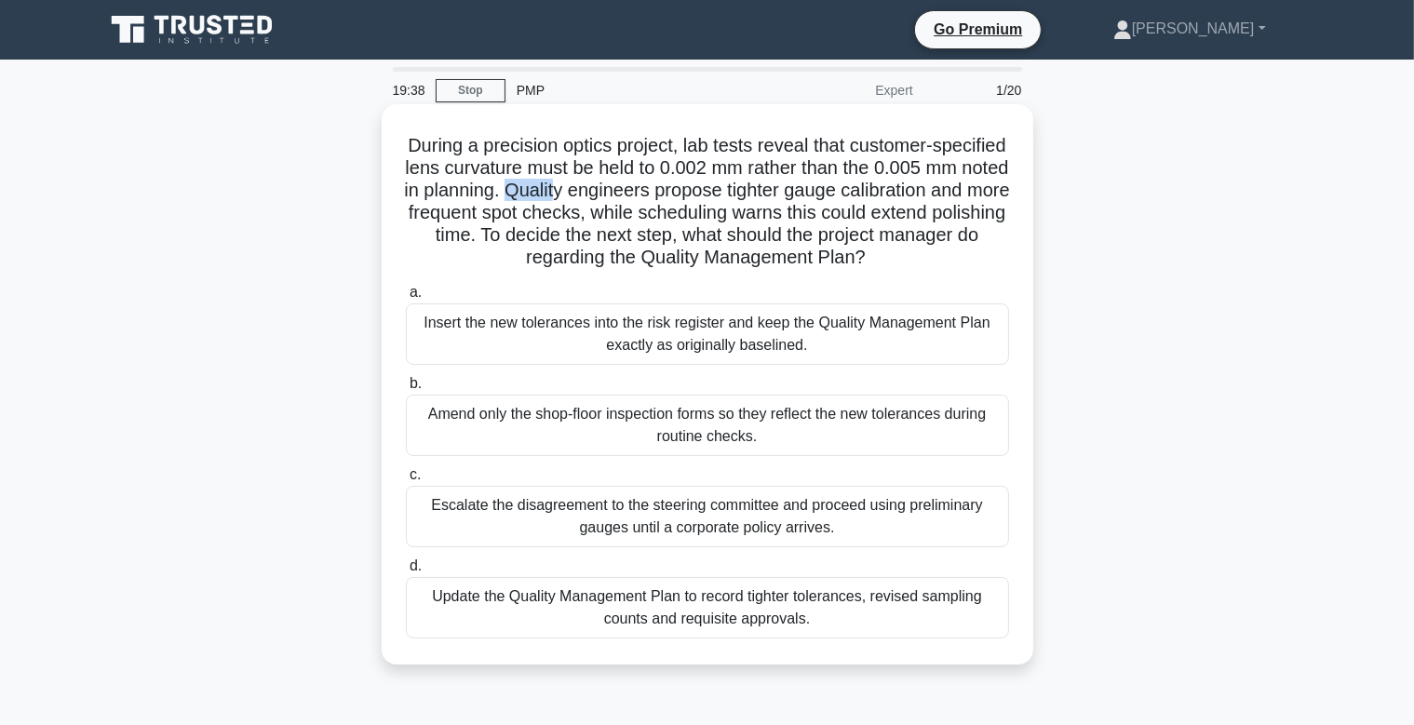
drag, startPoint x: 528, startPoint y: 187, endPoint x: 612, endPoint y: 187, distance: 83.8
click at [604, 188] on h5 "During a precision optics project, lab tests reveal that customer-specified len…" at bounding box center [707, 202] width 607 height 136
click at [528, 192] on h5 "During a precision optics project, lab tests reveal that customer-specified len…" at bounding box center [707, 202] width 607 height 136
drag, startPoint x: 522, startPoint y: 193, endPoint x: 974, endPoint y: 195, distance: 451.5
click at [974, 195] on h5 "During a precision optics project, lab tests reveal that customer-specified len…" at bounding box center [707, 202] width 607 height 136
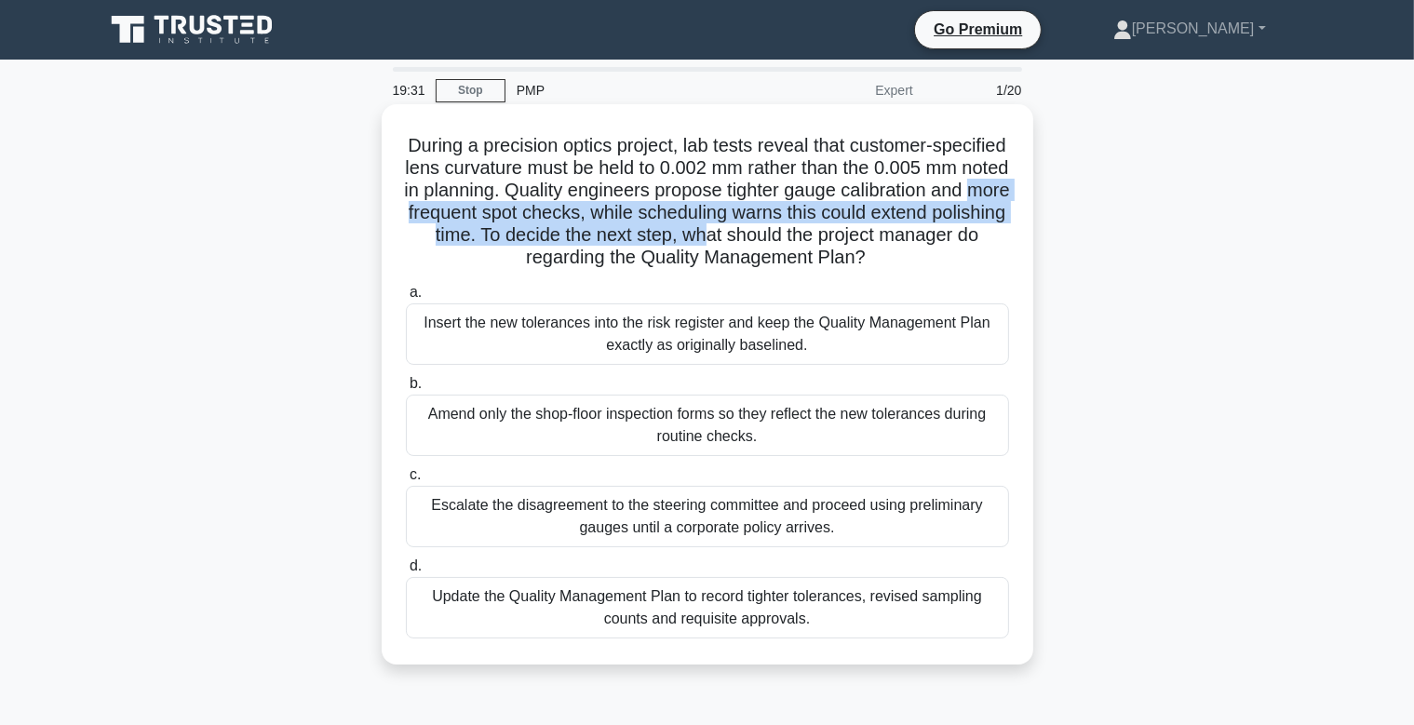
drag, startPoint x: 426, startPoint y: 210, endPoint x: 760, endPoint y: 225, distance: 333.6
click at [760, 225] on h5 "During a precision optics project, lab tests reveal that customer-specified len…" at bounding box center [707, 202] width 607 height 136
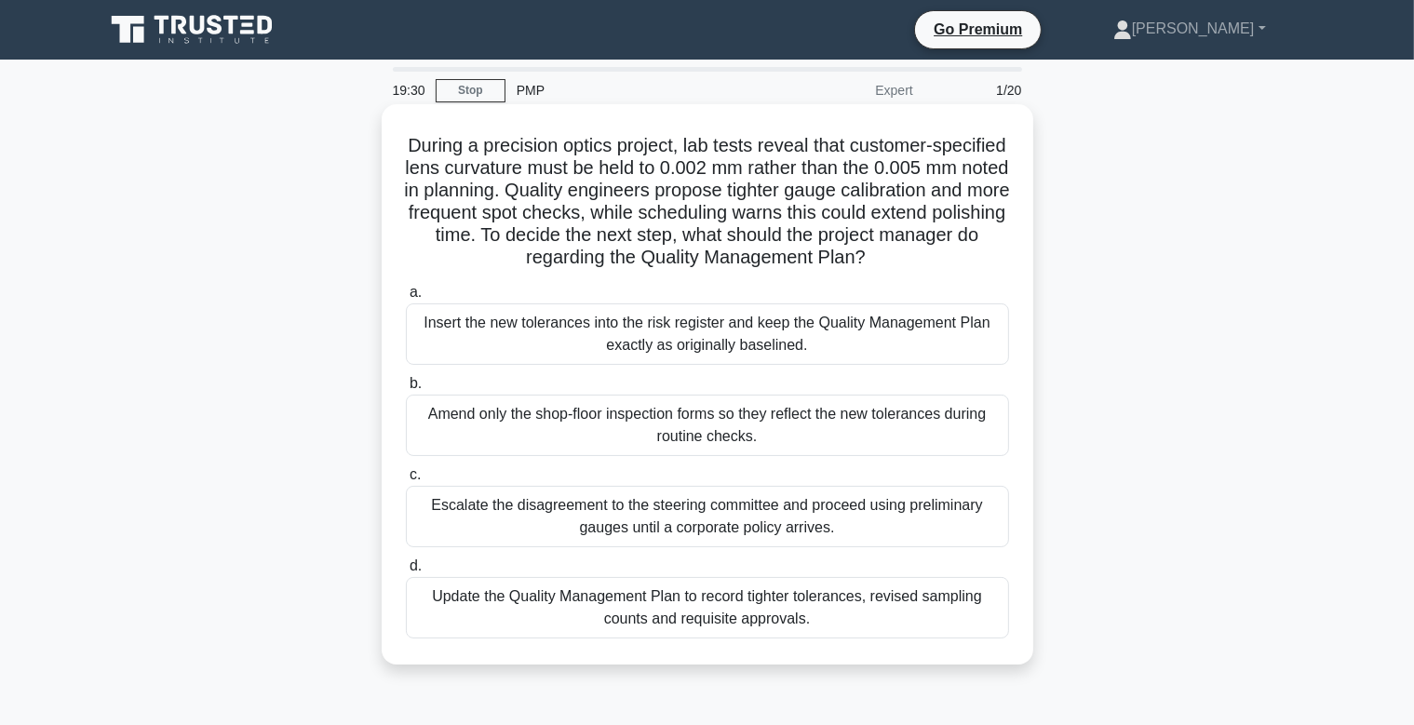
click at [889, 240] on h5 "During a precision optics project, lab tests reveal that customer-specified len…" at bounding box center [707, 202] width 607 height 136
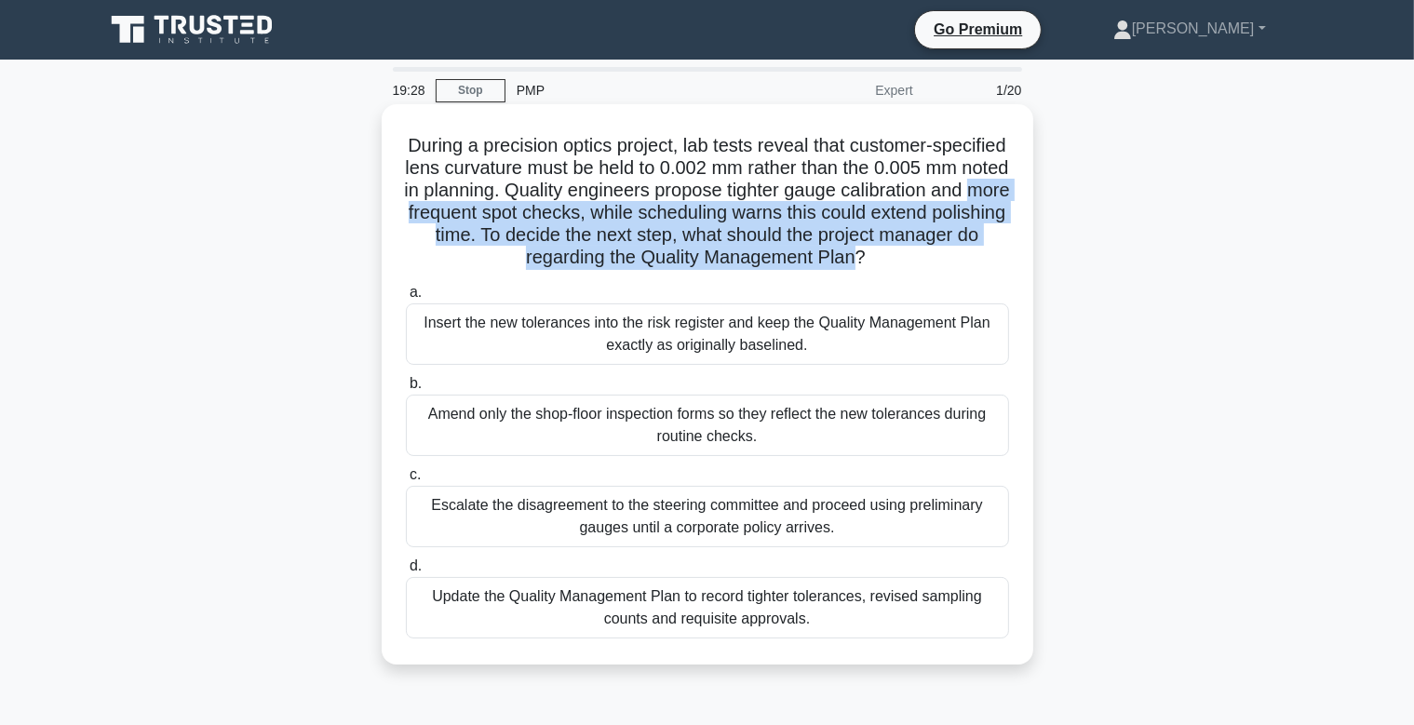
drag, startPoint x: 867, startPoint y: 259, endPoint x: 433, endPoint y: 243, distance: 434.1
click at [417, 210] on h5 "During a precision optics project, lab tests reveal that customer-specified len…" at bounding box center [707, 202] width 607 height 136
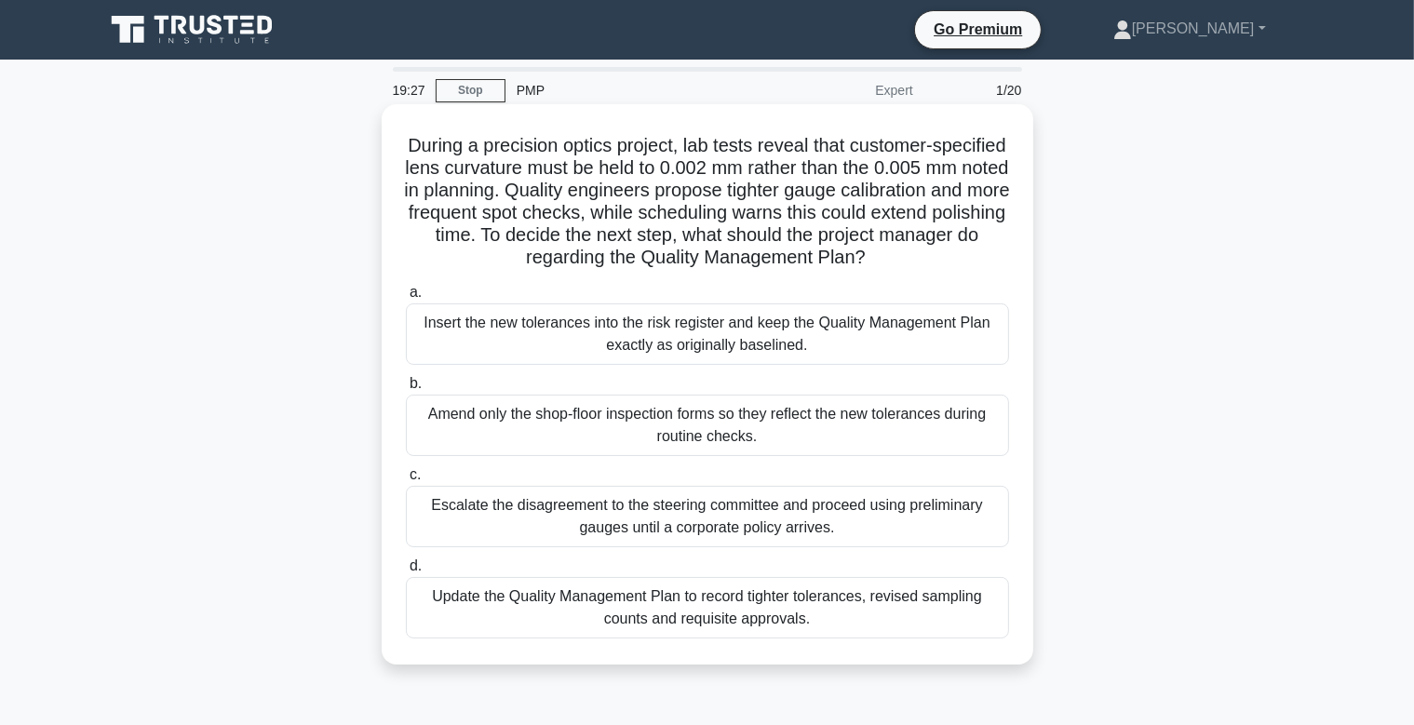
click at [475, 267] on h5 "During a precision optics project, lab tests reveal that customer-specified len…" at bounding box center [707, 202] width 607 height 136
click at [795, 614] on div "Update the Quality Management Plan to record tighter tolerances, revised sampli…" at bounding box center [707, 607] width 603 height 61
click at [406, 572] on input "d. Update the Quality Management Plan to record tighter tolerances, revised sam…" at bounding box center [406, 566] width 0 height 12
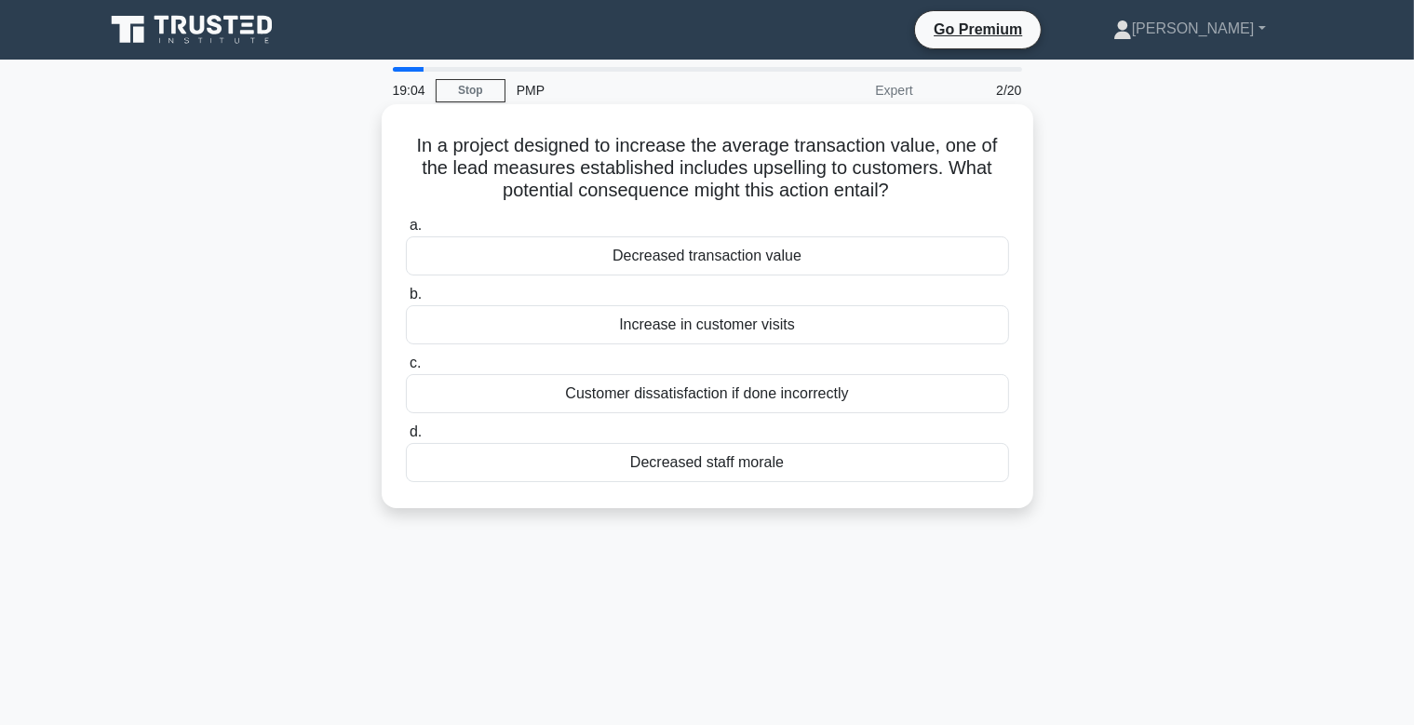
drag, startPoint x: 419, startPoint y: 143, endPoint x: 896, endPoint y: 197, distance: 480.6
click at [896, 197] on h5 "In a project designed to increase the average transaction value, one of the lea…" at bounding box center [707, 168] width 607 height 69
click at [925, 199] on h5 "In a project designed to increase the average transaction value, one of the lea…" at bounding box center [707, 168] width 607 height 69
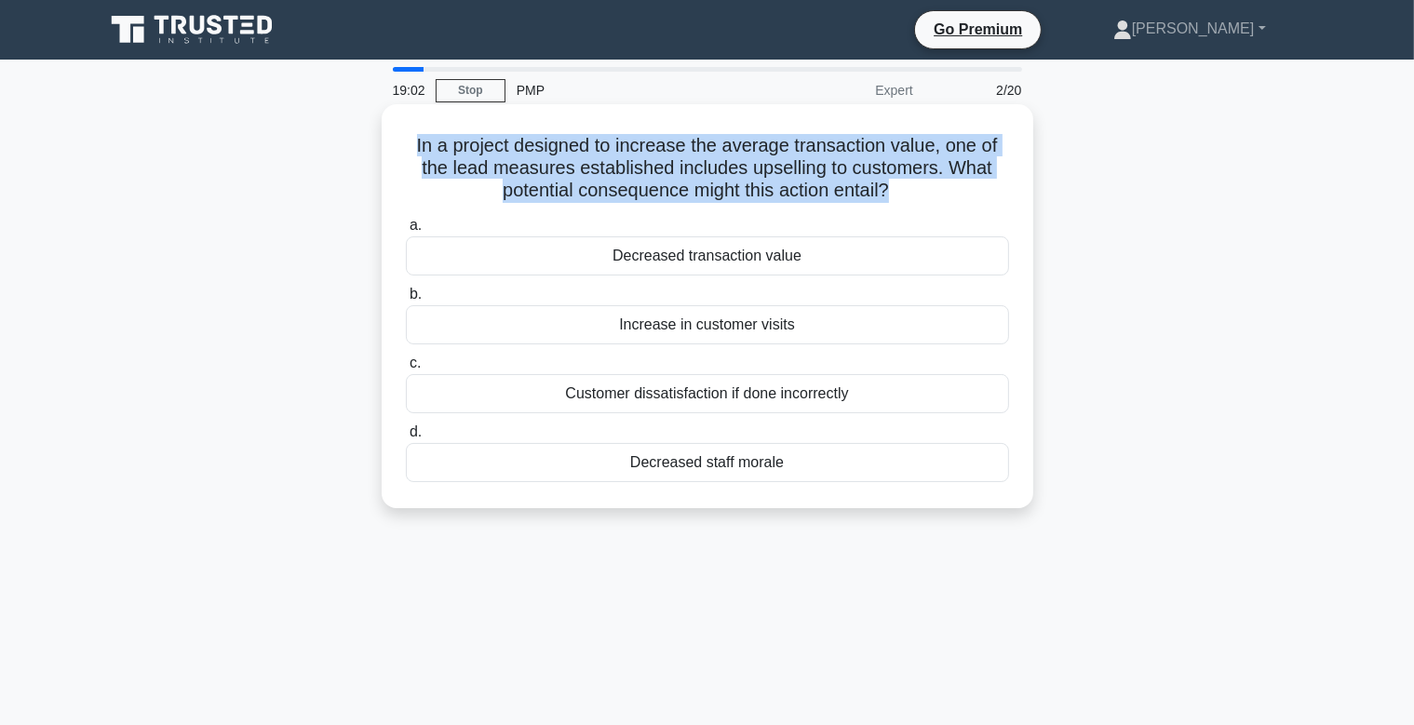
drag, startPoint x: 892, startPoint y: 196, endPoint x: 414, endPoint y: 153, distance: 479.5
click at [422, 145] on h5 "In a project designed to increase the average transaction value, one of the lea…" at bounding box center [707, 168] width 607 height 69
click at [404, 157] on h5 "In a project designed to increase the average transaction value, one of the lea…" at bounding box center [707, 168] width 607 height 69
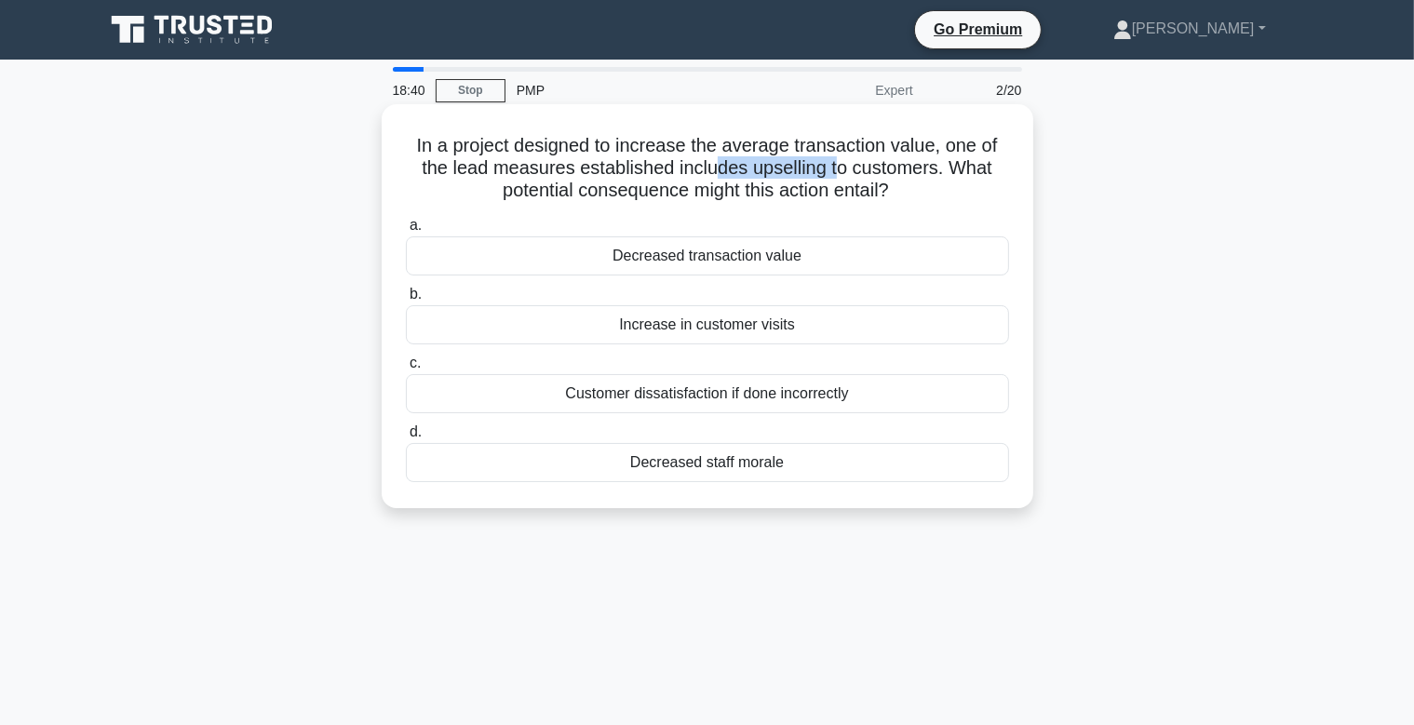
drag, startPoint x: 720, startPoint y: 175, endPoint x: 840, endPoint y: 175, distance: 119.1
click at [840, 175] on h5 "In a project designed to increase the average transaction value, one of the lea…" at bounding box center [707, 168] width 607 height 69
click at [873, 244] on div "Decreased transaction value" at bounding box center [707, 255] width 603 height 39
click at [406, 232] on input "a. Decreased transaction value" at bounding box center [406, 226] width 0 height 12
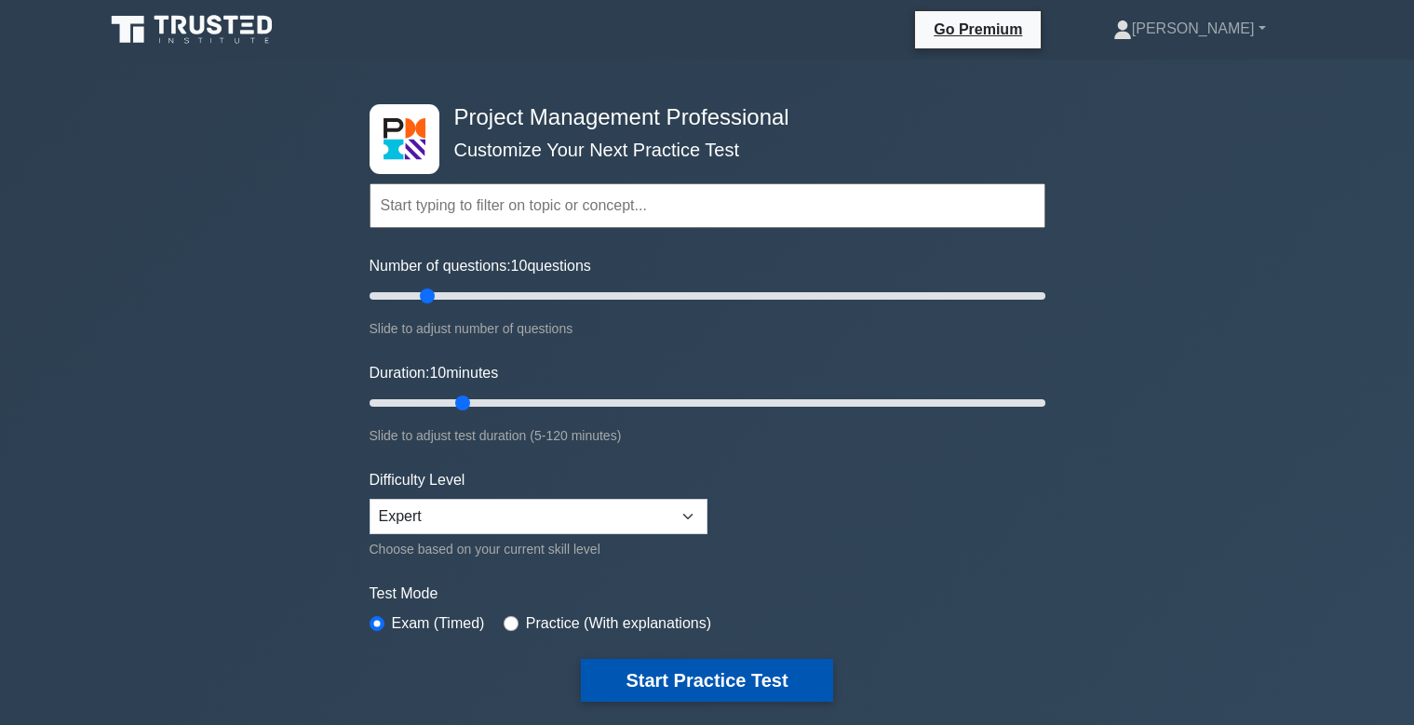
scroll to position [294, 0]
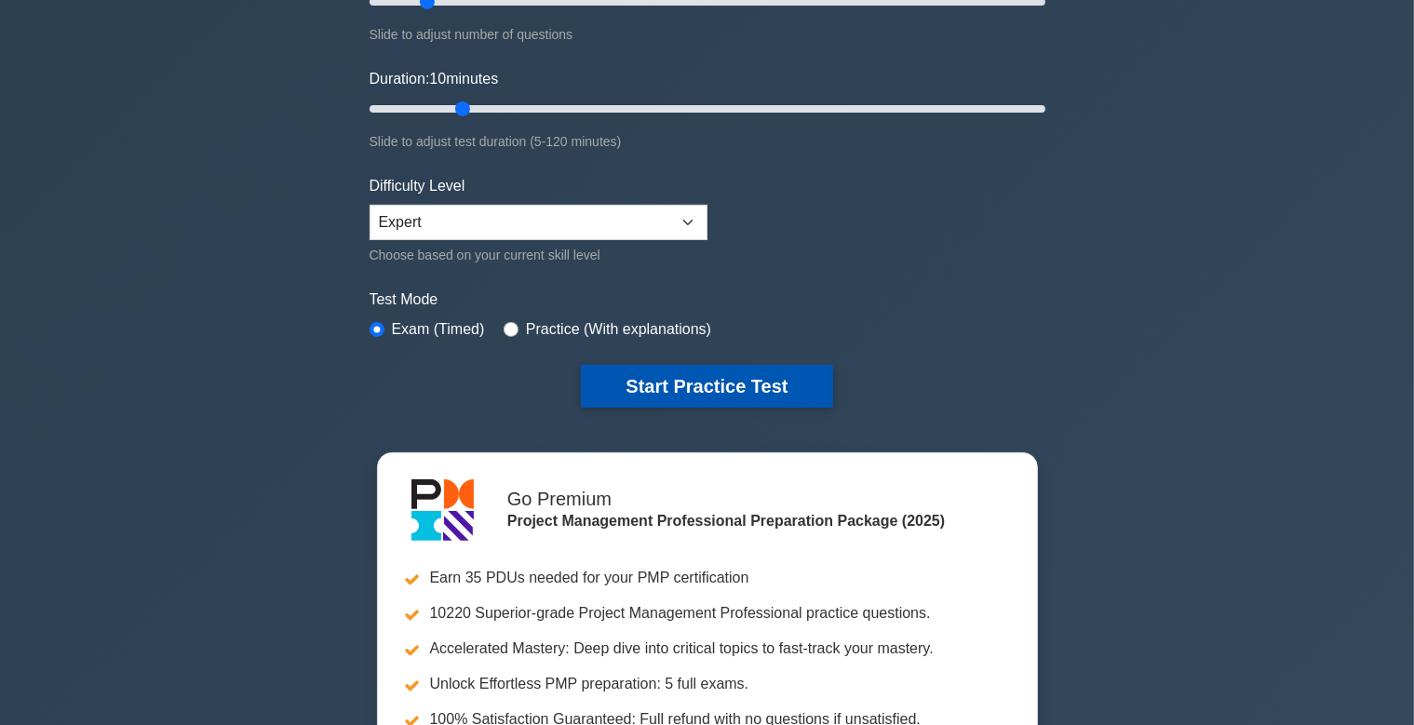
click at [687, 397] on button "Start Practice Test" at bounding box center [706, 386] width 251 height 43
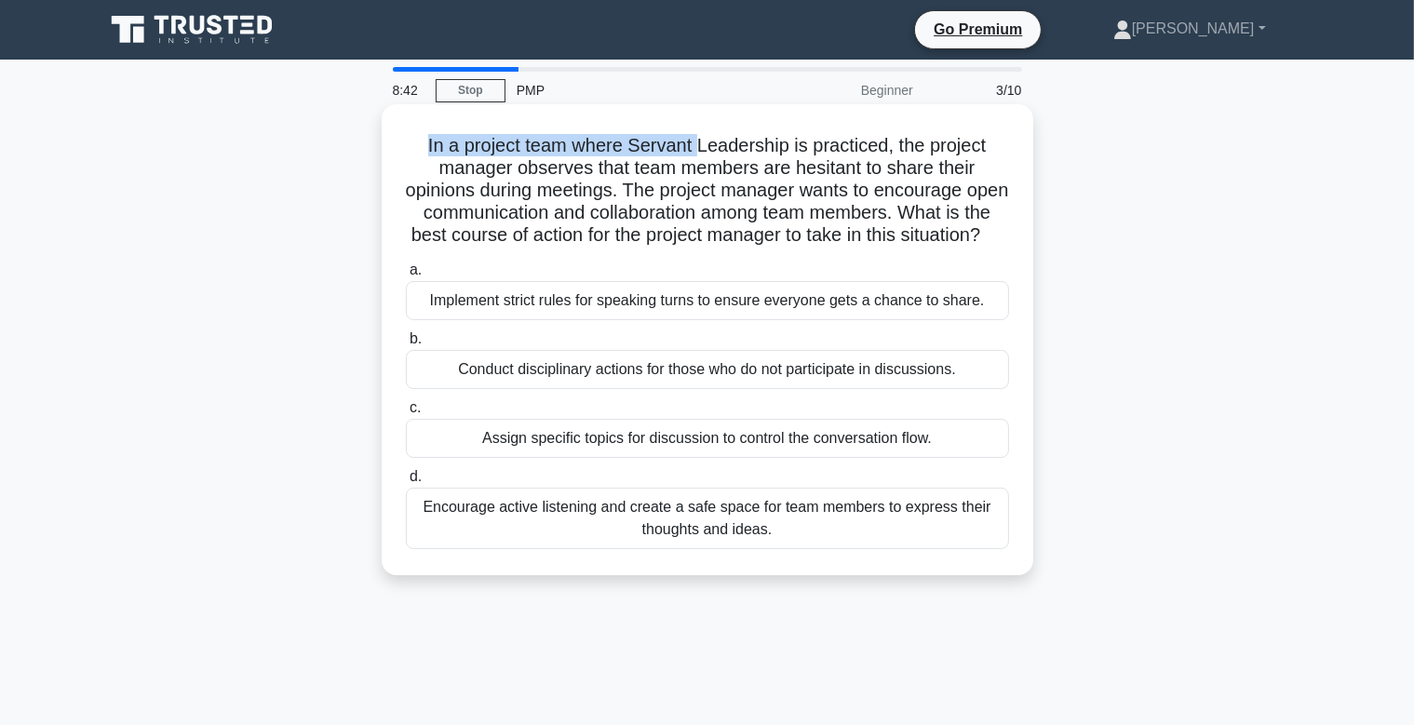
drag, startPoint x: 434, startPoint y: 139, endPoint x: 700, endPoint y: 149, distance: 266.4
click at [700, 149] on h5 "In a project team where Servant Leadership is practiced, the project manager ob…" at bounding box center [707, 191] width 607 height 114
click at [724, 170] on h5 "In a project team where Servant Leadership is practiced, the project manager ob…" at bounding box center [707, 191] width 607 height 114
click at [676, 526] on div "Encourage active listening and create a safe space for team members to express …" at bounding box center [707, 518] width 603 height 61
click at [406, 483] on input "d. Encourage active listening and create a safe space for team members to expre…" at bounding box center [406, 477] width 0 height 12
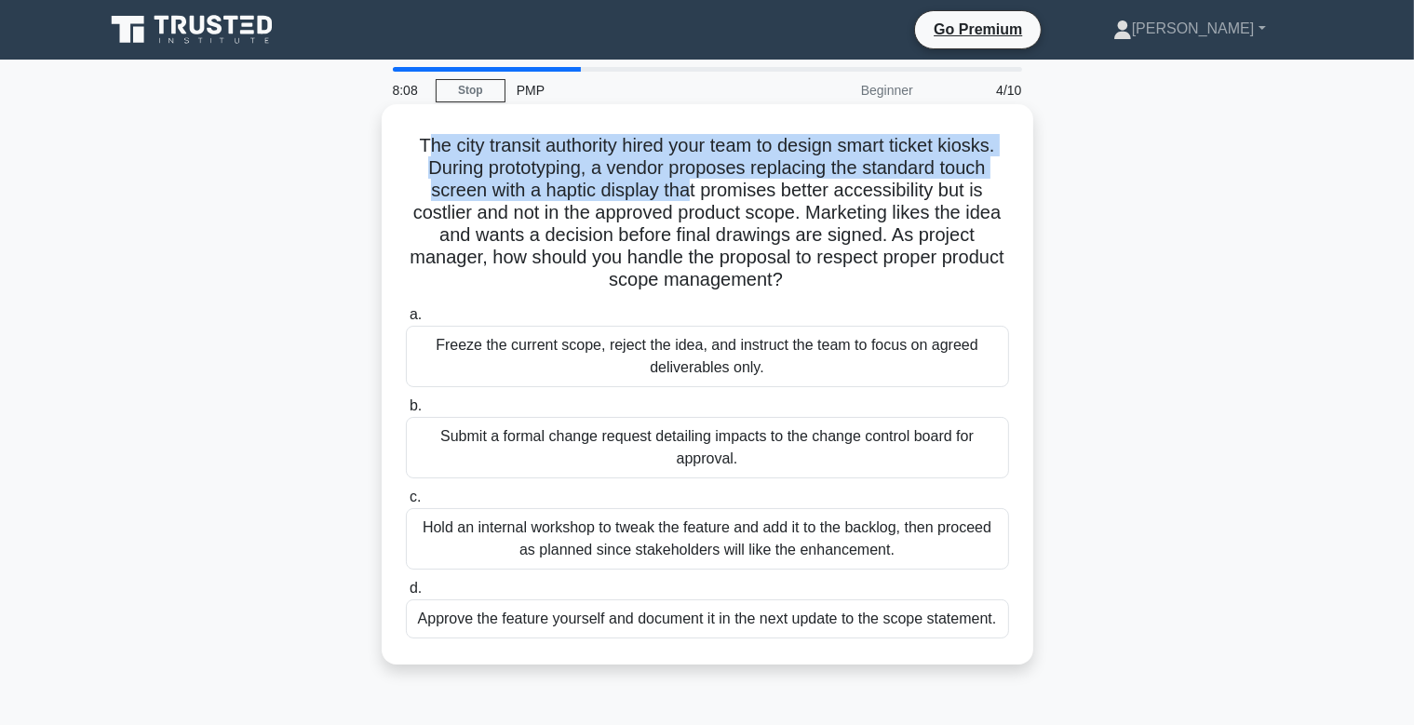
drag, startPoint x: 424, startPoint y: 149, endPoint x: 692, endPoint y: 189, distance: 270.1
click at [688, 189] on h5 "The city transit authority hired your team to design smart ticket kiosks. Durin…" at bounding box center [707, 213] width 607 height 158
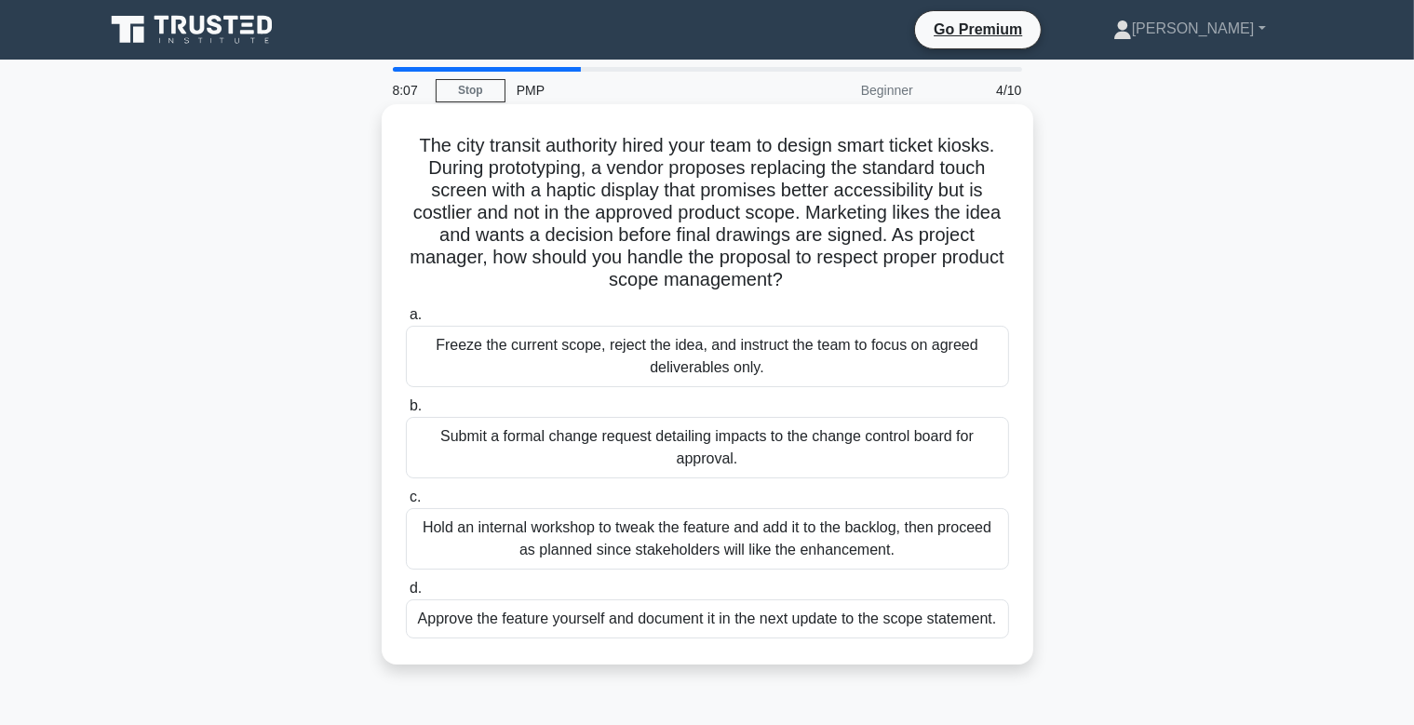
click at [727, 210] on h5 "The city transit authority hired your team to design smart ticket kiosks. Durin…" at bounding box center [707, 213] width 607 height 158
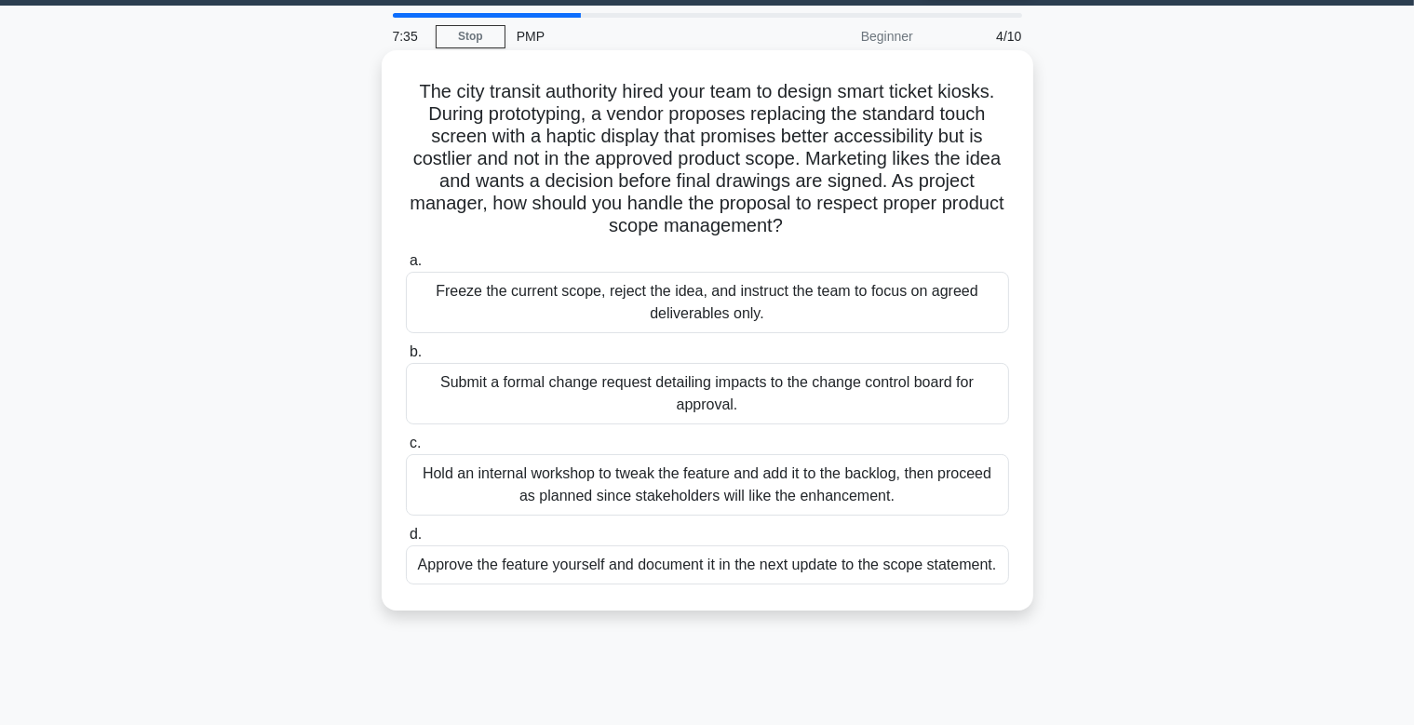
scroll to position [98, 0]
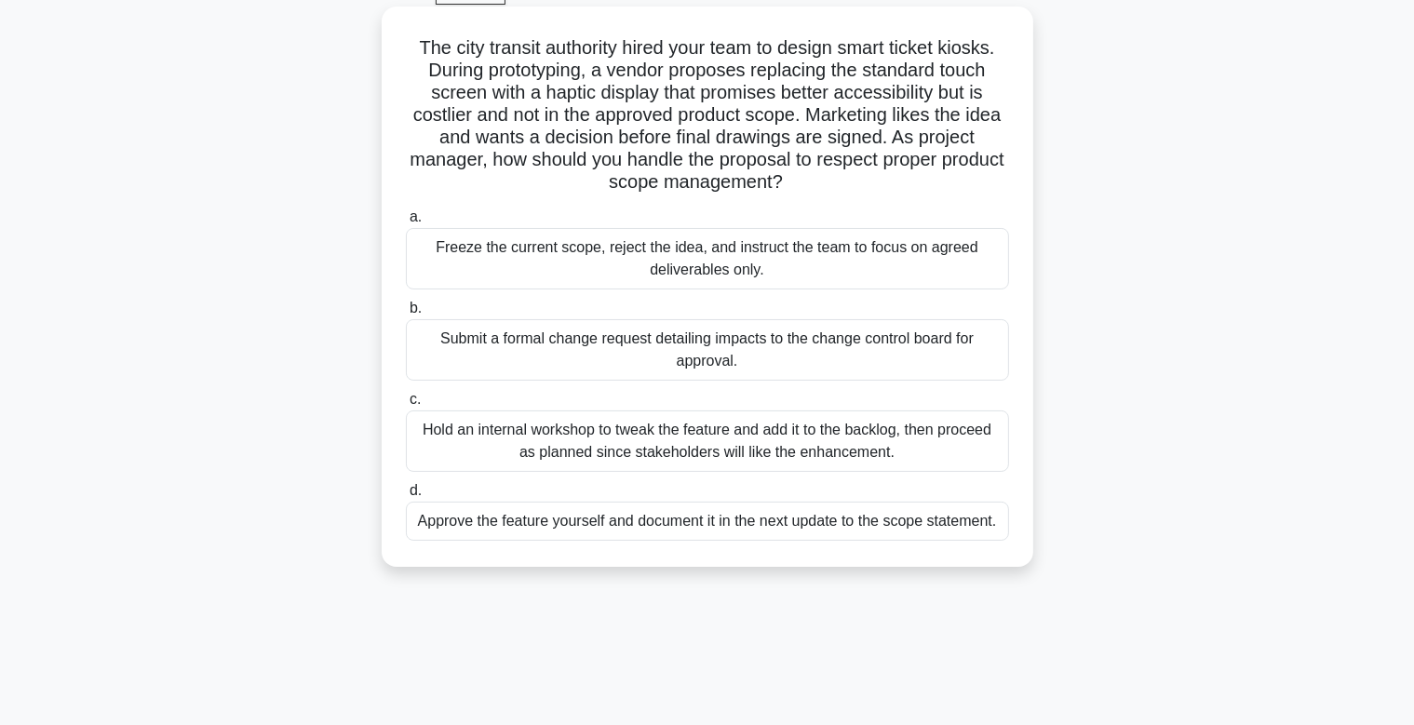
click at [720, 348] on div "Submit a formal change request detailing impacts to the change control board fo…" at bounding box center [707, 349] width 603 height 61
click at [406, 315] on input "b. Submit a formal change request detailing impacts to the change control board…" at bounding box center [406, 309] width 0 height 12
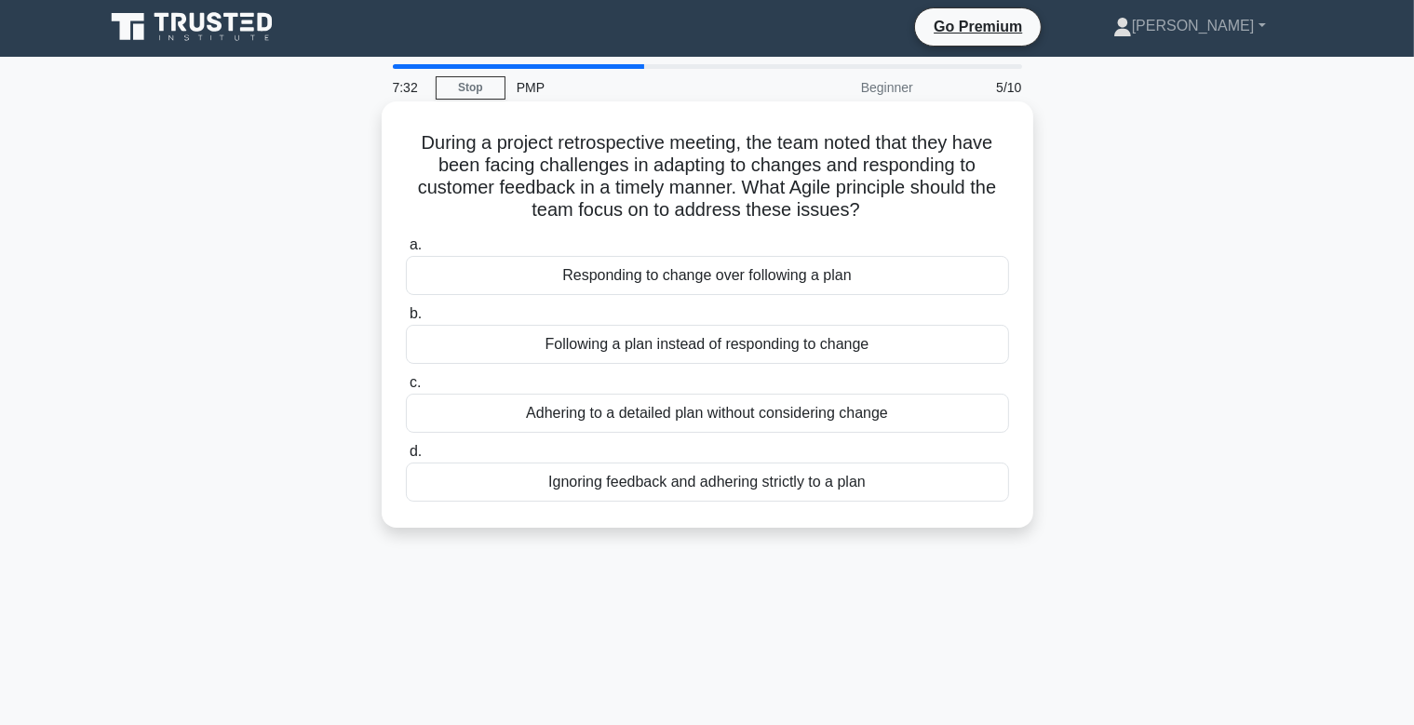
scroll to position [0, 0]
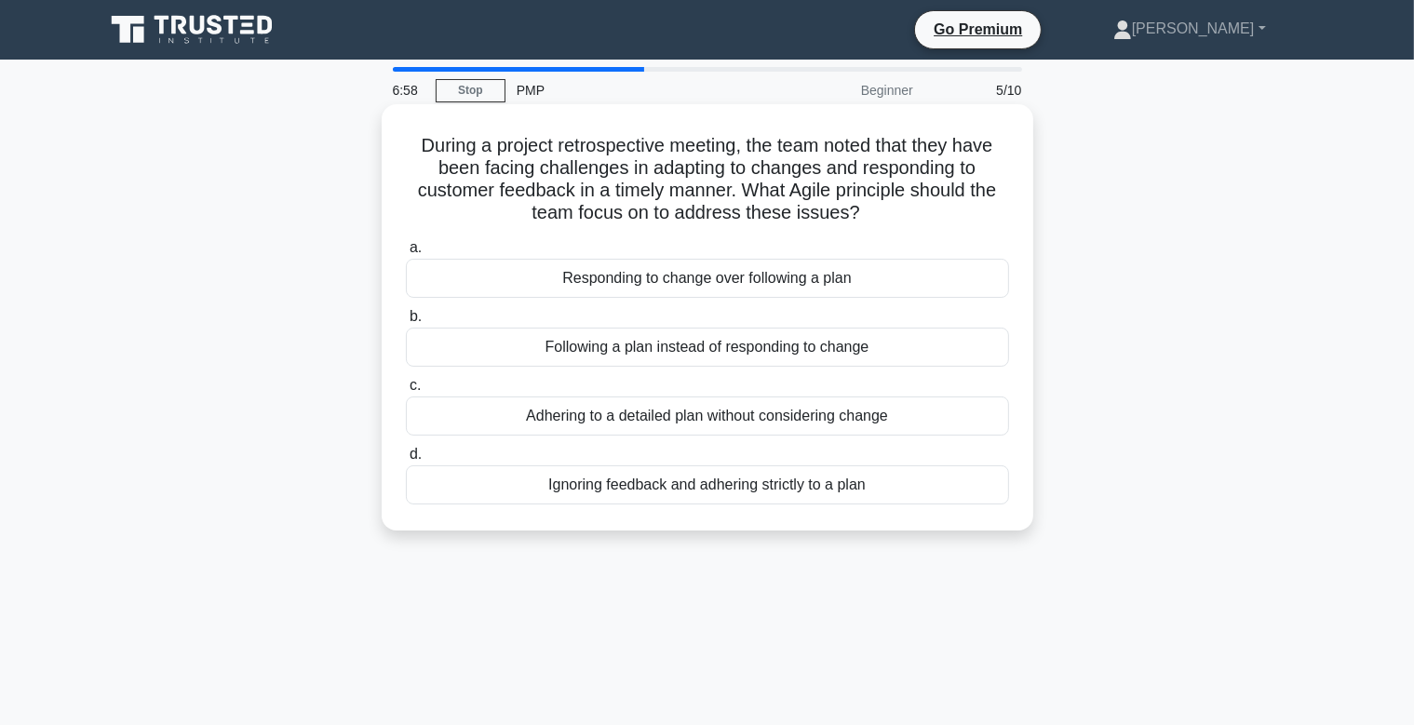
click at [691, 282] on div "Responding to change over following a plan" at bounding box center [707, 278] width 603 height 39
click at [406, 254] on input "a. Responding to change over following a plan" at bounding box center [406, 248] width 0 height 12
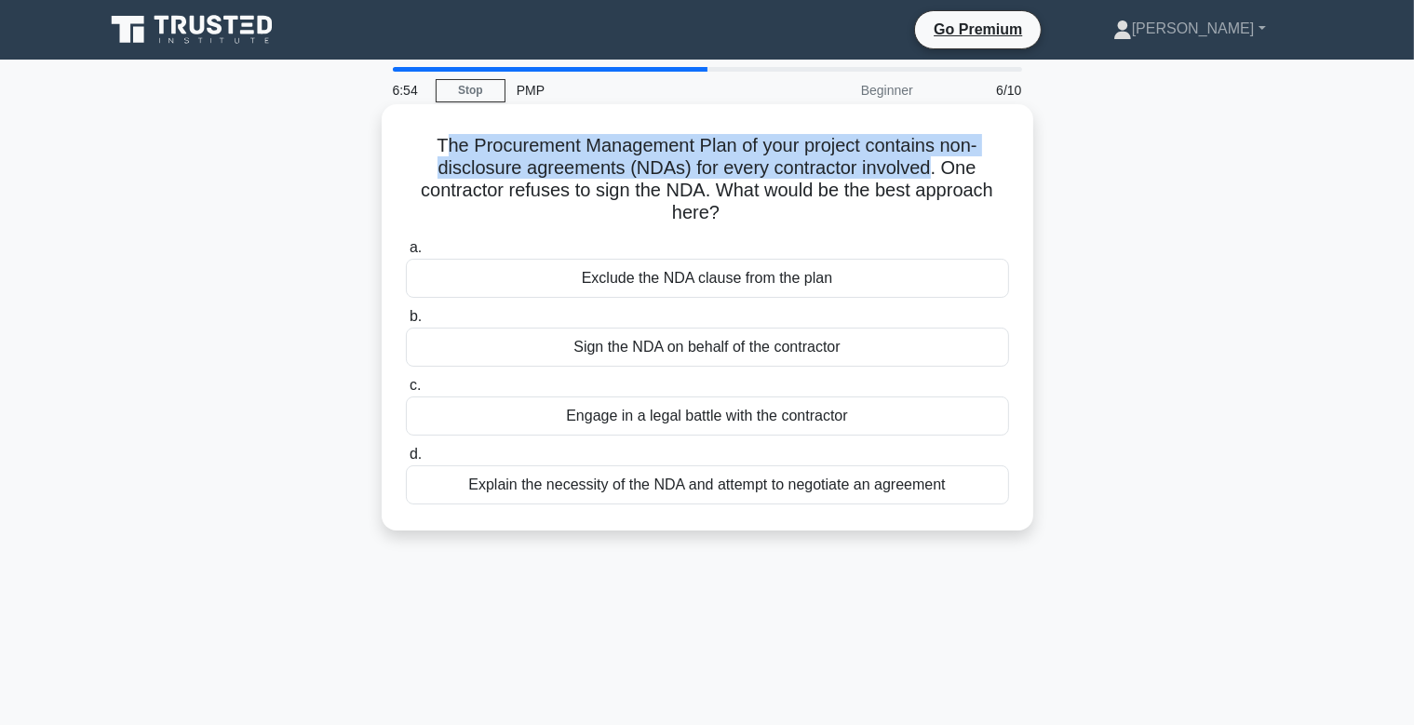
drag, startPoint x: 446, startPoint y: 142, endPoint x: 925, endPoint y: 174, distance: 480.4
click at [925, 173] on h5 "The Procurement Management Plan of your project contains non-disclosure agreeme…" at bounding box center [707, 179] width 607 height 91
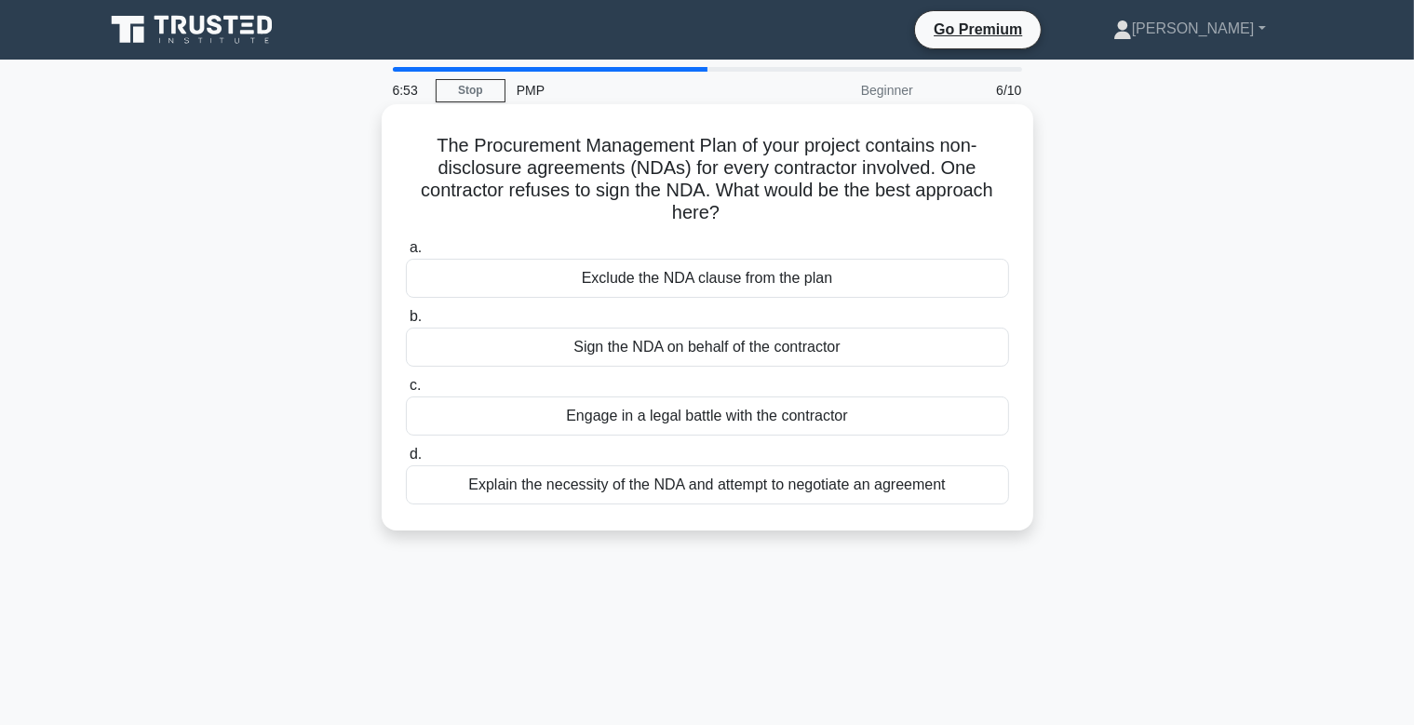
click at [791, 204] on h5 "The Procurement Management Plan of your project contains non-disclosure agreeme…" at bounding box center [707, 179] width 607 height 91
click at [770, 488] on div "Explain the necessity of the NDA and attempt to negotiate an agreement" at bounding box center [707, 484] width 603 height 39
click at [406, 461] on input "d. Explain the necessity of the NDA and attempt to negotiate an agreement" at bounding box center [406, 455] width 0 height 12
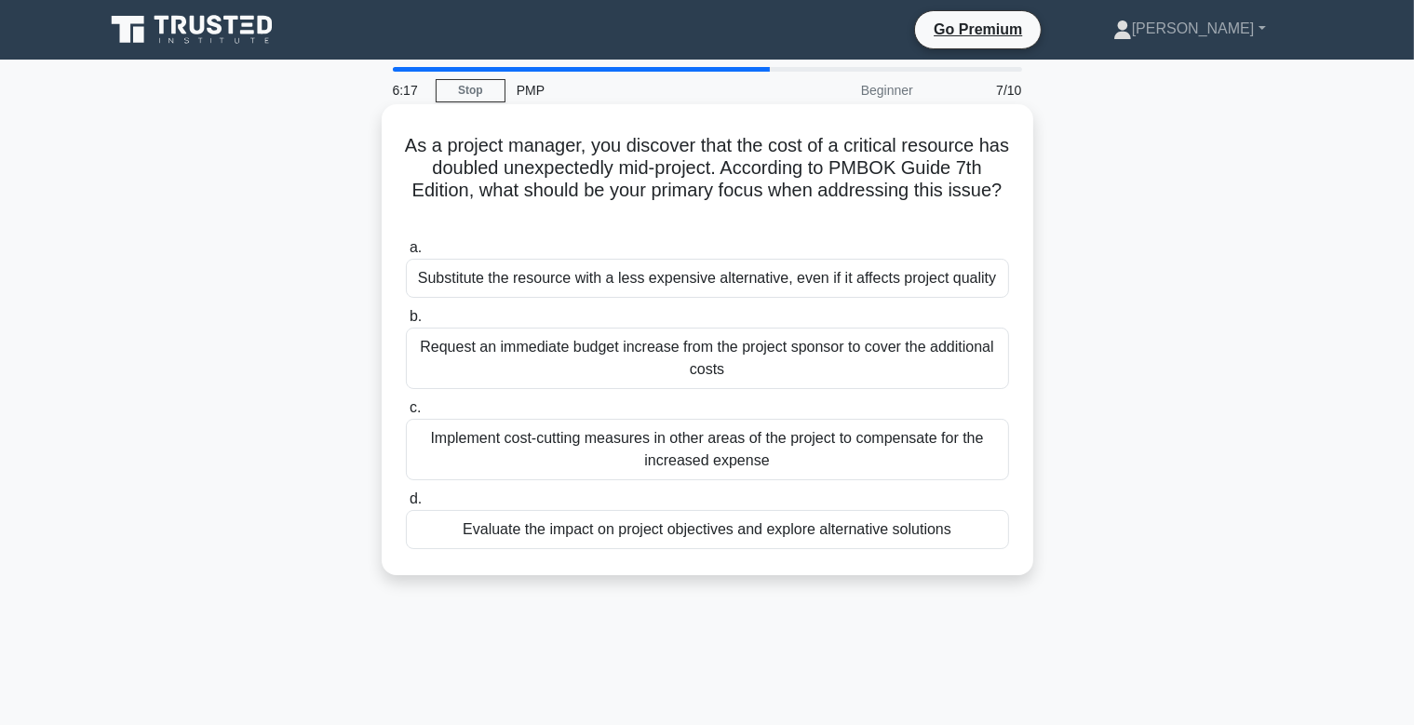
click at [744, 527] on div "Evaluate the impact on project objectives and explore alternative solutions" at bounding box center [707, 529] width 603 height 39
click at [406, 505] on input "d. Evaluate the impact on project objectives and explore alternative solutions" at bounding box center [406, 499] width 0 height 12
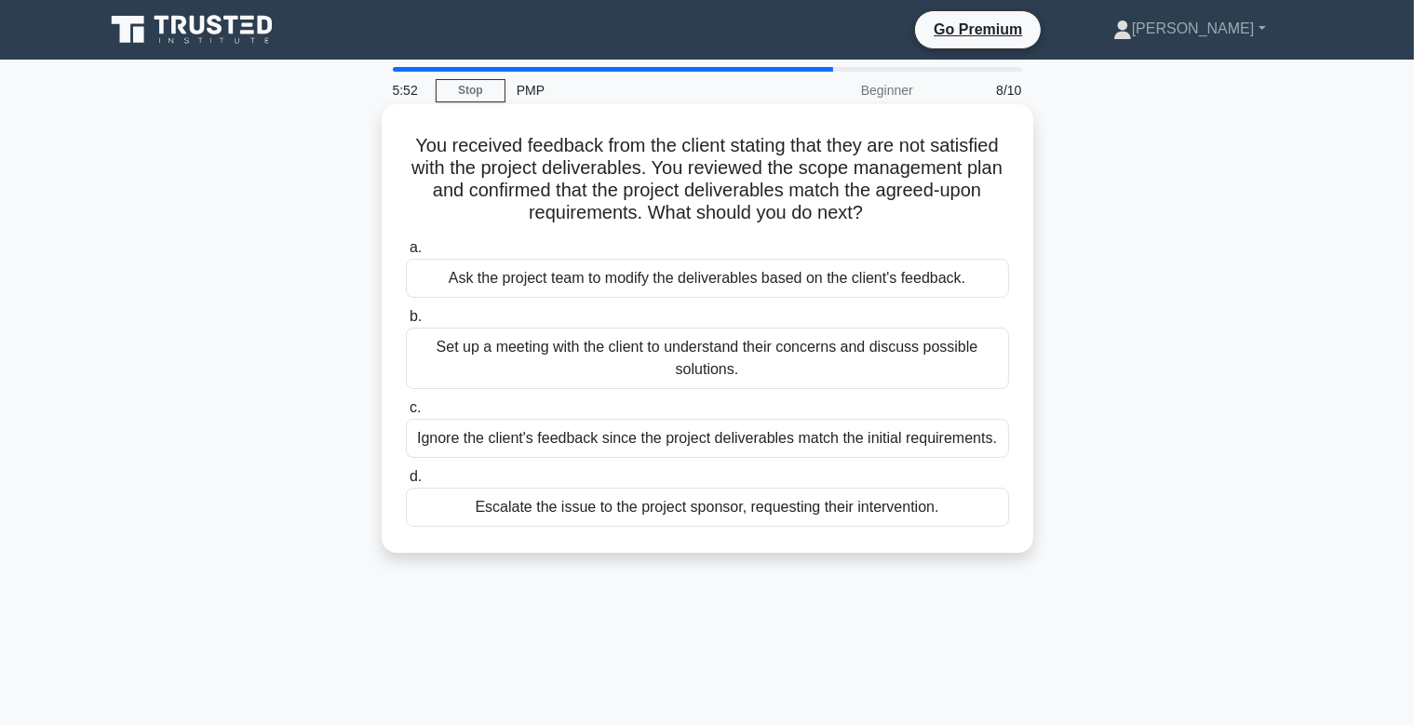
click at [713, 370] on div "Set up a meeting with the client to understand their concerns and discuss possi…" at bounding box center [707, 358] width 603 height 61
click at [406, 323] on input "b. Set up a meeting with the client to understand their concerns and discuss po…" at bounding box center [406, 317] width 0 height 12
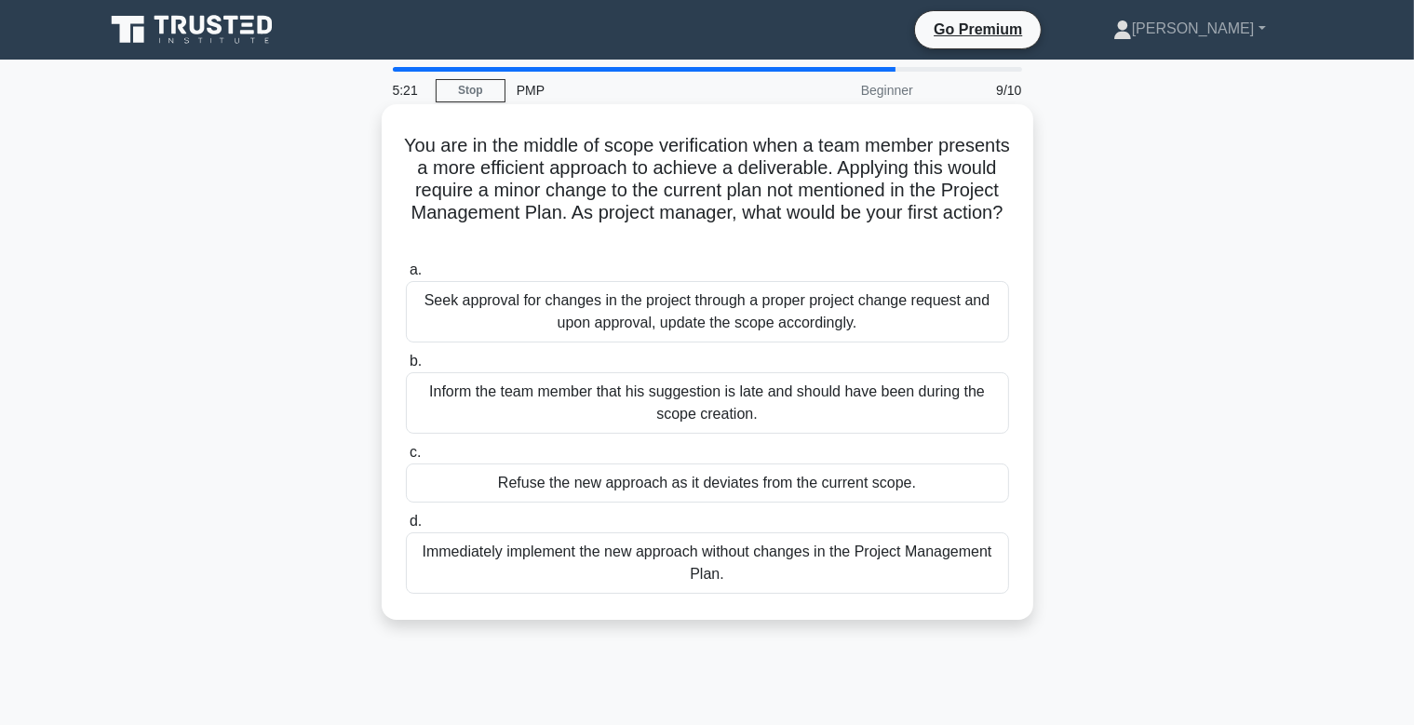
click at [787, 327] on div "Seek approval for changes in the project through a proper project change reques…" at bounding box center [707, 311] width 603 height 61
click at [406, 276] on input "a. Seek approval for changes in the project through a proper project change req…" at bounding box center [406, 270] width 0 height 12
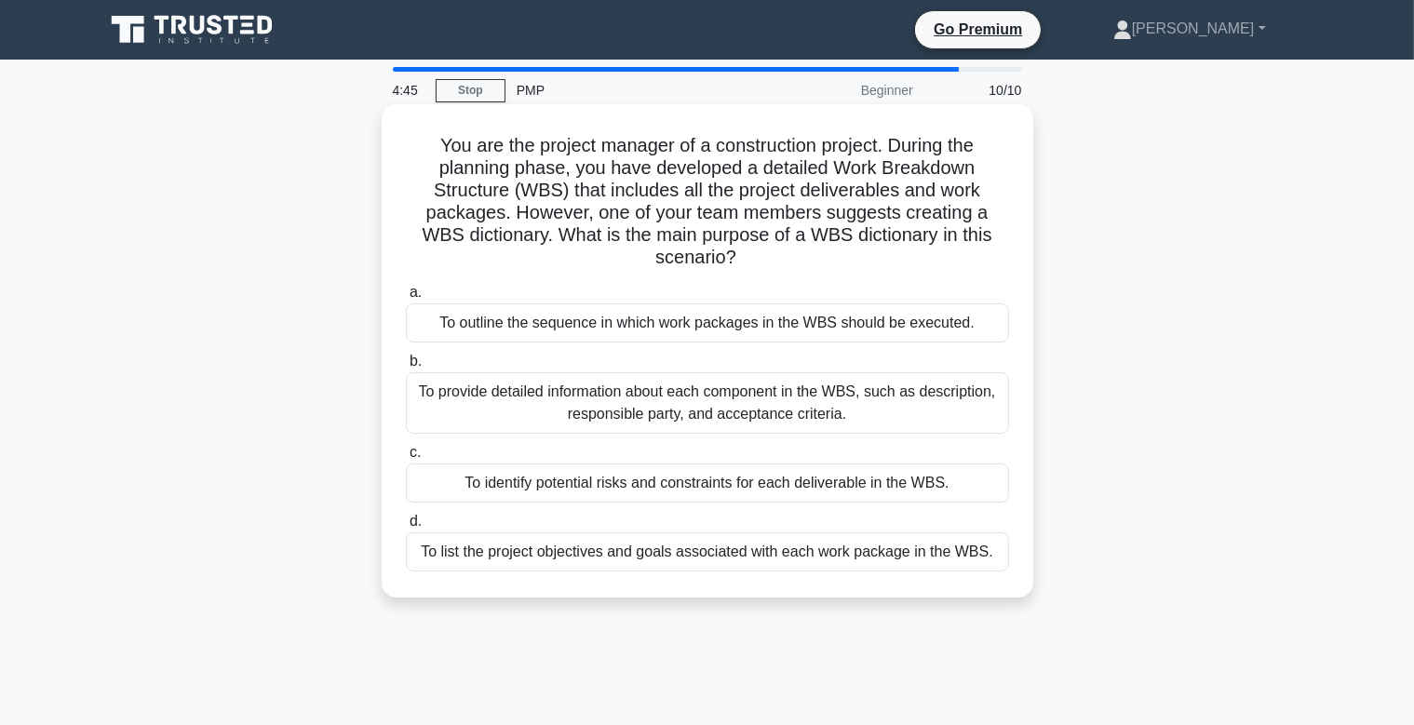
click at [695, 414] on div "To provide detailed information about each component in the WBS, such as descri…" at bounding box center [707, 402] width 603 height 61
click at [406, 368] on input "b. To provide detailed information about each component in the WBS, such as des…" at bounding box center [406, 362] width 0 height 12
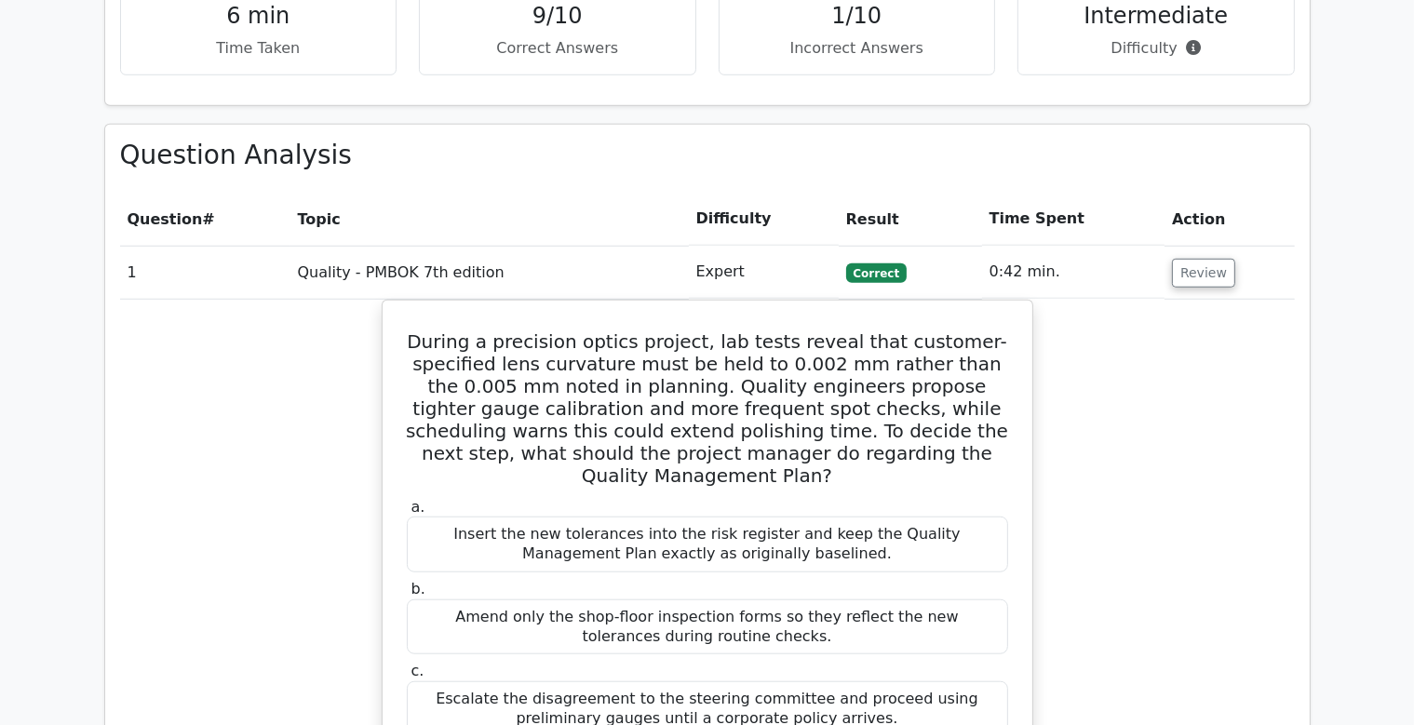
scroll to position [1376, 0]
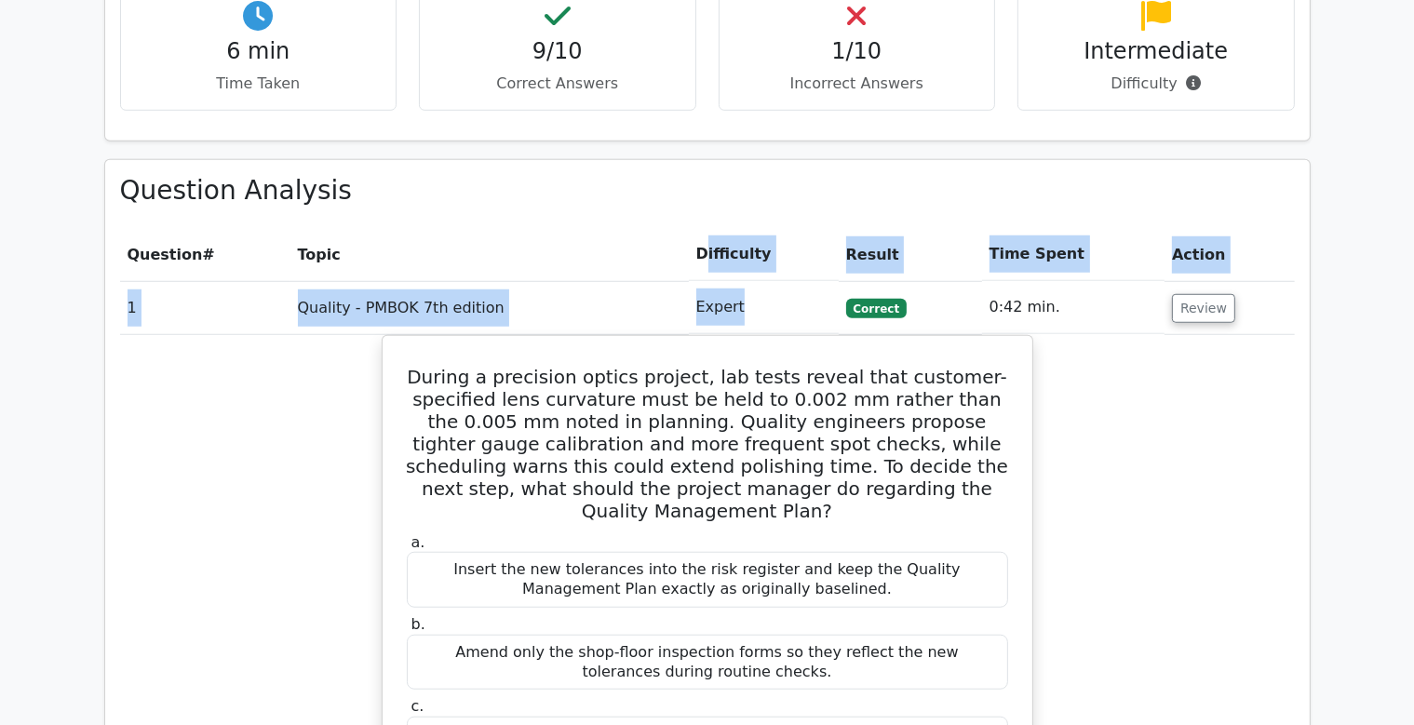
drag, startPoint x: 706, startPoint y: 182, endPoint x: 789, endPoint y: 243, distance: 103.3
click at [784, 281] on td "Expert" at bounding box center [764, 307] width 150 height 53
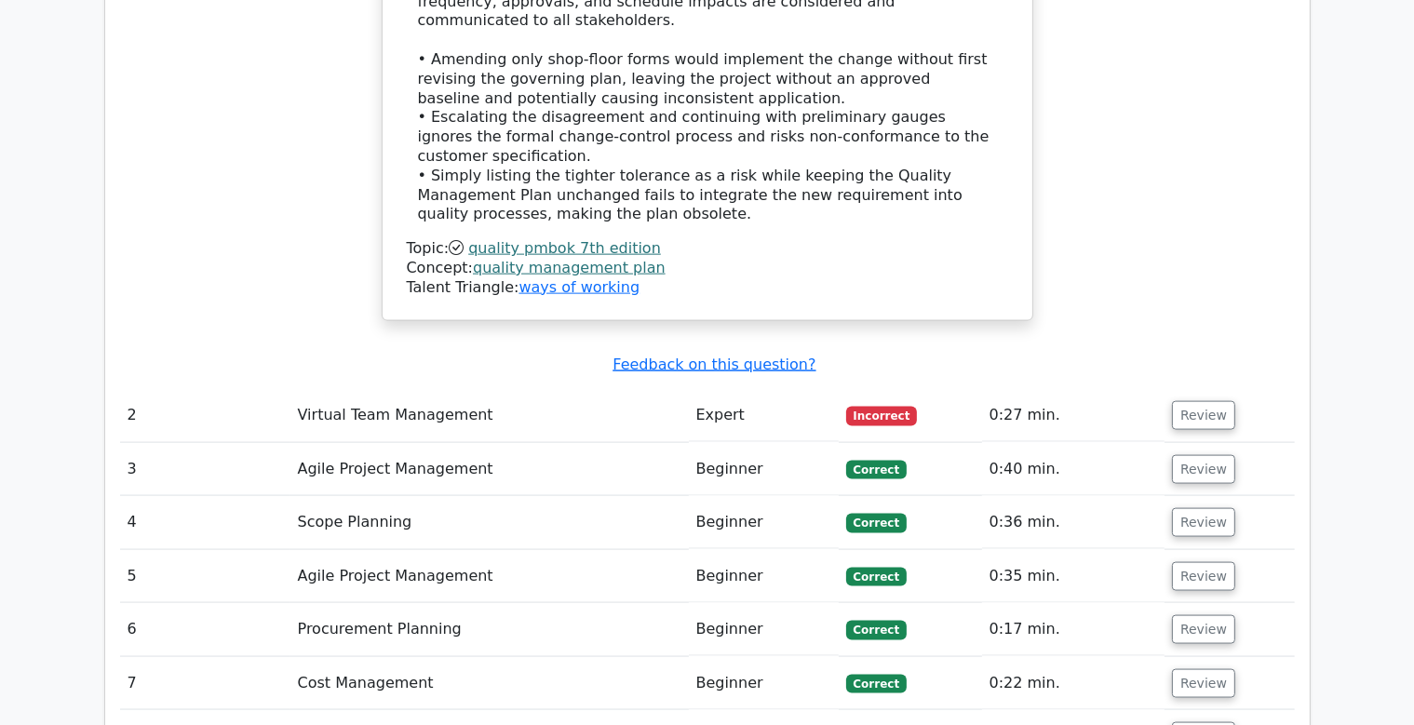
scroll to position [2457, 0]
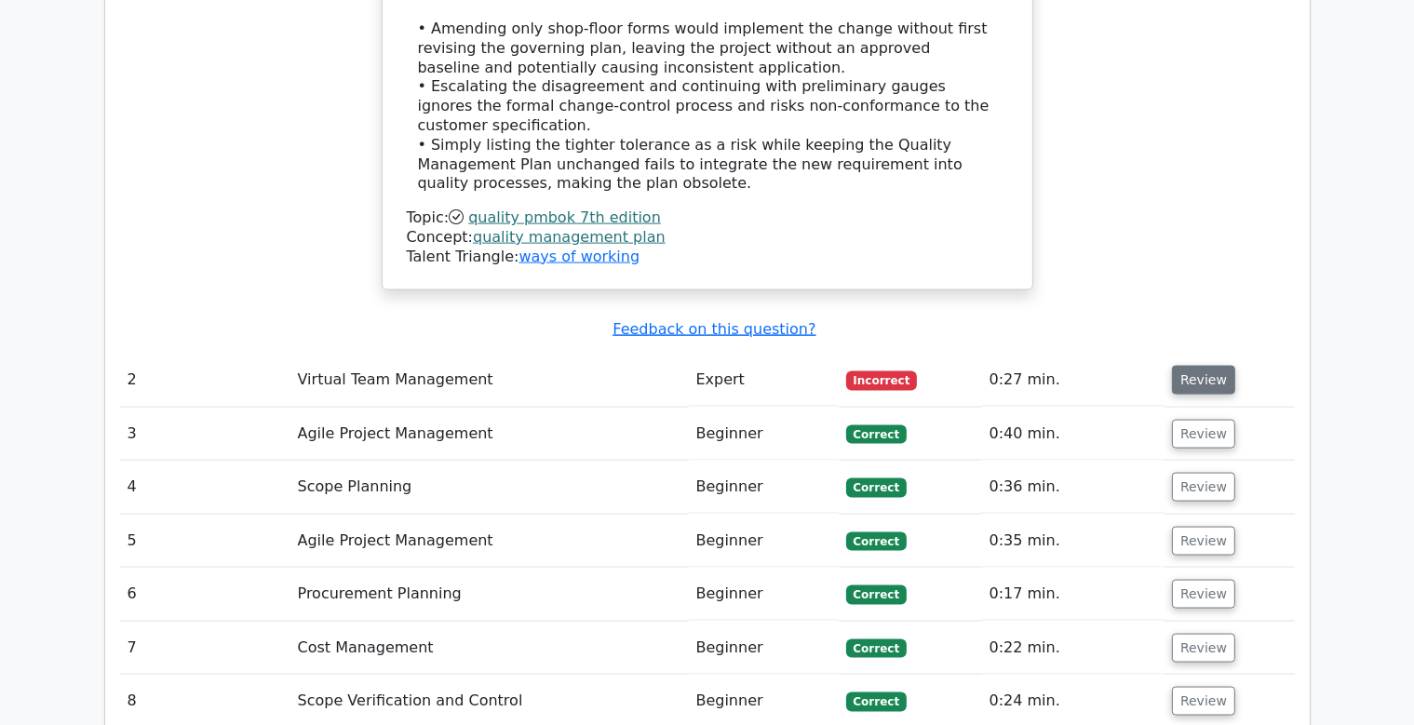
click at [1186, 366] on button "Review" at bounding box center [1203, 380] width 63 height 29
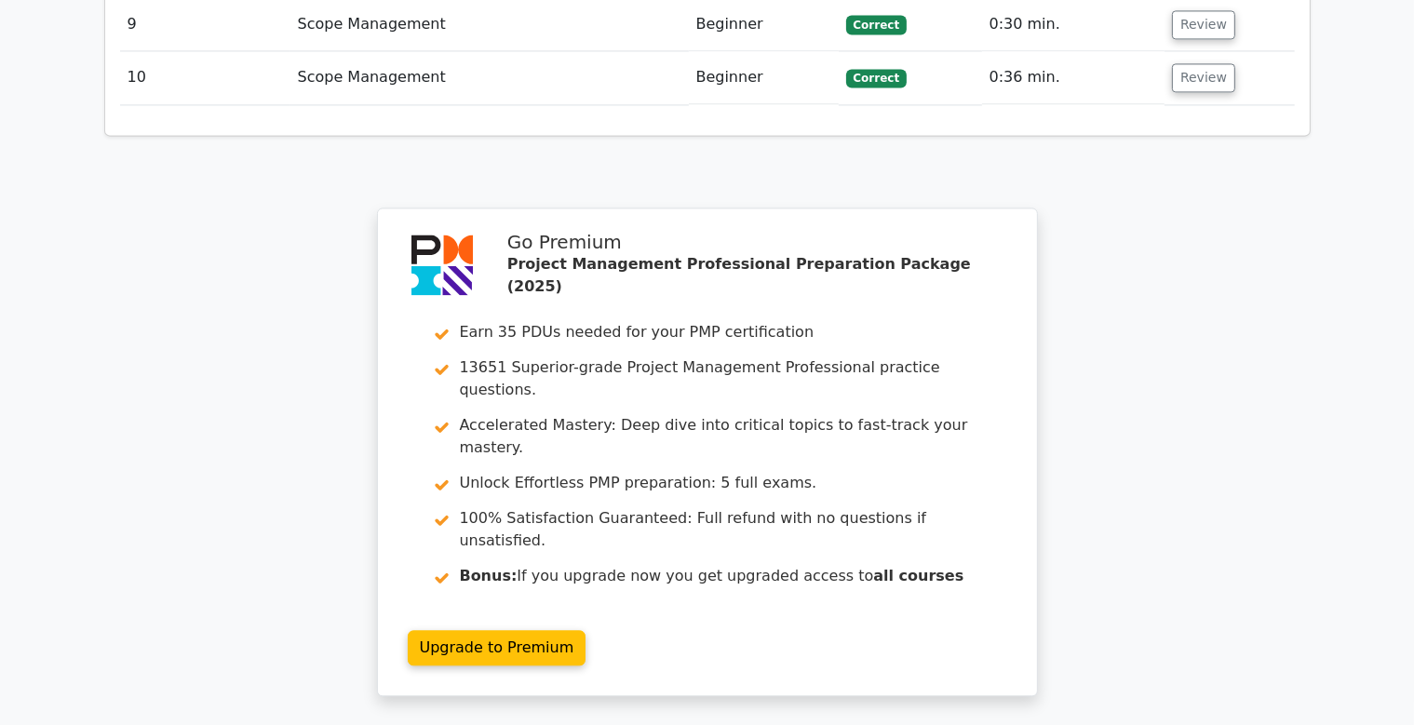
scroll to position [4030, 0]
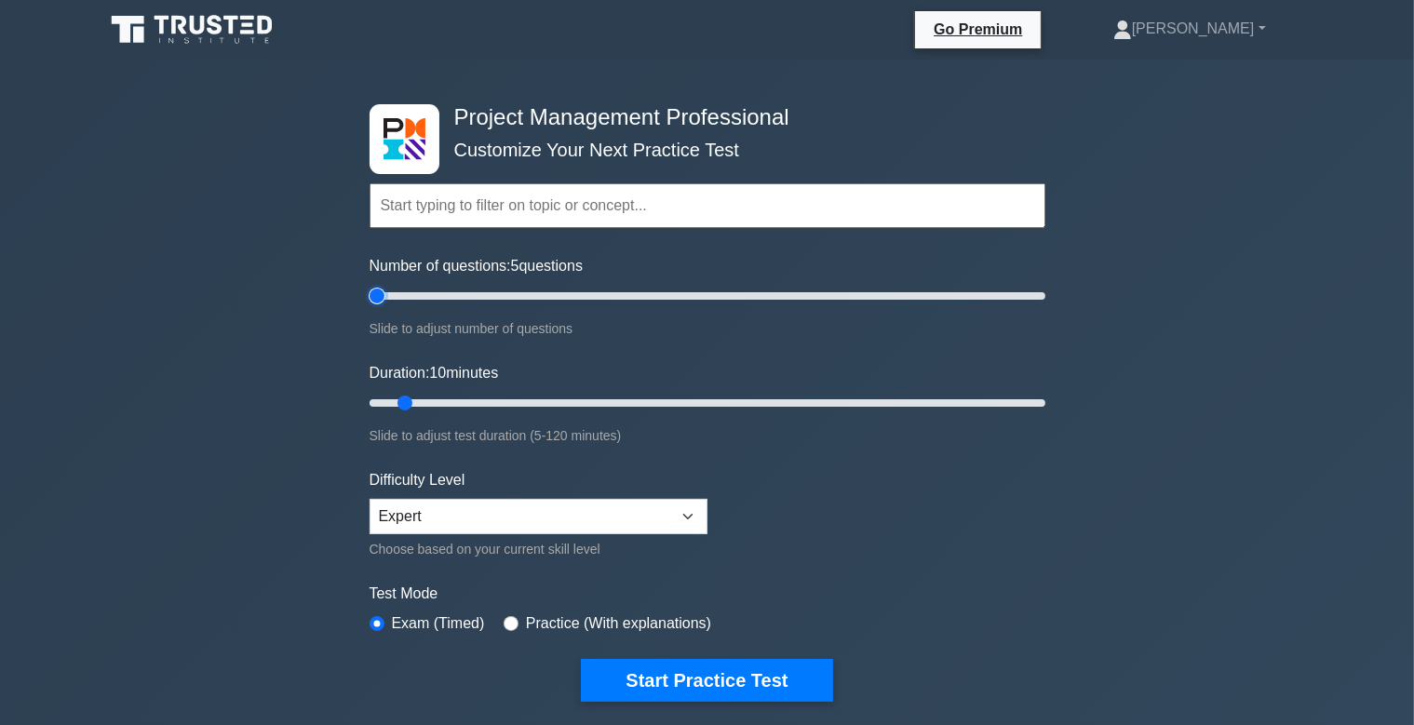
drag, startPoint x: 395, startPoint y: 291, endPoint x: 283, endPoint y: 335, distance: 120.0
click at [370, 307] on input "Number of questions: 5 questions" at bounding box center [708, 296] width 676 height 22
drag, startPoint x: 376, startPoint y: 297, endPoint x: 412, endPoint y: 322, distance: 44.2
click at [378, 297] on input "Number of questions: 5 questions" at bounding box center [708, 296] width 676 height 22
drag, startPoint x: 381, startPoint y: 293, endPoint x: 422, endPoint y: 307, distance: 43.3
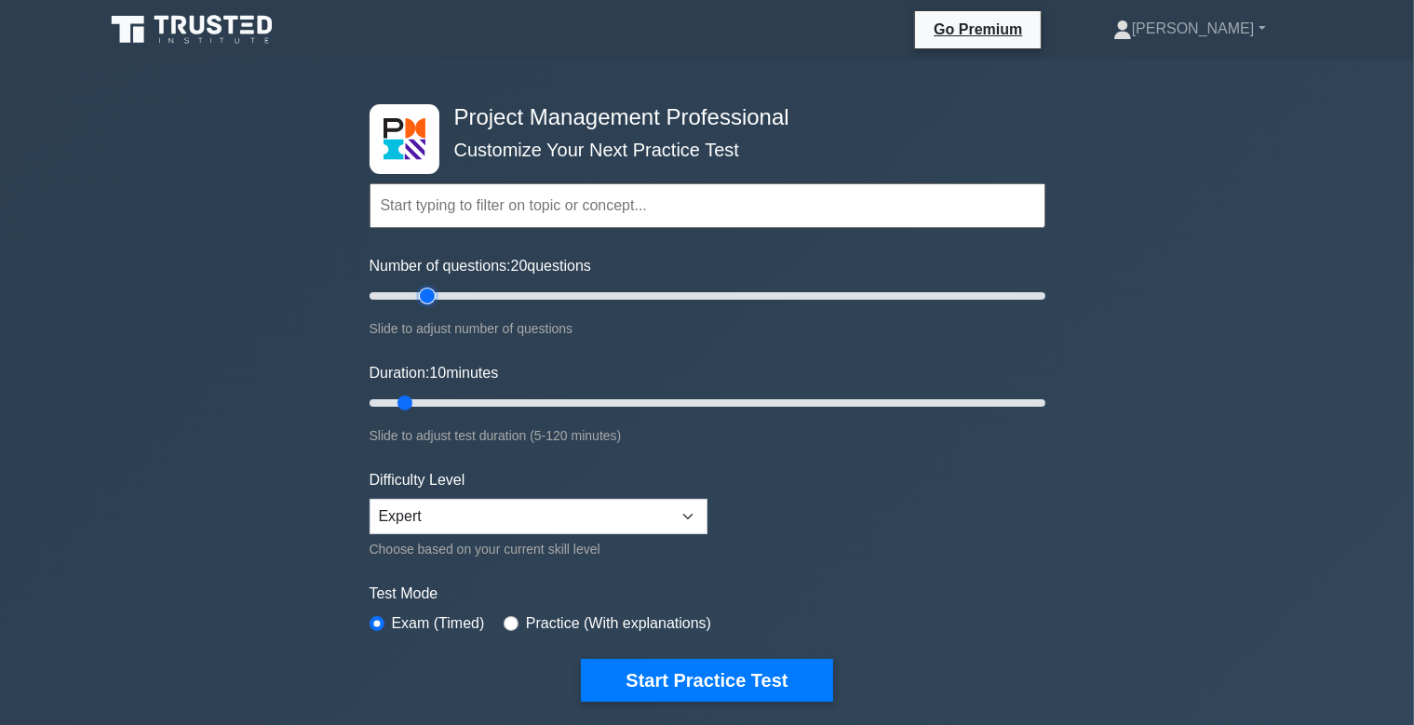
type input "20"
click at [422, 307] on input "Number of questions: 20 questions" at bounding box center [708, 296] width 676 height 22
drag, startPoint x: 403, startPoint y: 399, endPoint x: 427, endPoint y: 399, distance: 24.2
type input "15"
click at [427, 399] on input "Duration: 15 minutes" at bounding box center [708, 403] width 676 height 22
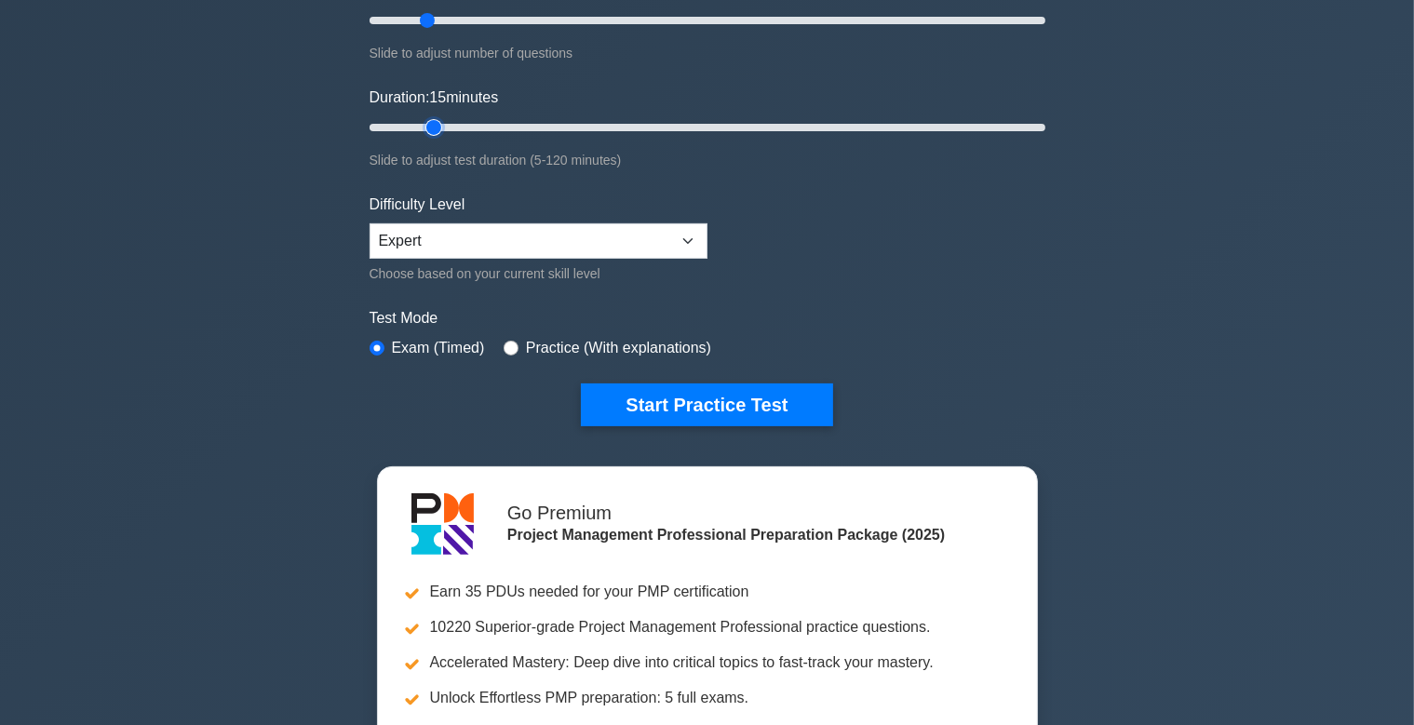
scroll to position [294, 0]
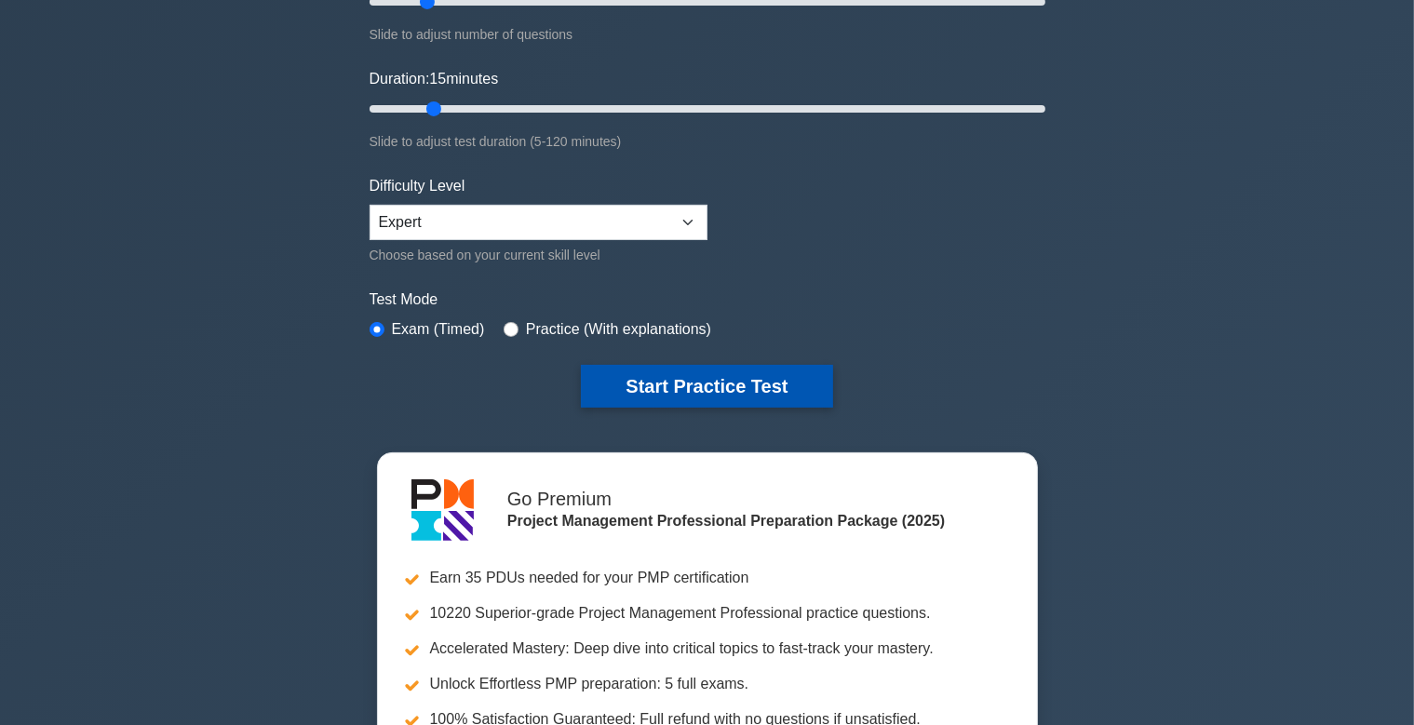
click at [665, 391] on button "Start Practice Test" at bounding box center [706, 386] width 251 height 43
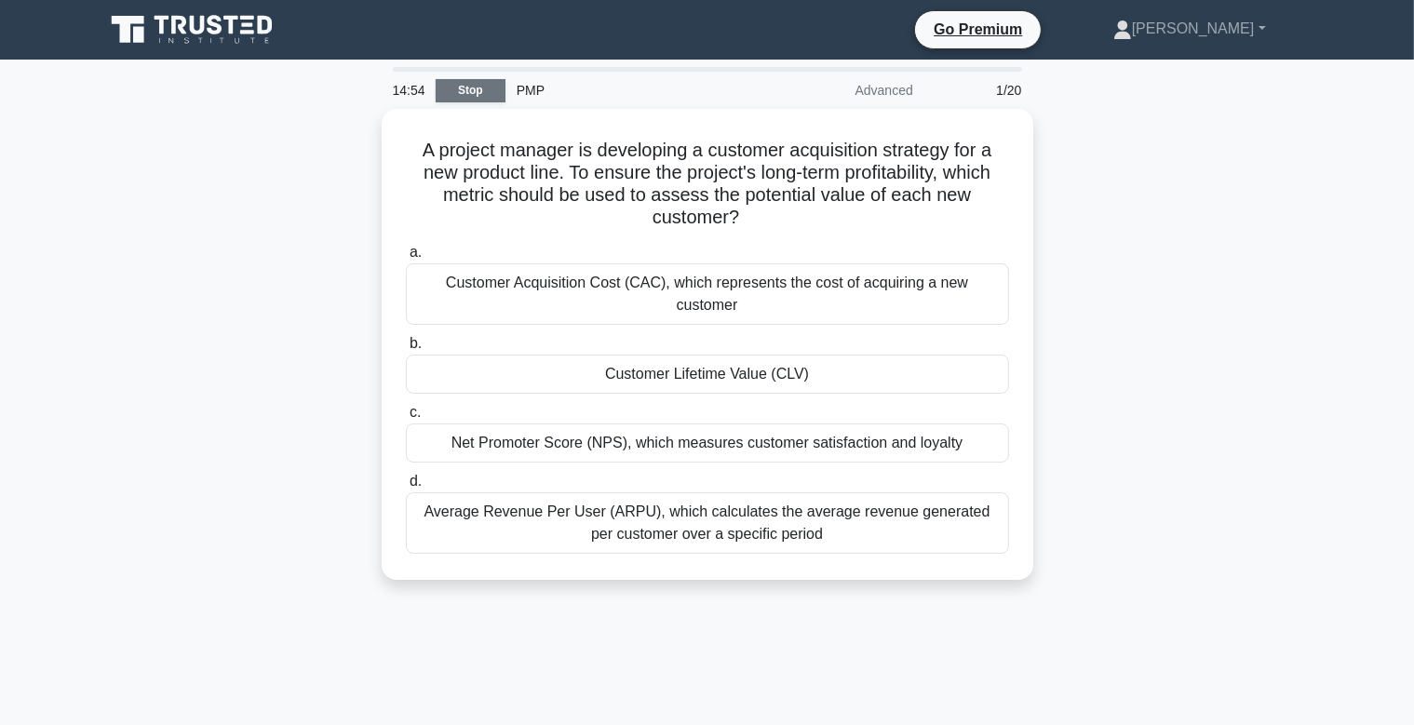
click at [451, 82] on link "Stop" at bounding box center [471, 90] width 70 height 23
